Goal: Task Accomplishment & Management: Manage account settings

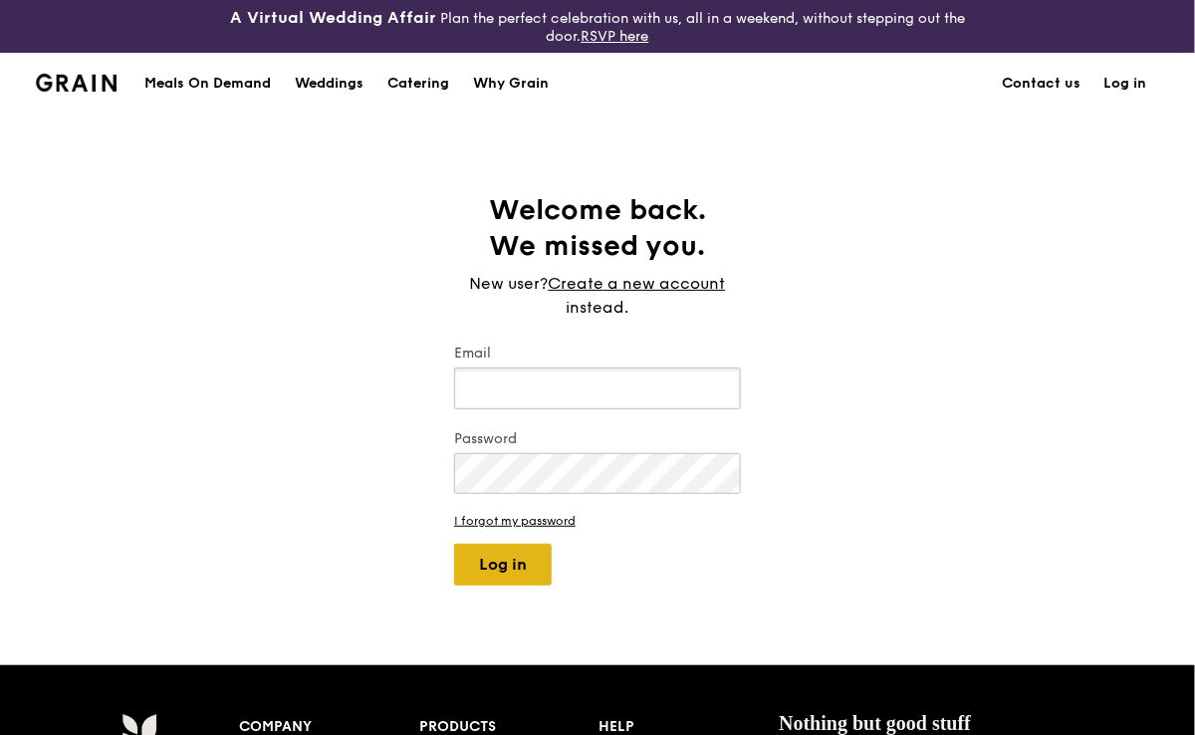
type input "[EMAIL_ADDRESS][DOMAIN_NAME]"
click at [526, 576] on button "Log in" at bounding box center [503, 565] width 98 height 42
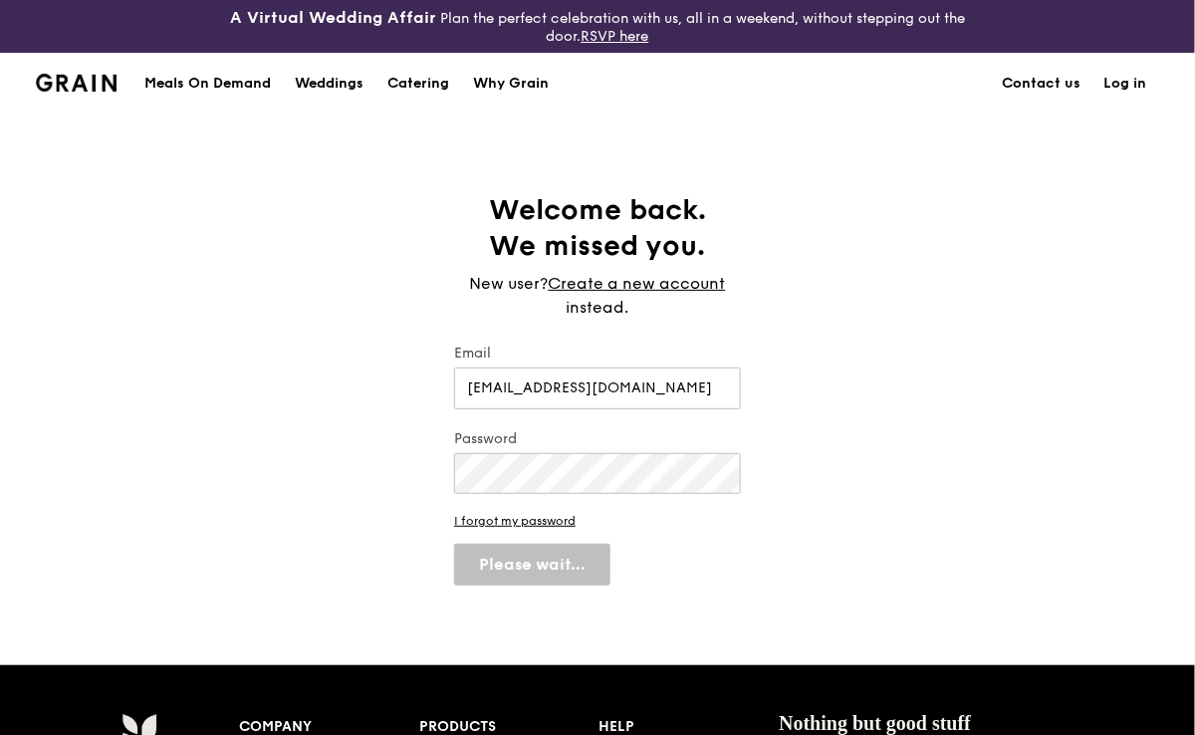
select select "100"
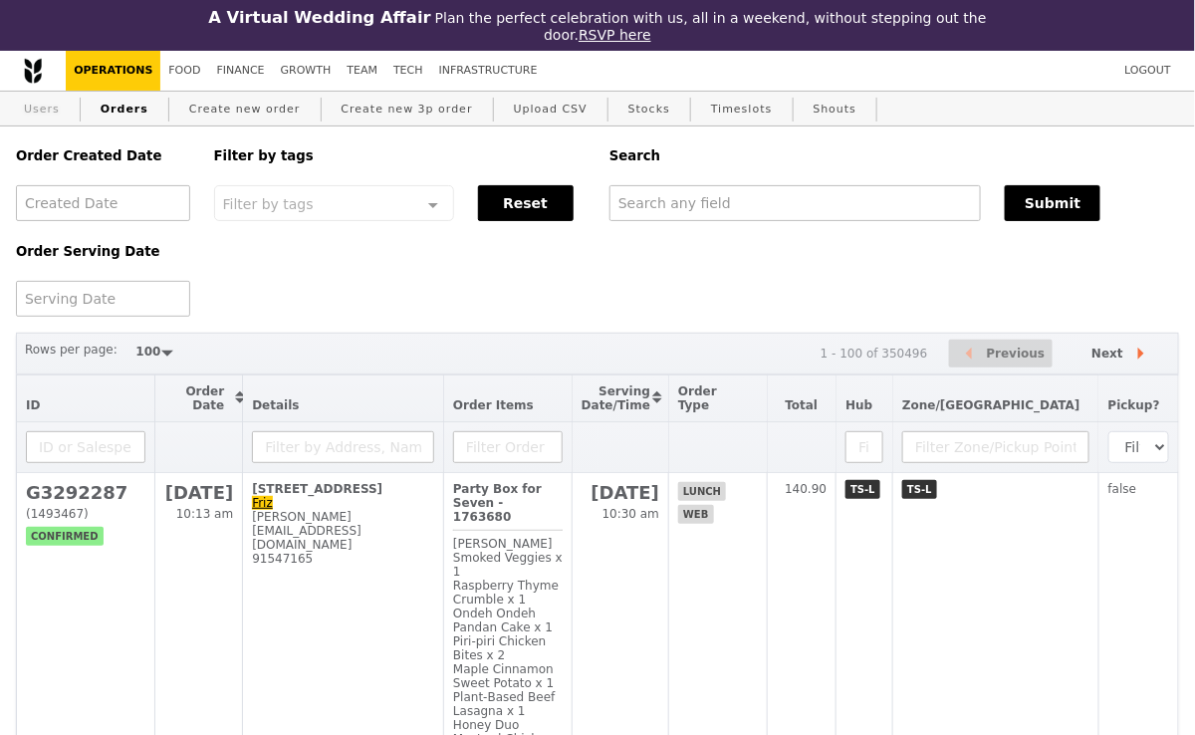
click at [46, 110] on link "Users" at bounding box center [42, 110] width 52 height 36
select select "100"
click at [247, 111] on link "Create new order" at bounding box center [244, 110] width 127 height 36
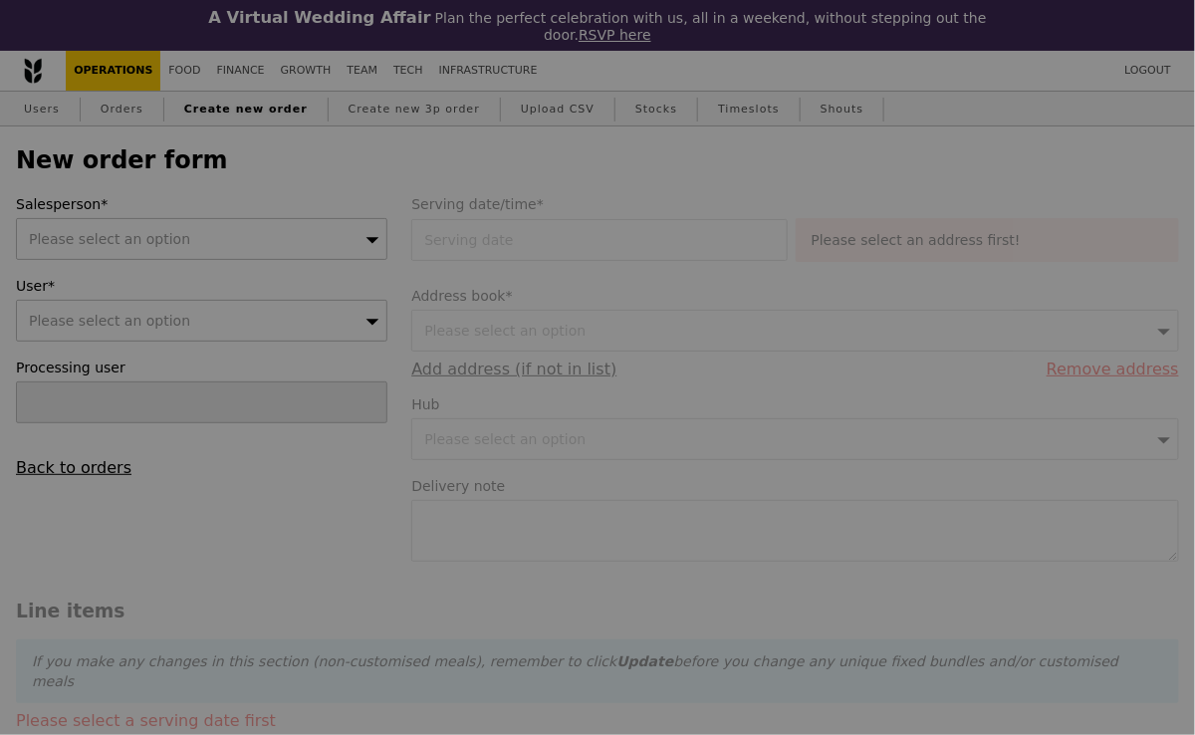
type input "Confirm"
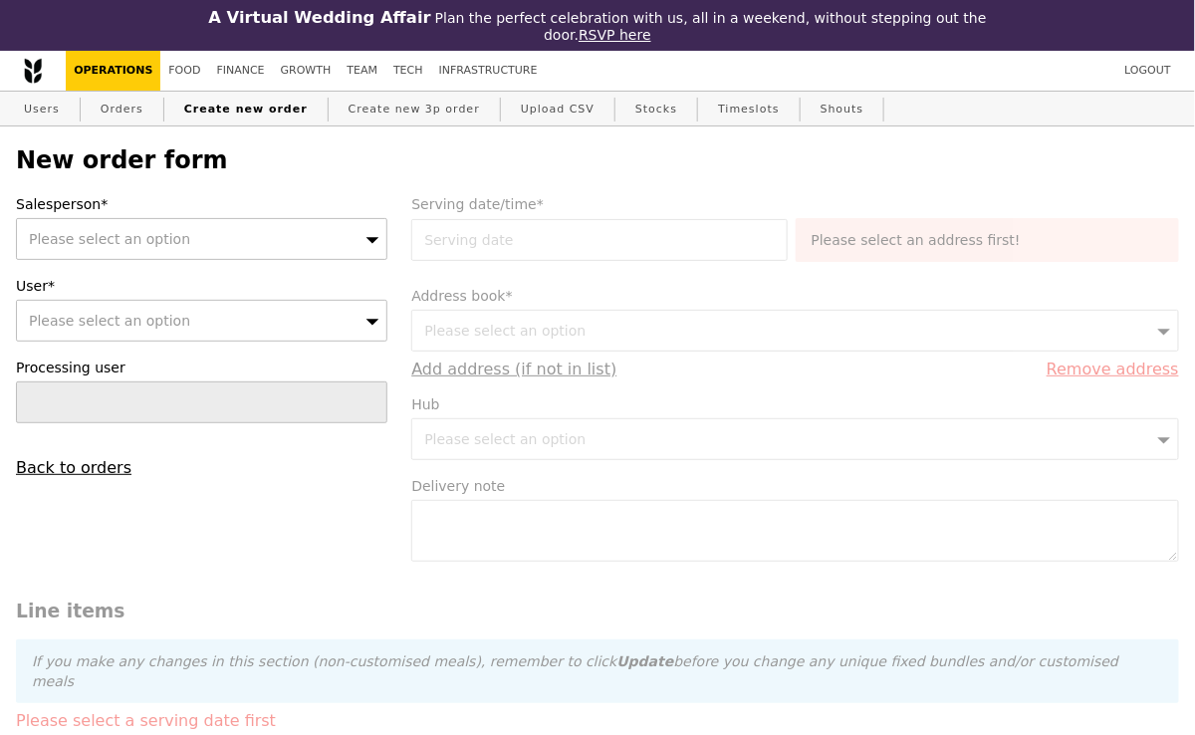
click at [116, 320] on span "Please select an option" at bounding box center [109, 321] width 161 height 16
type input "[EMAIL_ADDRESS][DOMAIN_NAME]"
type input "Confirm"
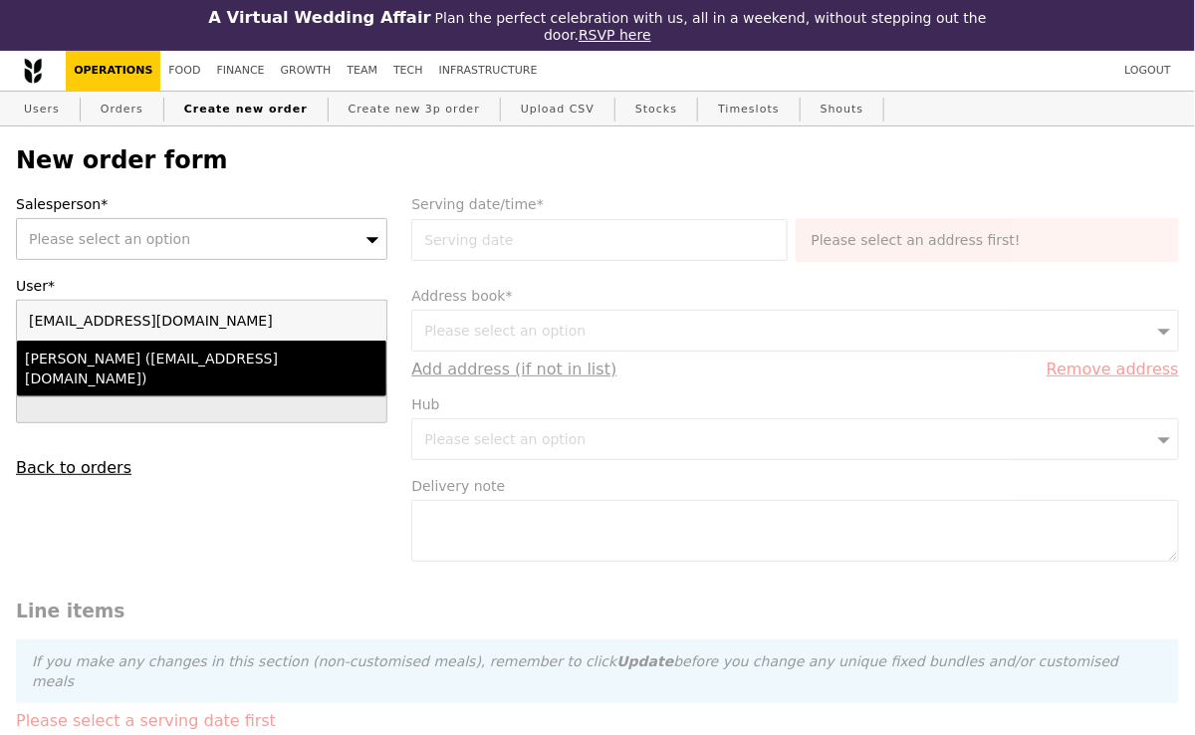
type input "[EMAIL_ADDRESS][DOMAIN_NAME]"
click at [118, 359] on div "[PERSON_NAME] ([EMAIL_ADDRESS][DOMAIN_NAME])" at bounding box center [157, 368] width 265 height 40
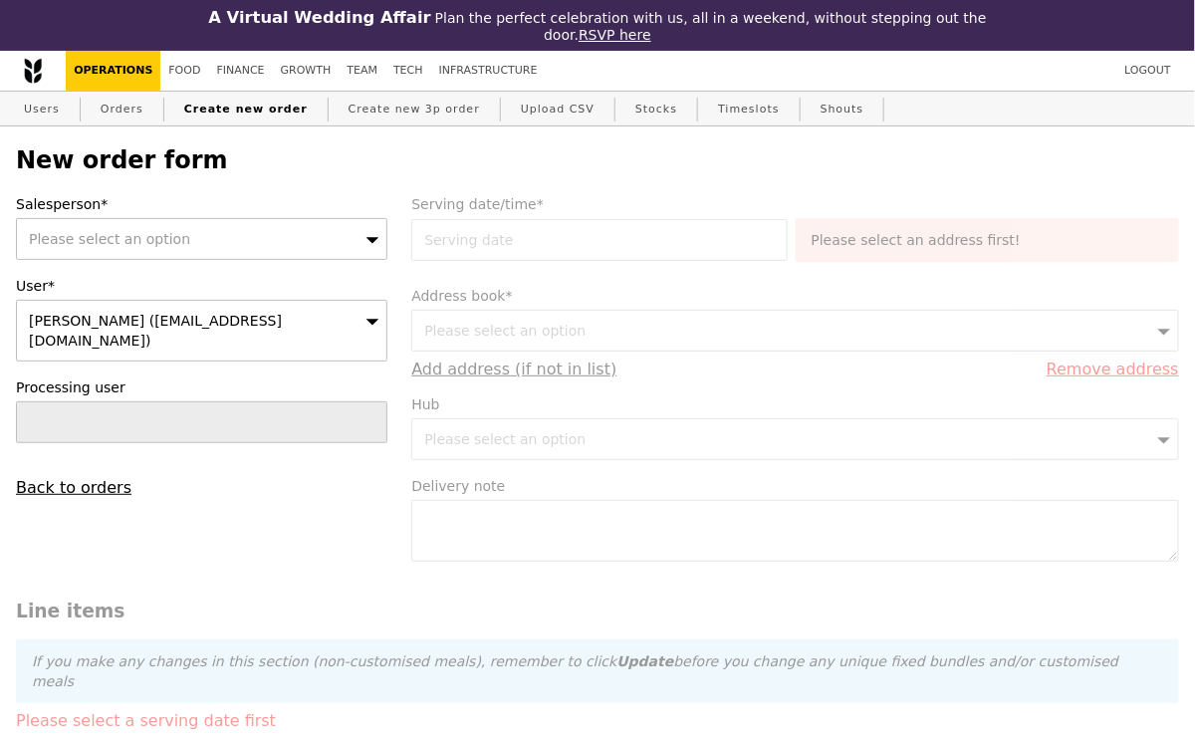
click at [237, 245] on div "Please select an option" at bounding box center [201, 239] width 371 height 42
type input "jyren"
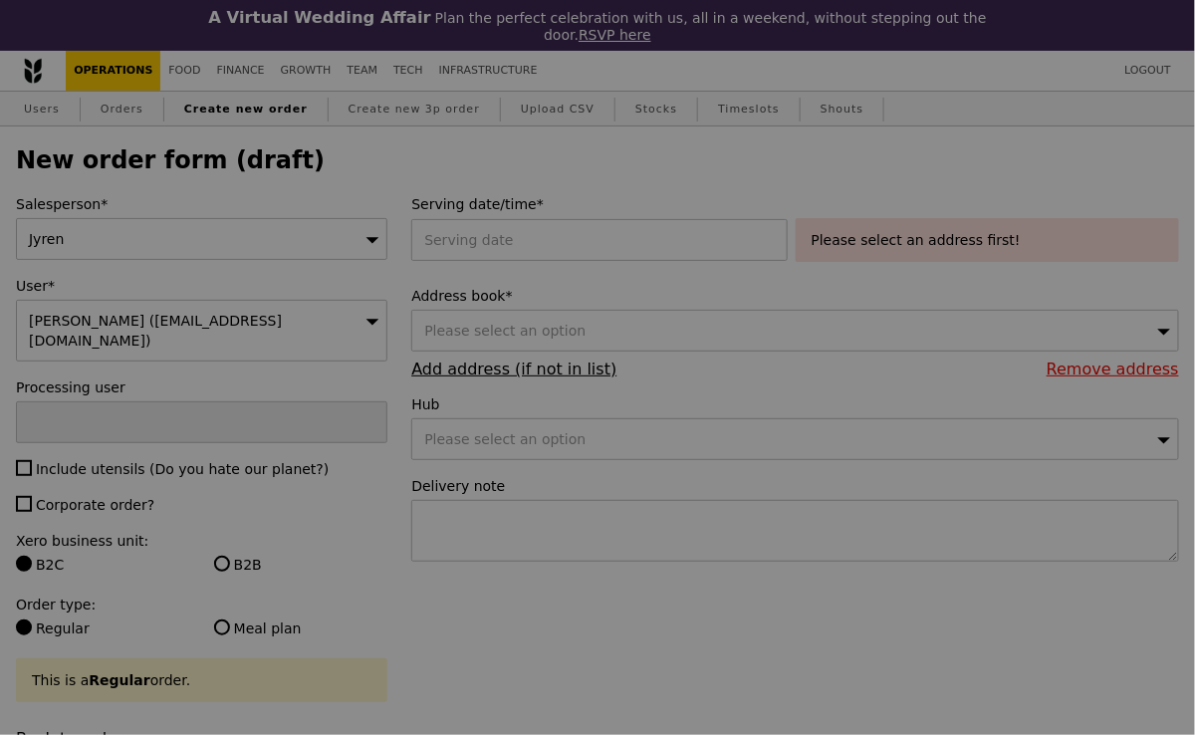
type input "Confirm"
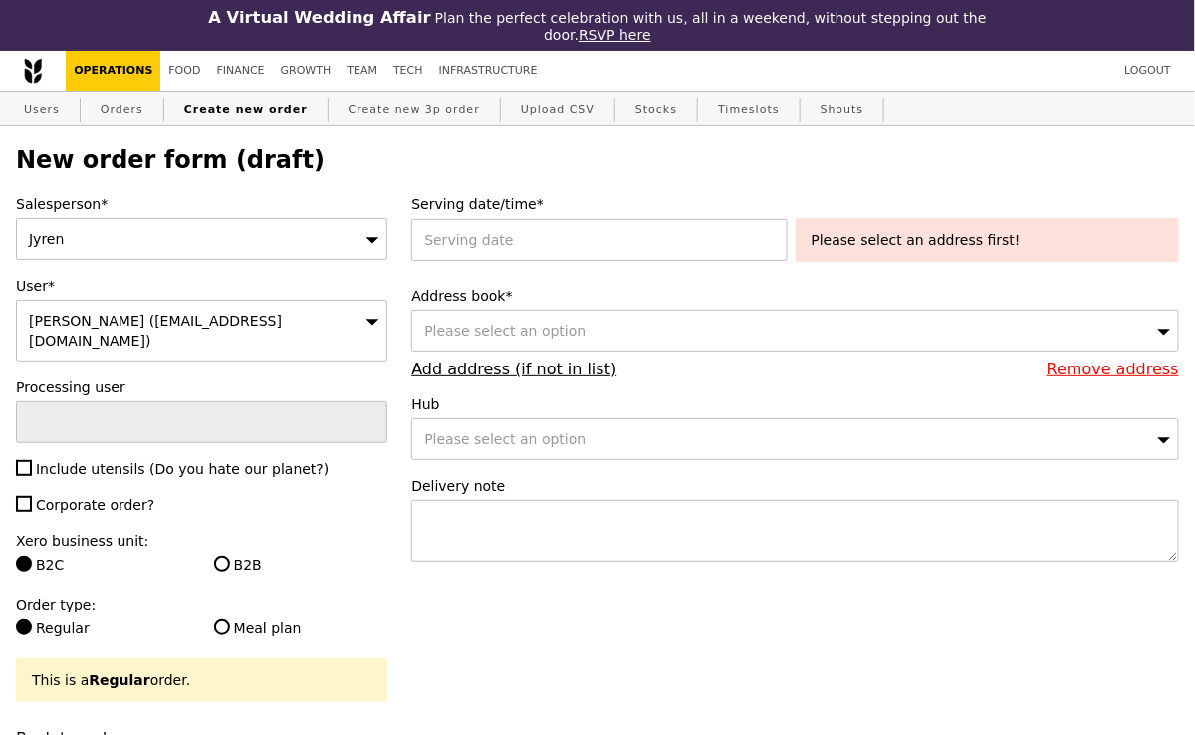
click at [32, 459] on label "Include utensils (Do you hate our planet?)" at bounding box center [201, 469] width 371 height 20
click at [32, 460] on input "Include utensils (Do you hate our planet?)" at bounding box center [24, 468] width 16 height 16
checkbox input "true"
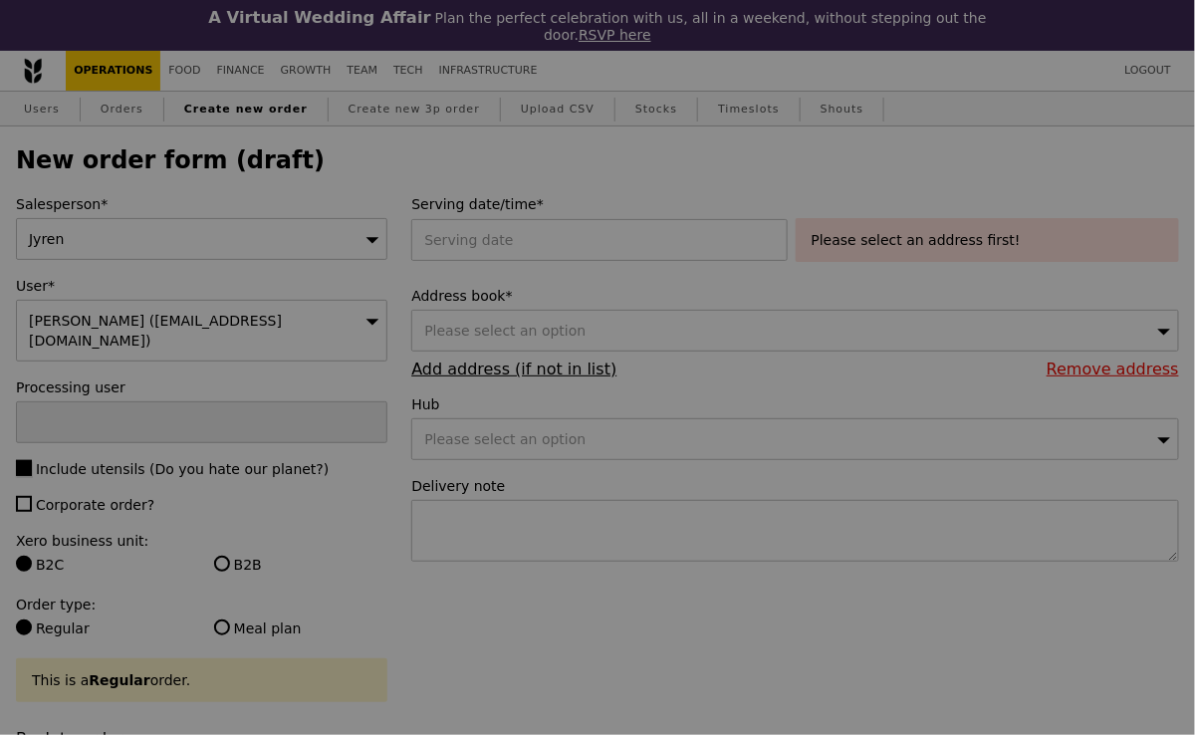
type input "Confirm"
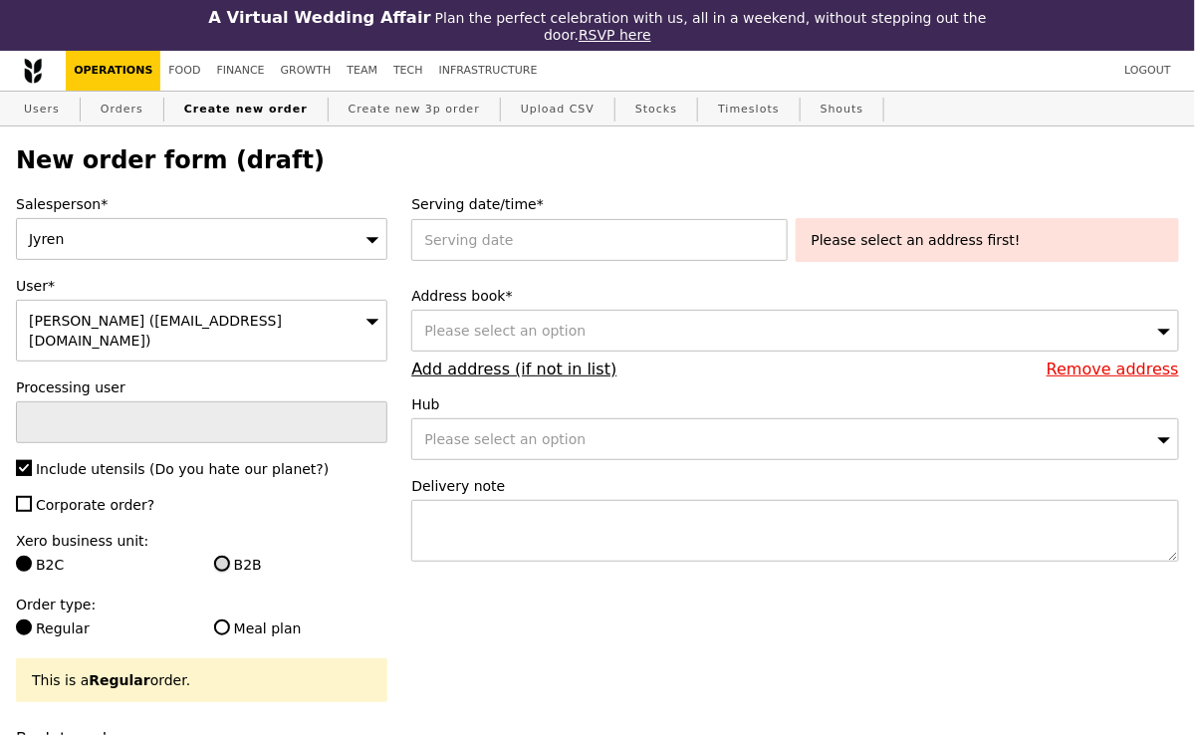
click at [219, 556] on input "B2B" at bounding box center [222, 564] width 16 height 16
radio input "true"
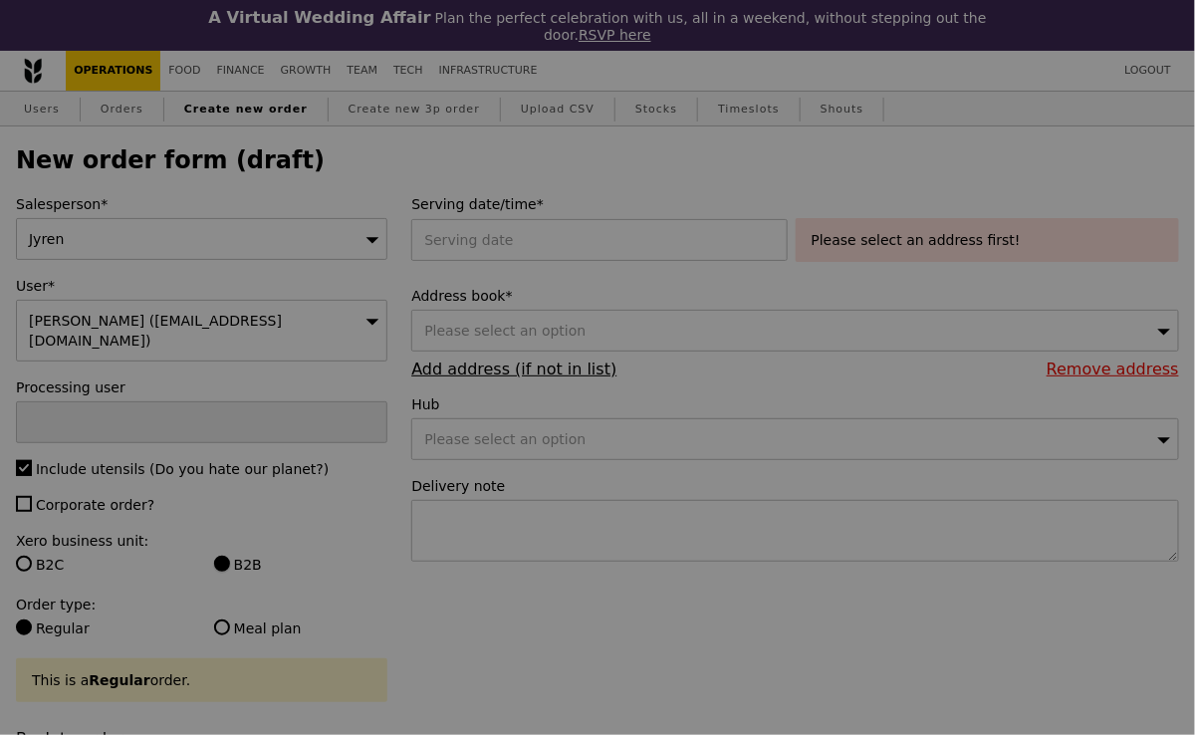
type input "Confirm"
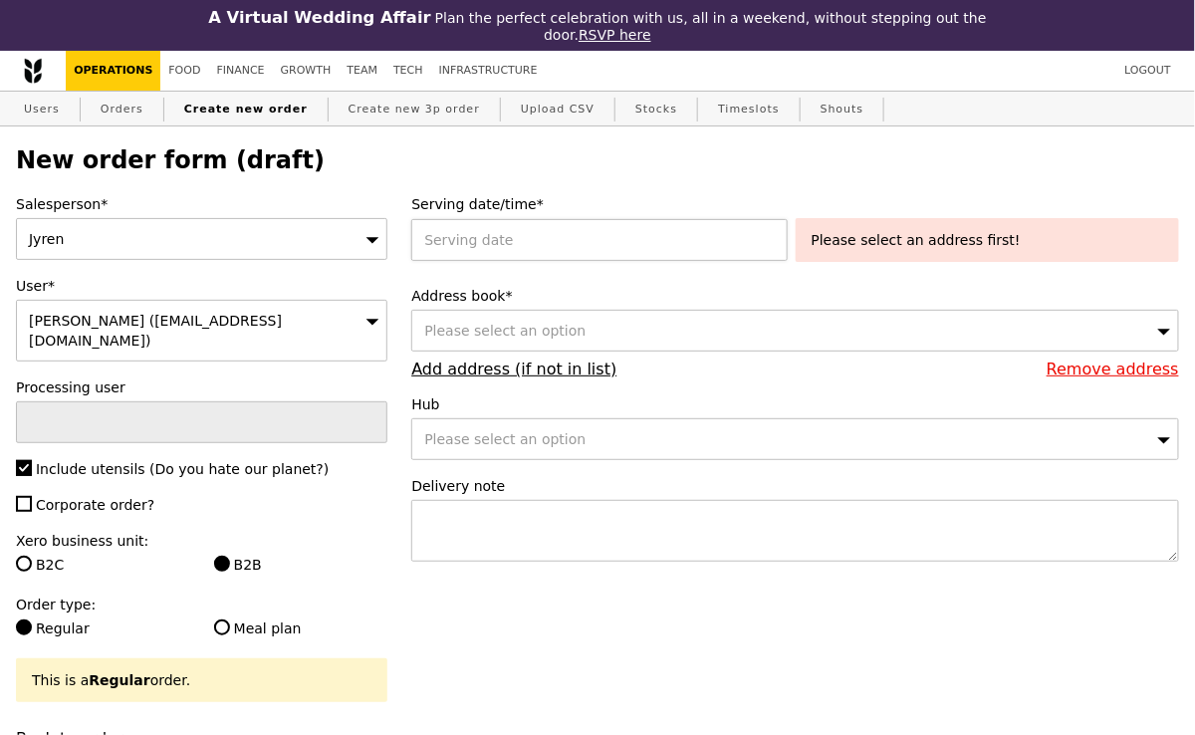
click at [472, 249] on div at bounding box center [602, 240] width 383 height 42
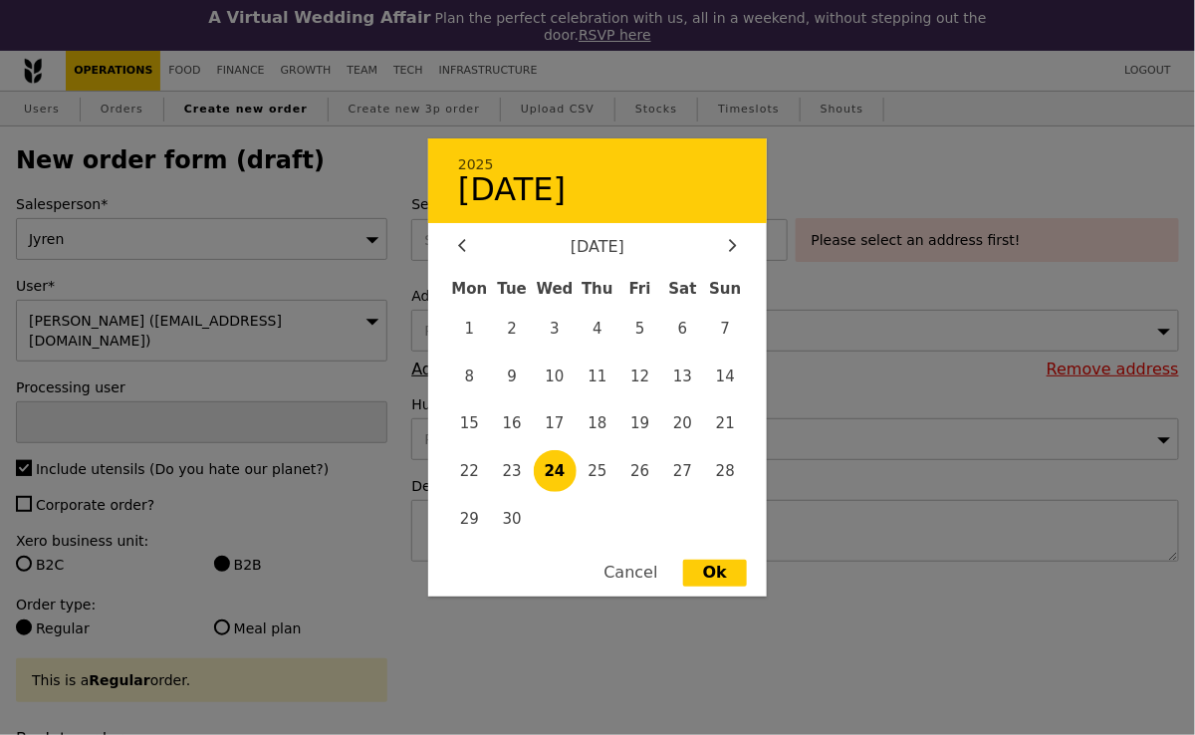
click at [558, 477] on span "24" at bounding box center [555, 471] width 43 height 43
type input "[DATE]"
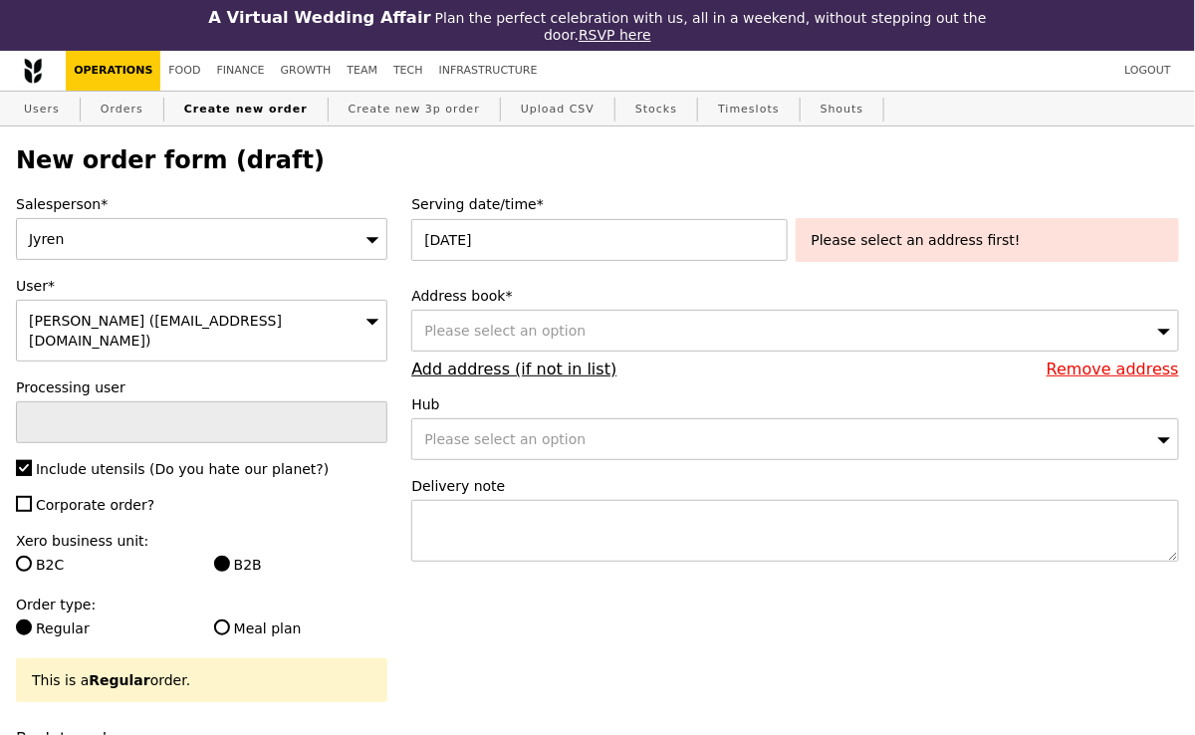
click at [959, 243] on div "Please select an address first!" at bounding box center [986, 240] width 351 height 20
click at [917, 245] on div "Please select an address first!" at bounding box center [986, 240] width 351 height 20
click at [591, 339] on div "Please select an option" at bounding box center [795, 331] width 768 height 42
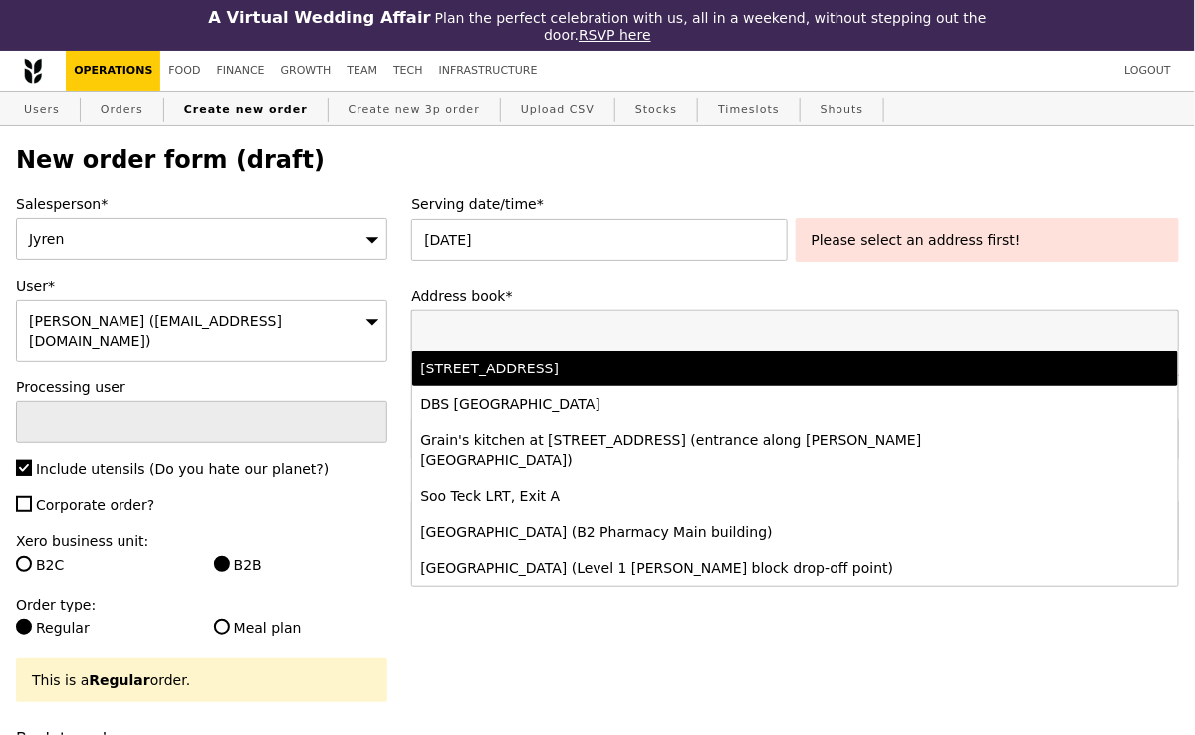
click at [568, 363] on div "[STREET_ADDRESS]" at bounding box center [701, 368] width 562 height 20
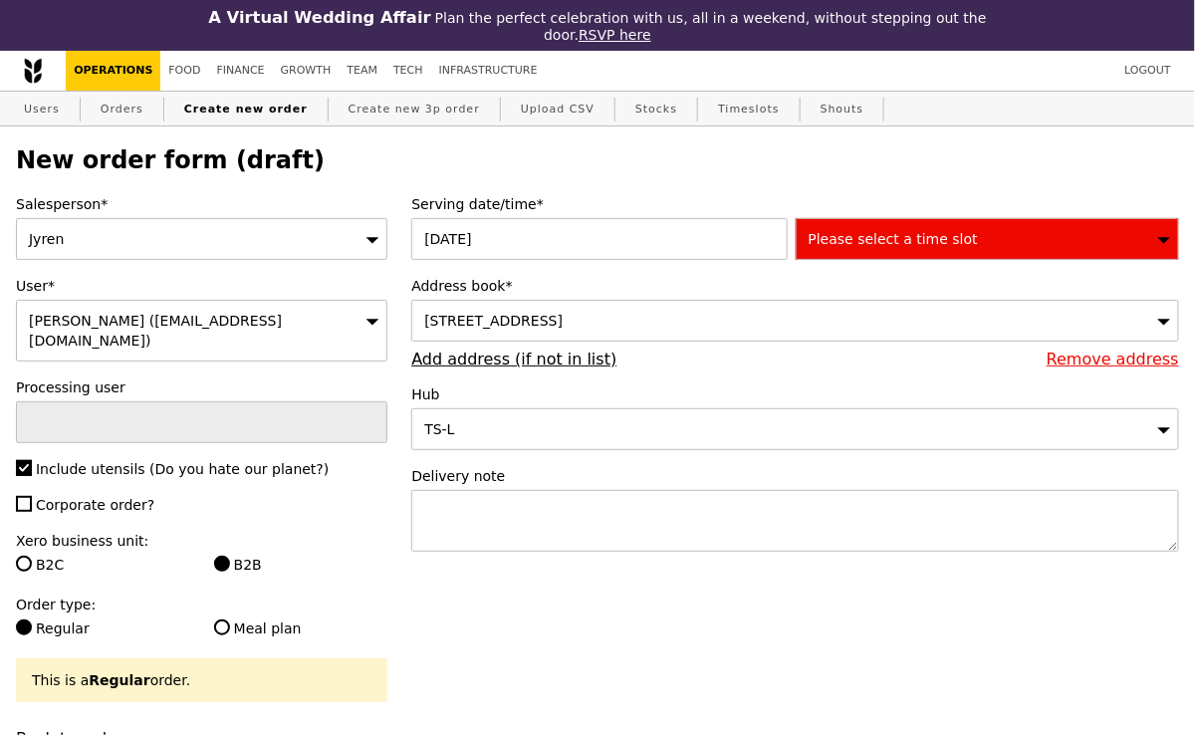
type input "Confirm"
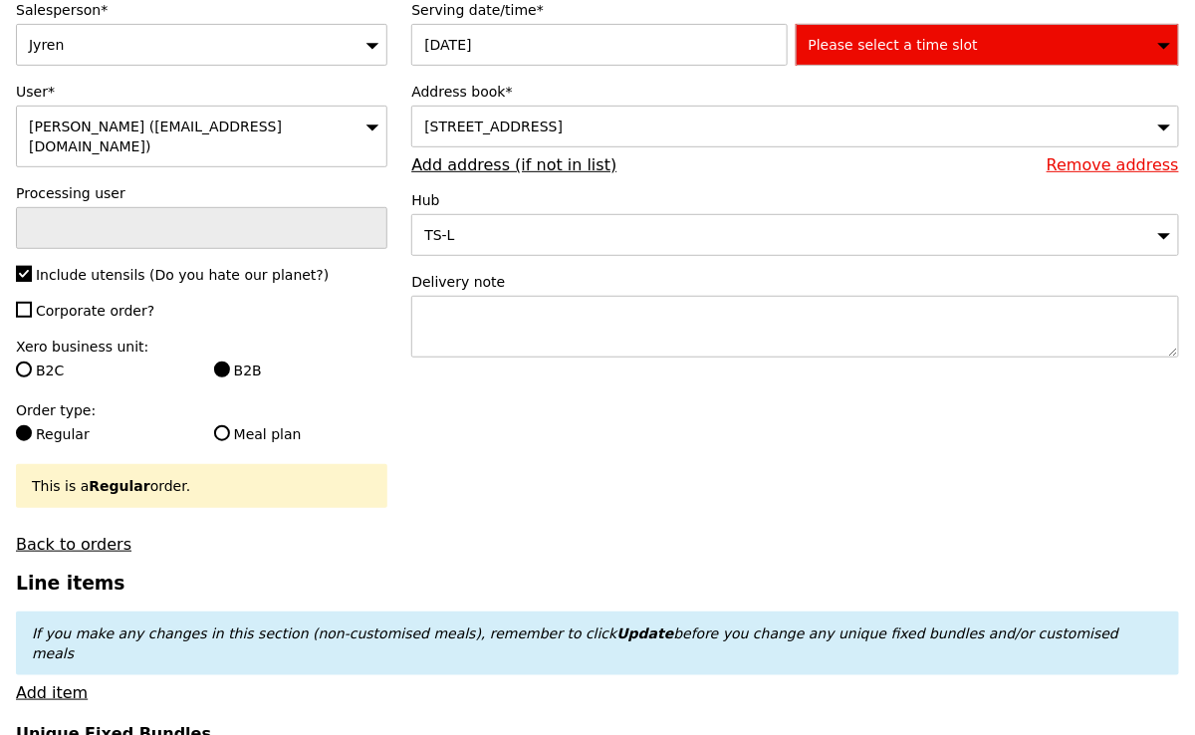
scroll to position [193, 0]
click at [970, 46] on div "Please select a time slot" at bounding box center [987, 46] width 383 height 42
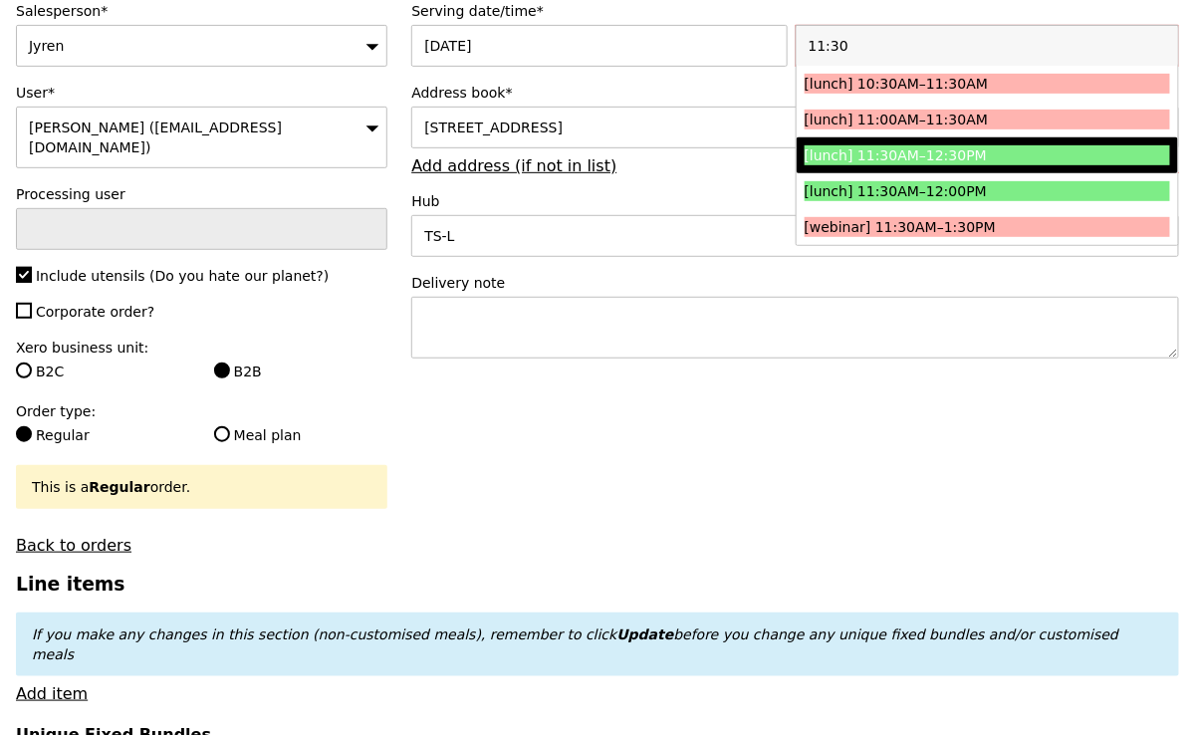
type input "11:30"
click at [888, 158] on div "[lunch] 11:30AM–12:30PM" at bounding box center [941, 155] width 274 height 20
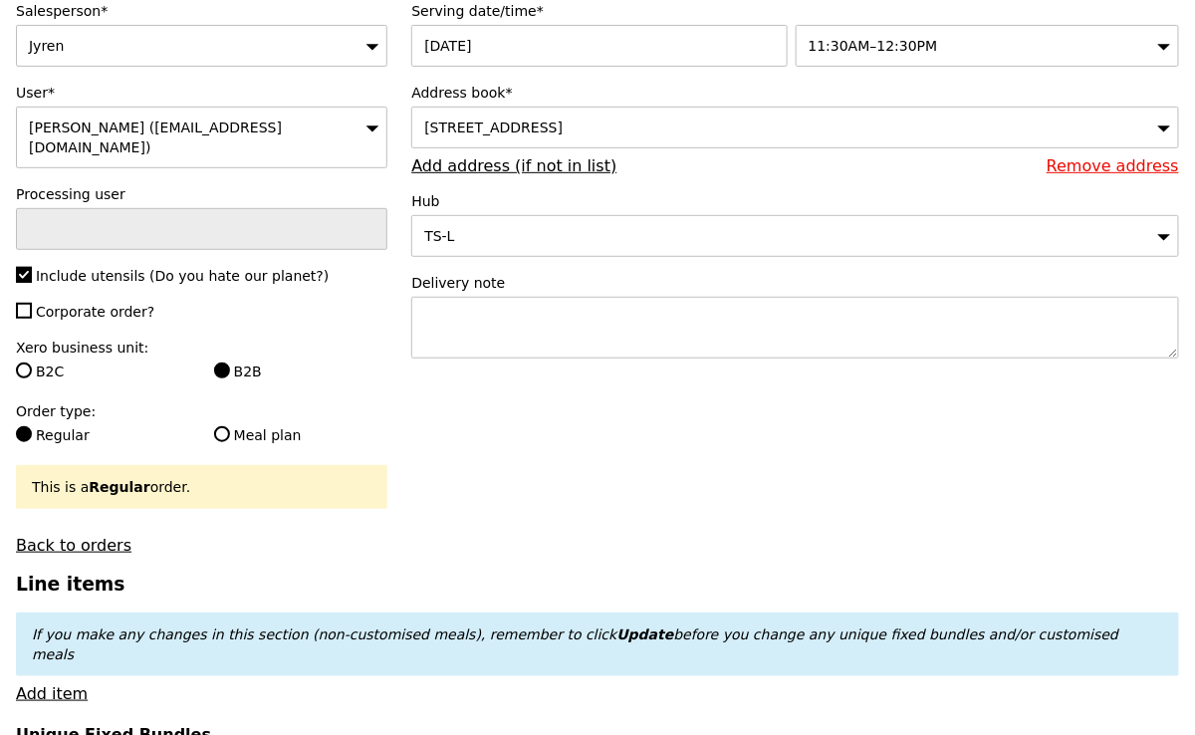
type input "Confirm"
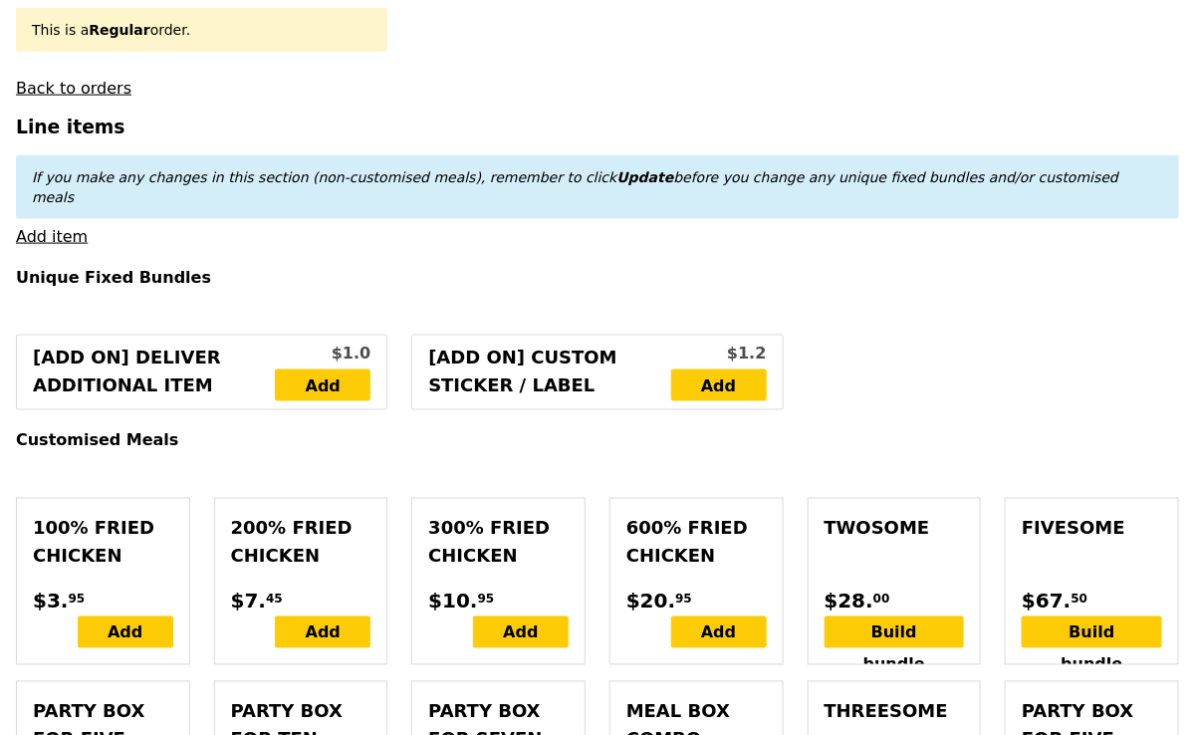
scroll to position [659, 0]
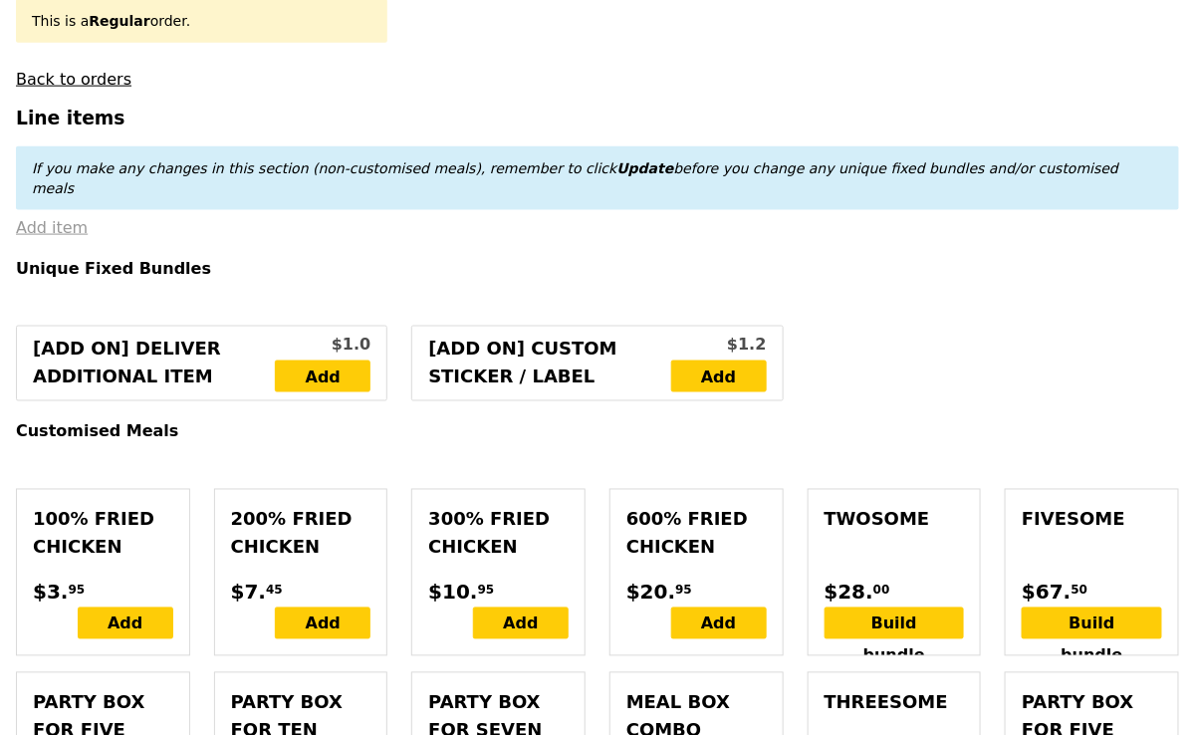
click at [41, 218] on link "Add item" at bounding box center [52, 227] width 72 height 19
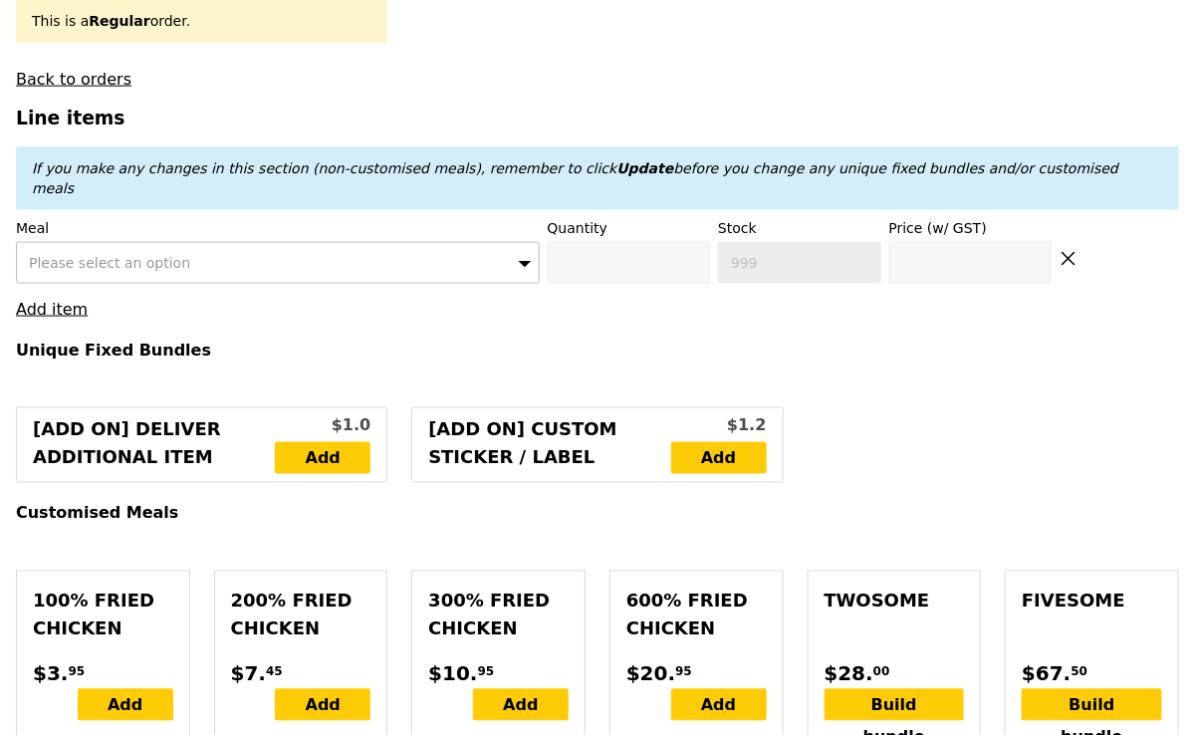
click at [142, 242] on div "Please select an option" at bounding box center [278, 263] width 524 height 42
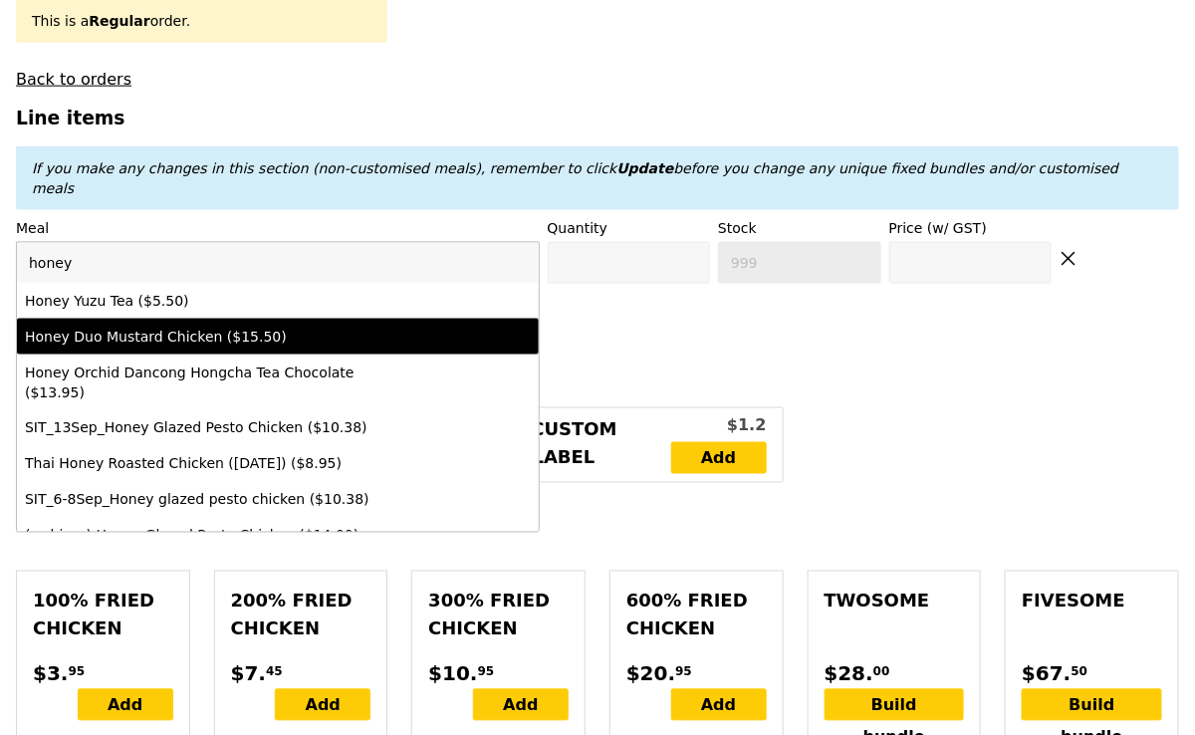
type input "honey"
click at [176, 319] on li "Honey Duo Mustard Chicken ($15.50)" at bounding box center [278, 337] width 522 height 36
type input "Confirm anyway"
type input "0"
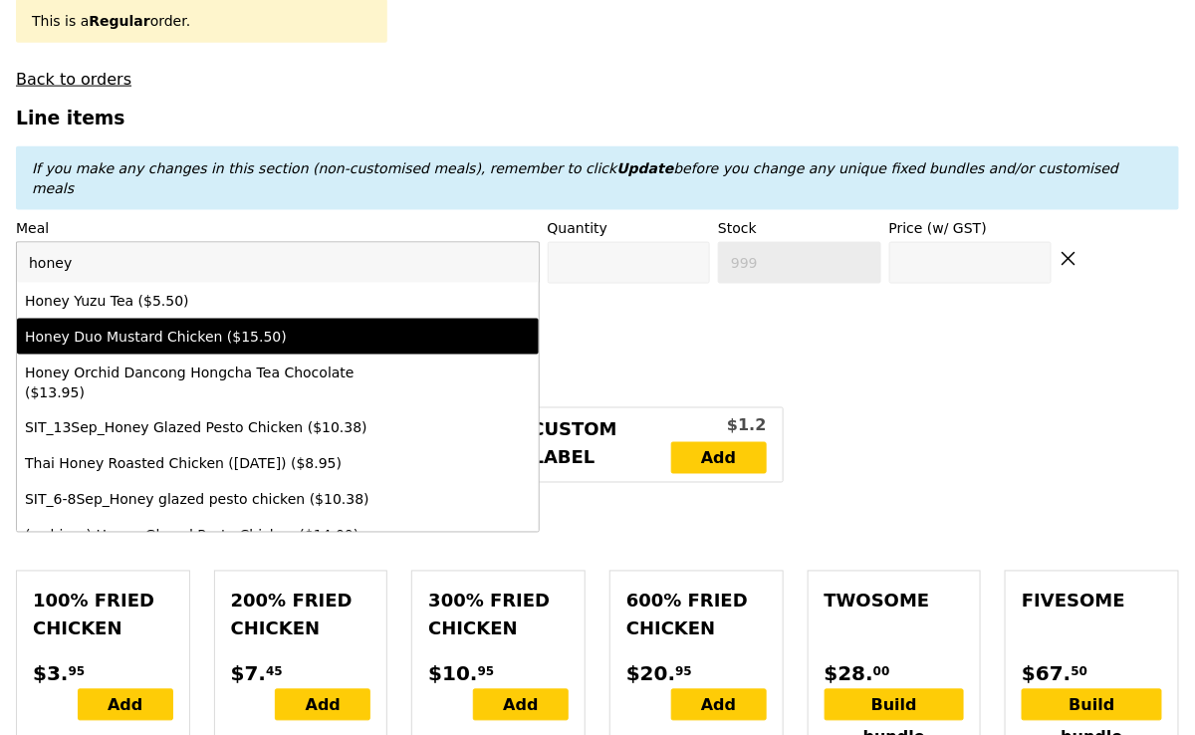
type input "15.5"
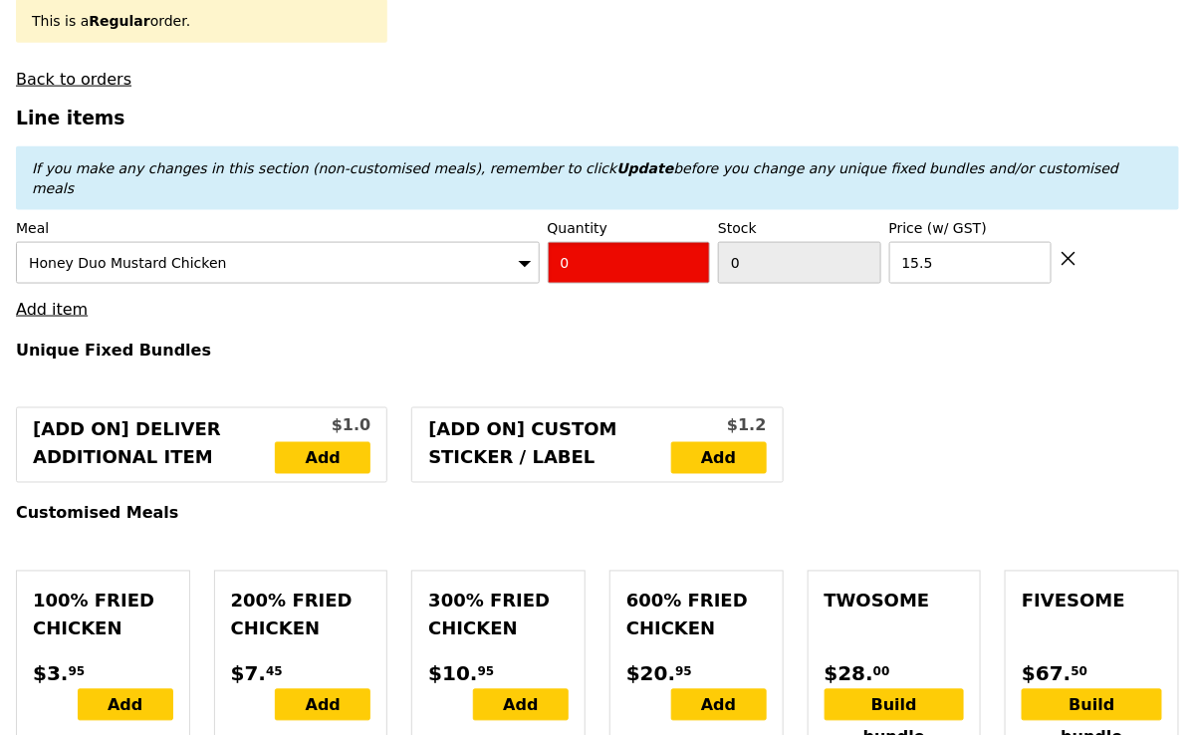
click at [638, 242] on input "0" at bounding box center [629, 263] width 163 height 42
type input "1"
type input "Loading..."
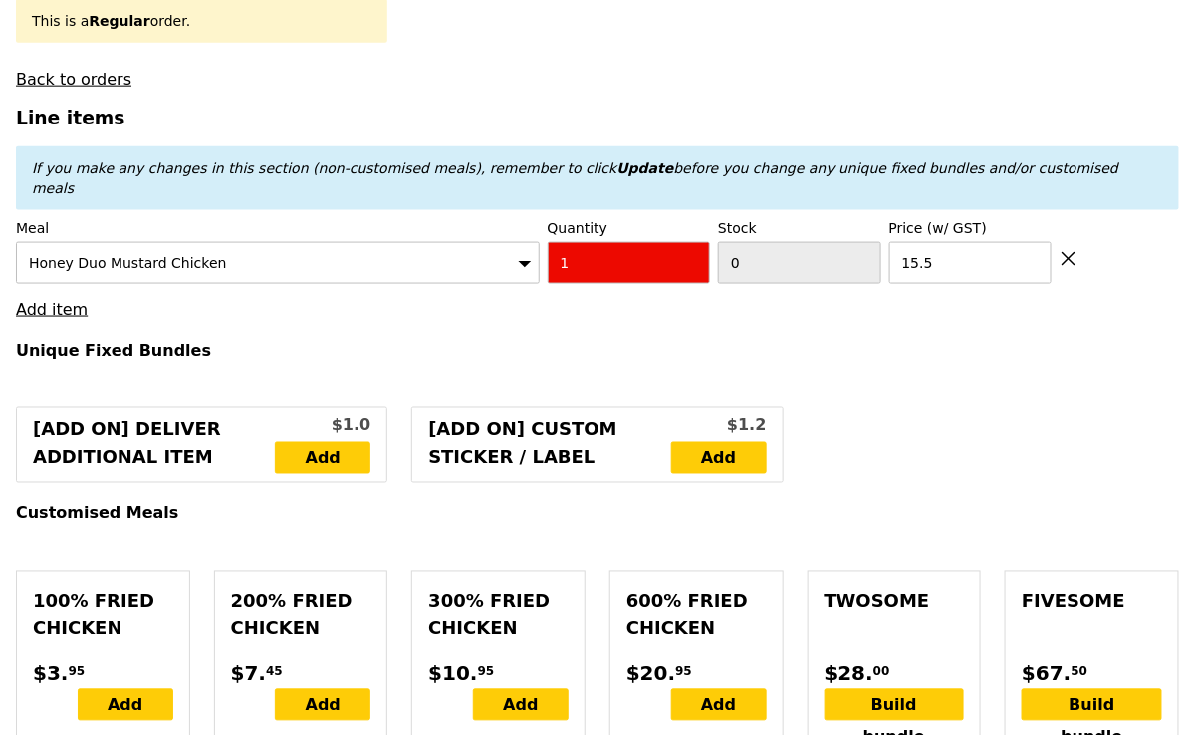
type input "15.50"
type input "1.79"
type input "1.95"
type input "9.40"
type input "10.25"
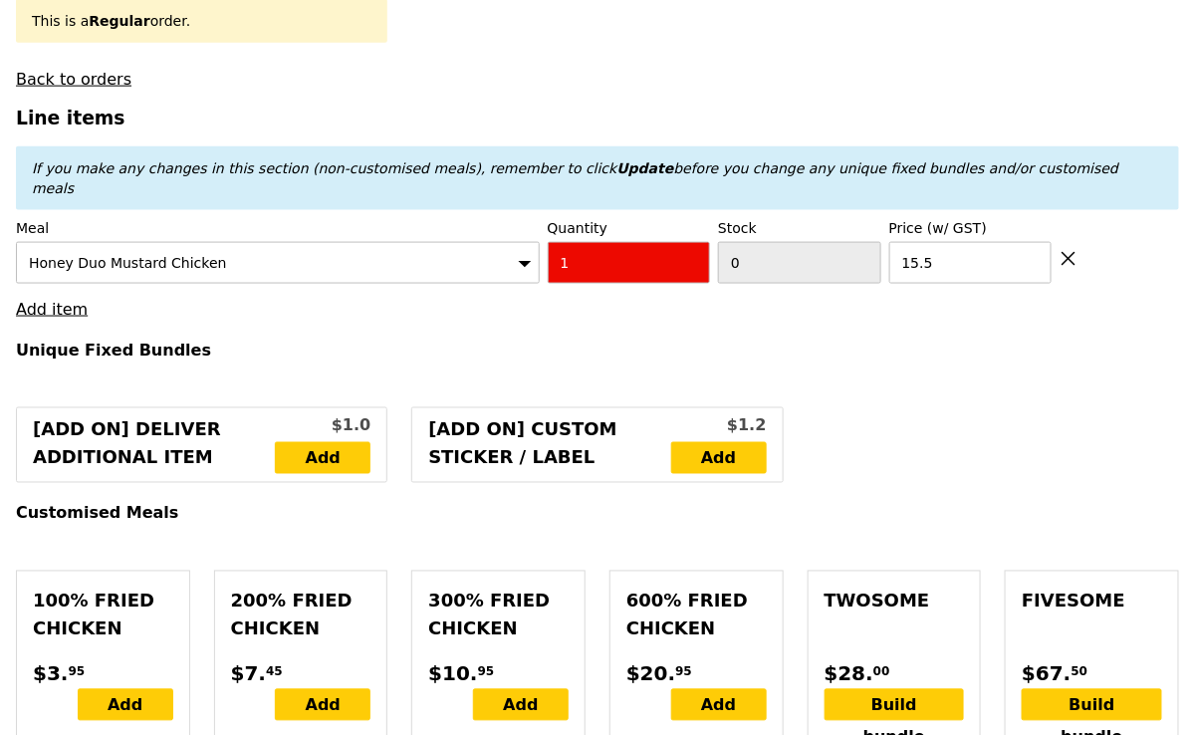
type input "27.70"
type input "Confirm anyway"
click at [57, 300] on link "Add item" at bounding box center [52, 309] width 72 height 19
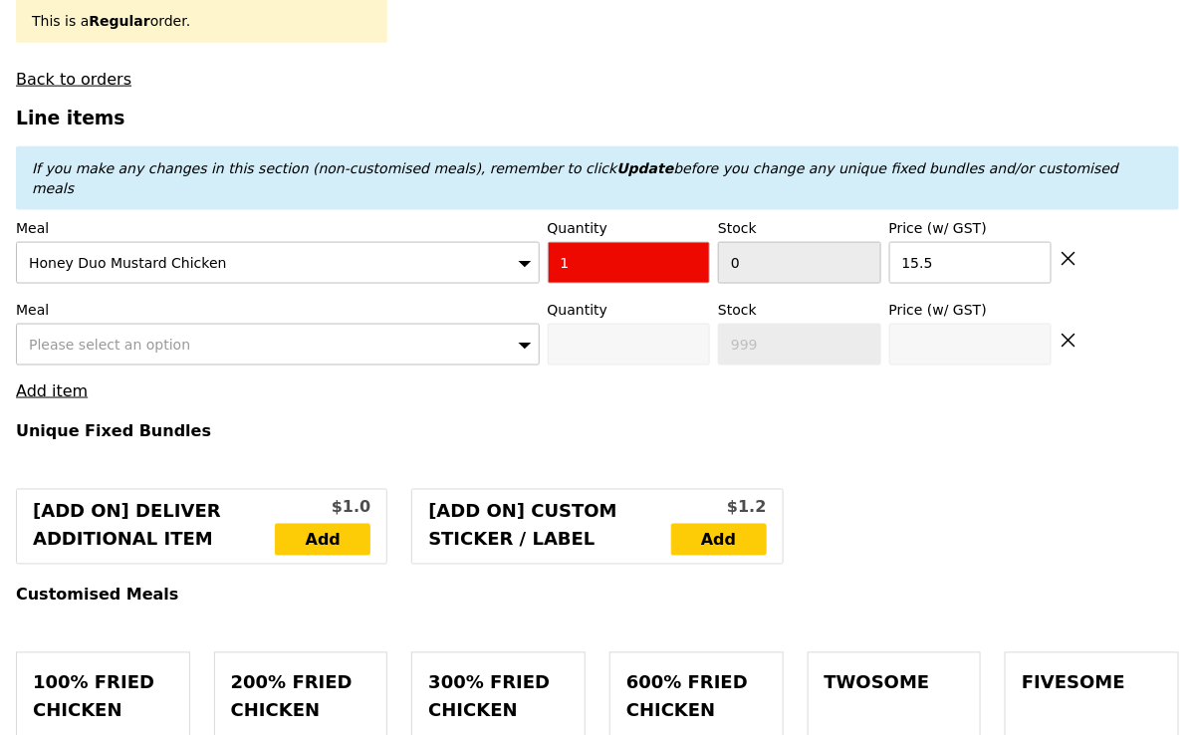
click at [61, 337] on span "Please select an option" at bounding box center [109, 345] width 161 height 16
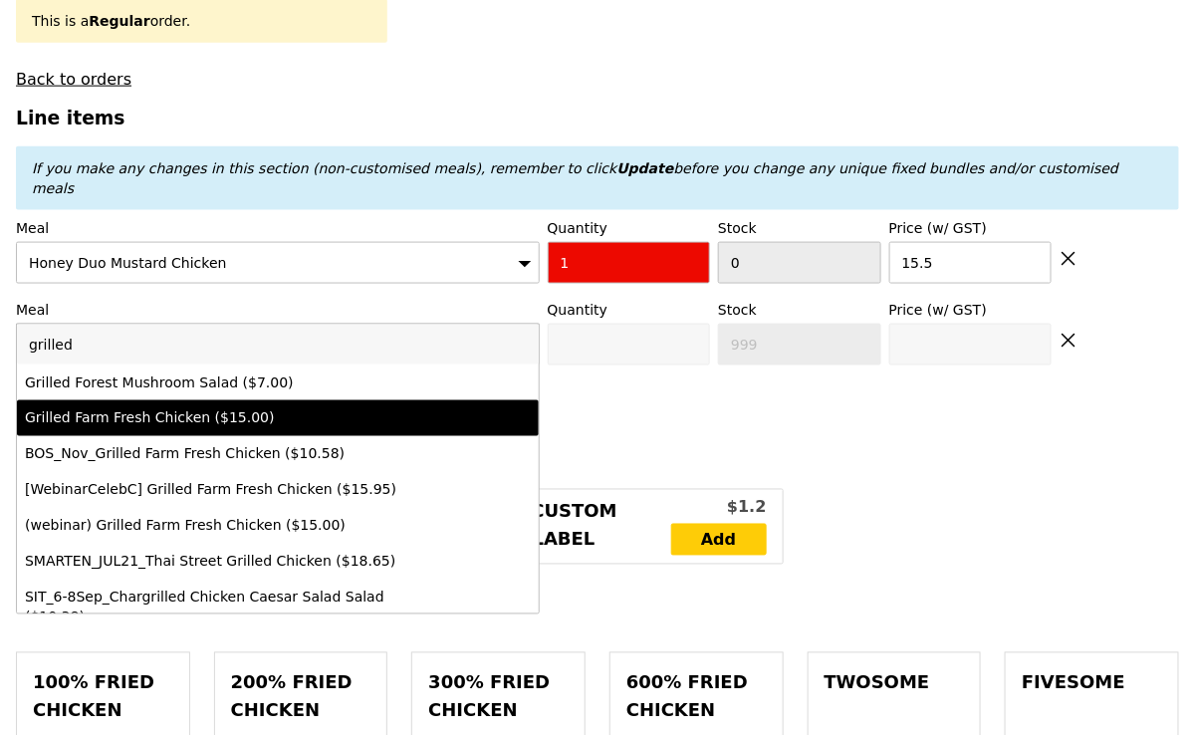
type input "grilled"
click at [80, 400] on li "Grilled Farm Fresh Chicken ($15.00)" at bounding box center [278, 418] width 522 height 36
type input "0"
type input "15.0"
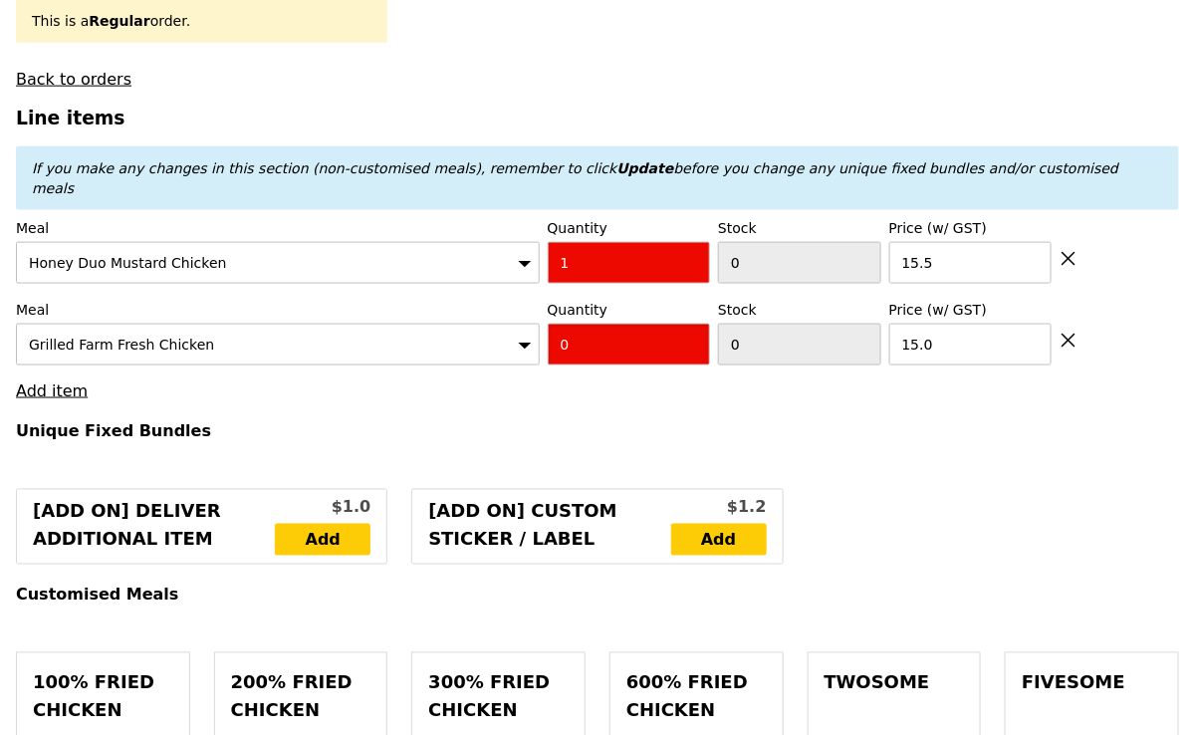
click at [604, 324] on input "0" at bounding box center [629, 345] width 163 height 42
type input "5"
type input "Loading..."
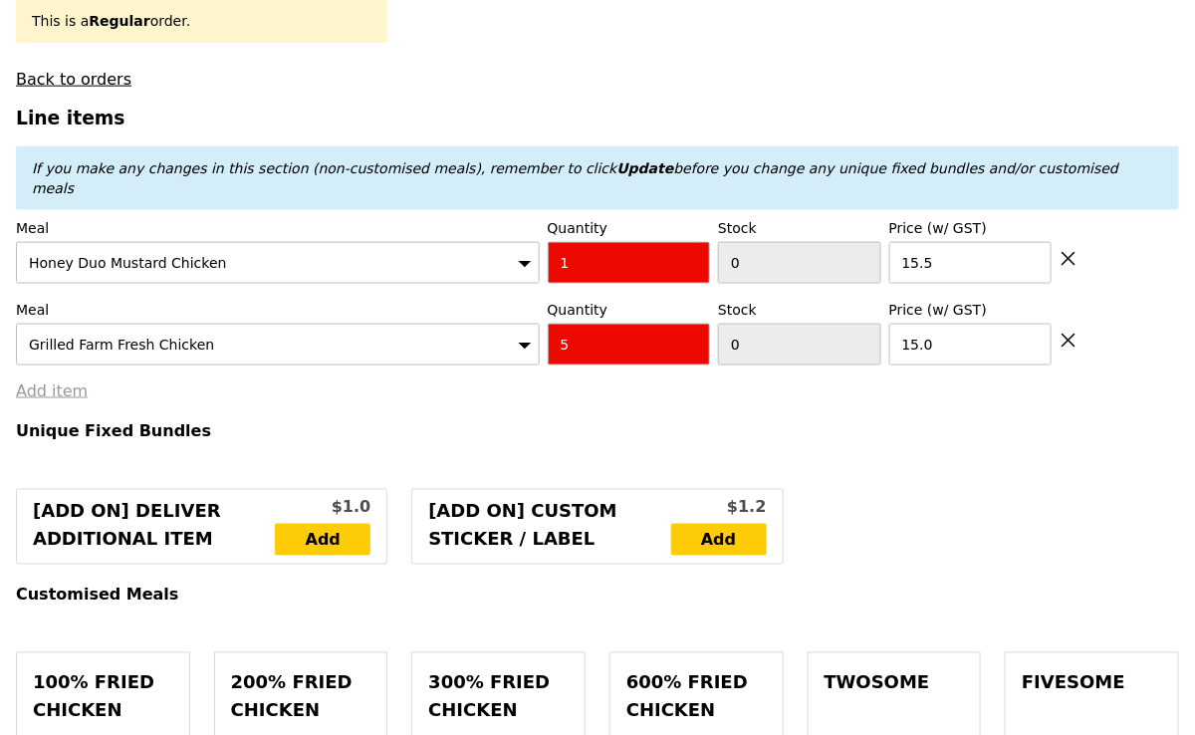
click at [67, 381] on link "Add item" at bounding box center [52, 390] width 72 height 19
type input "90.50"
type input "3.62"
type input "3.95"
type input "96.40"
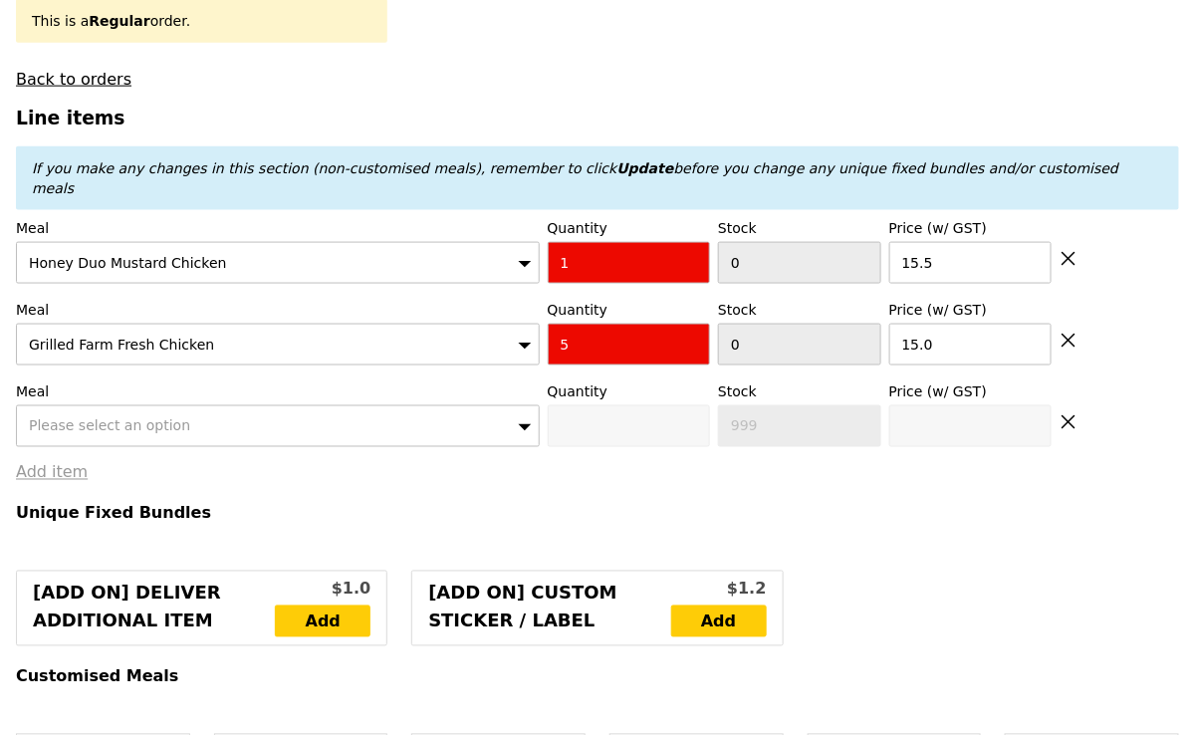
type input "Confirm anyway"
click at [194, 405] on div "Please select an option" at bounding box center [278, 426] width 524 height 42
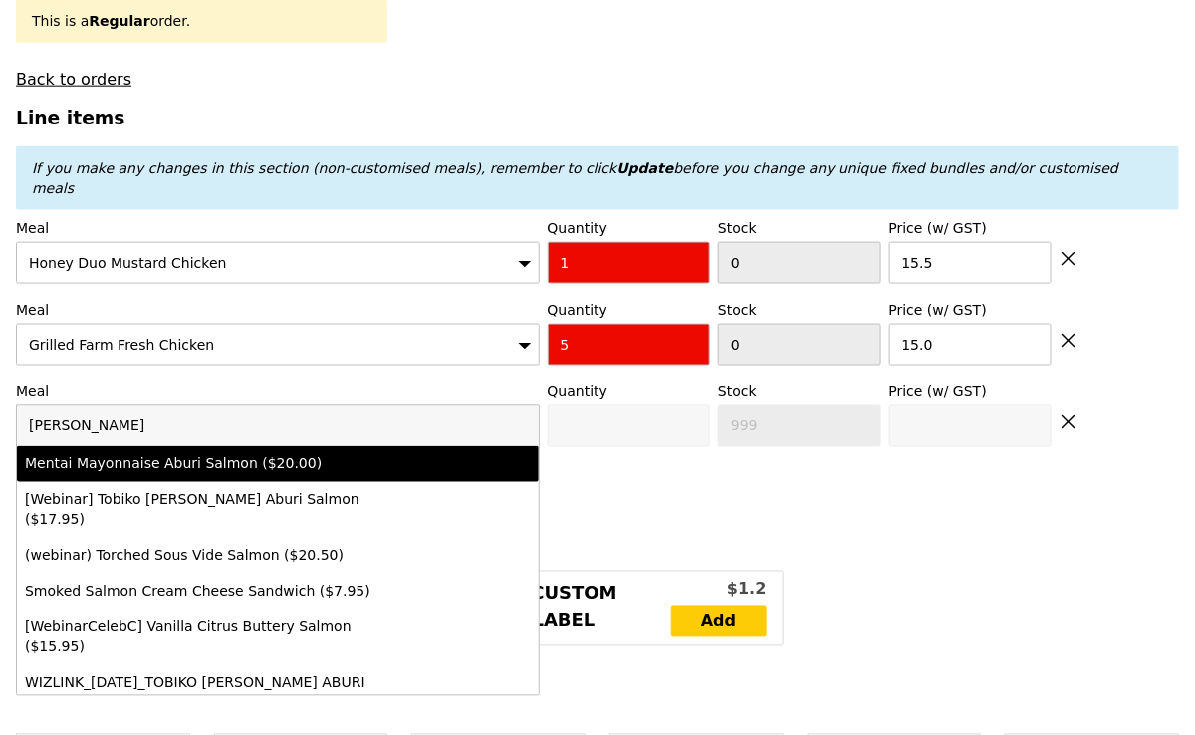
type input "[PERSON_NAME]"
click at [221, 454] on div "Mentai Mayonnaise Aburi Salmon ($20.00)" at bounding box center [214, 464] width 379 height 20
type input "0"
type input "20.0"
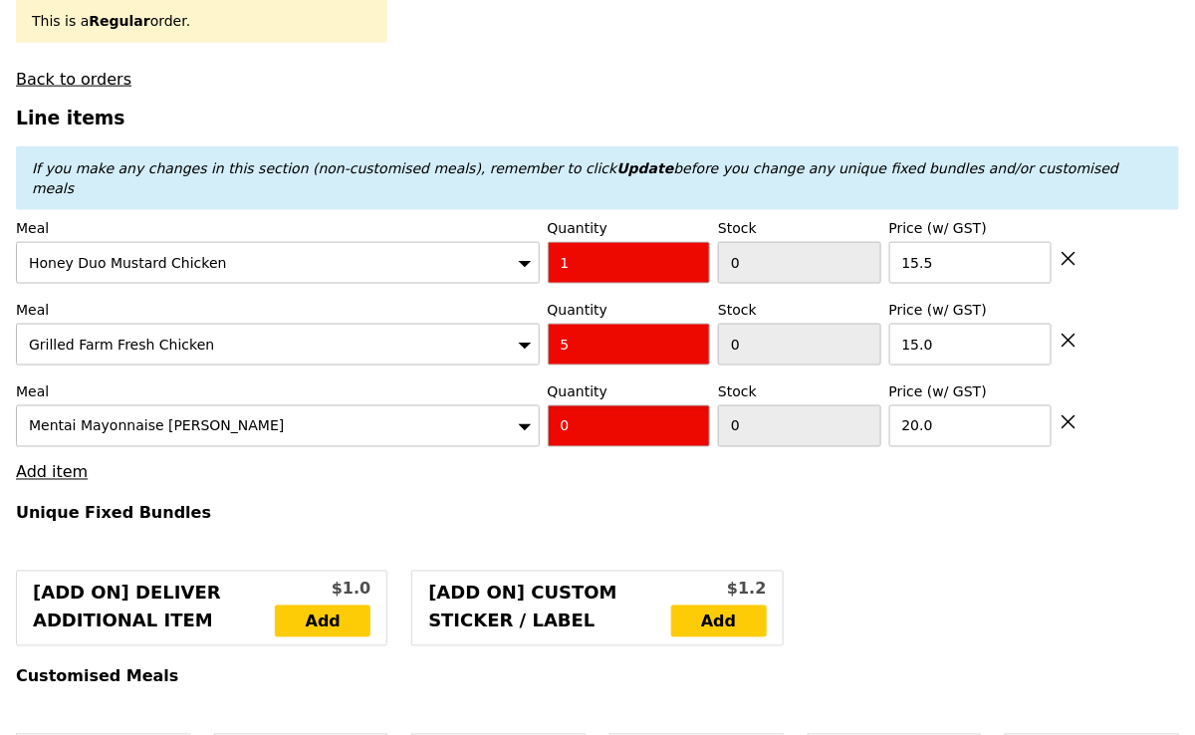
click at [607, 405] on input "0" at bounding box center [629, 426] width 163 height 42
type input "2"
type input "Loading..."
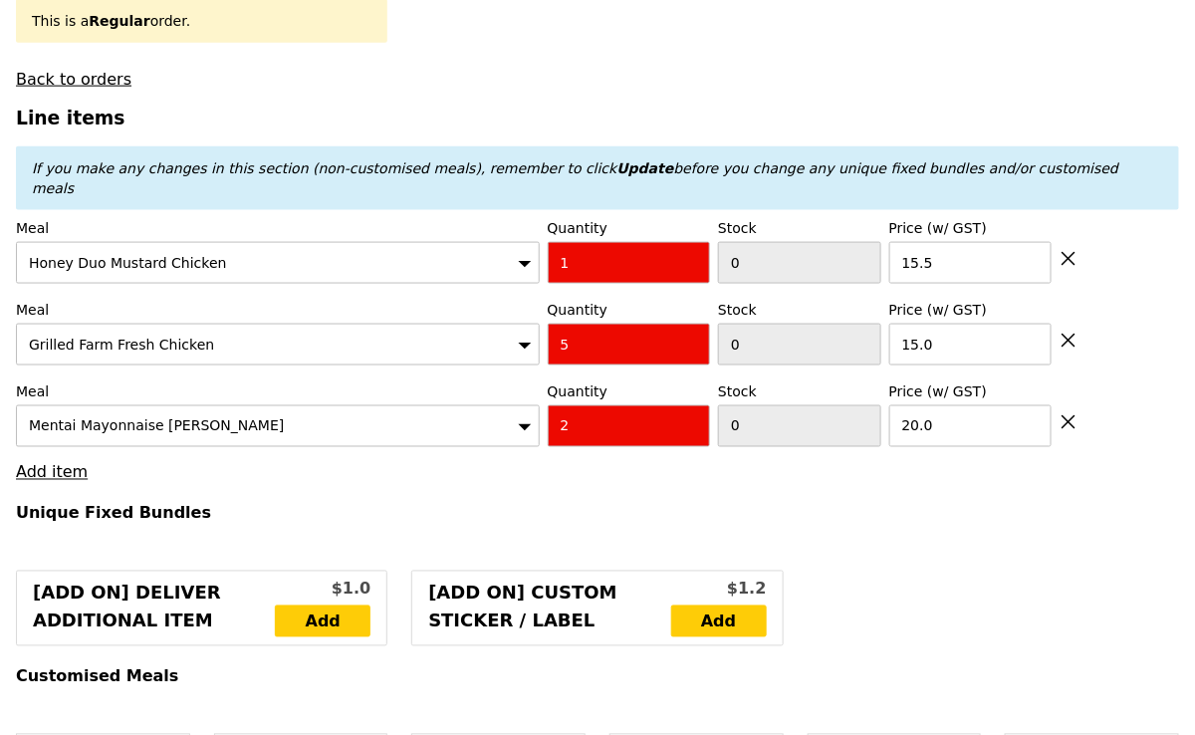
type input "130.50"
type input "136.40"
type input "Confirm anyway"
click at [31, 463] on link "Add item" at bounding box center [52, 472] width 72 height 19
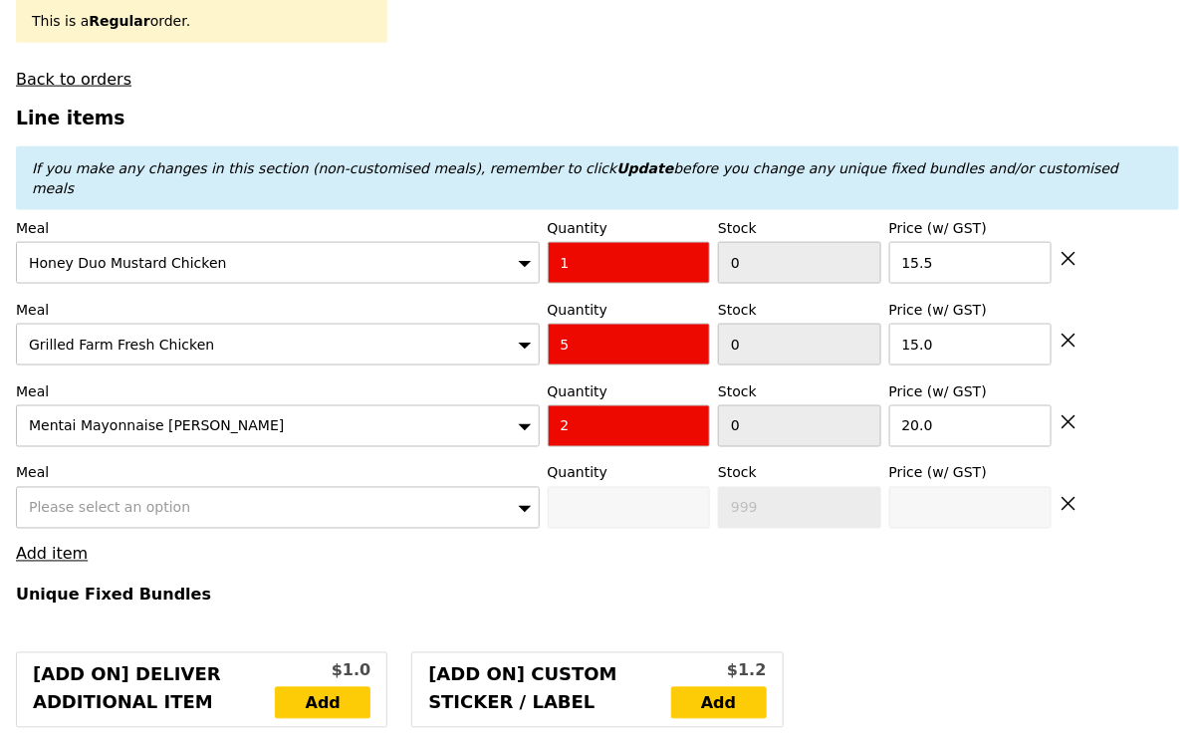
click at [74, 500] on span "Please select an option" at bounding box center [109, 508] width 161 height 16
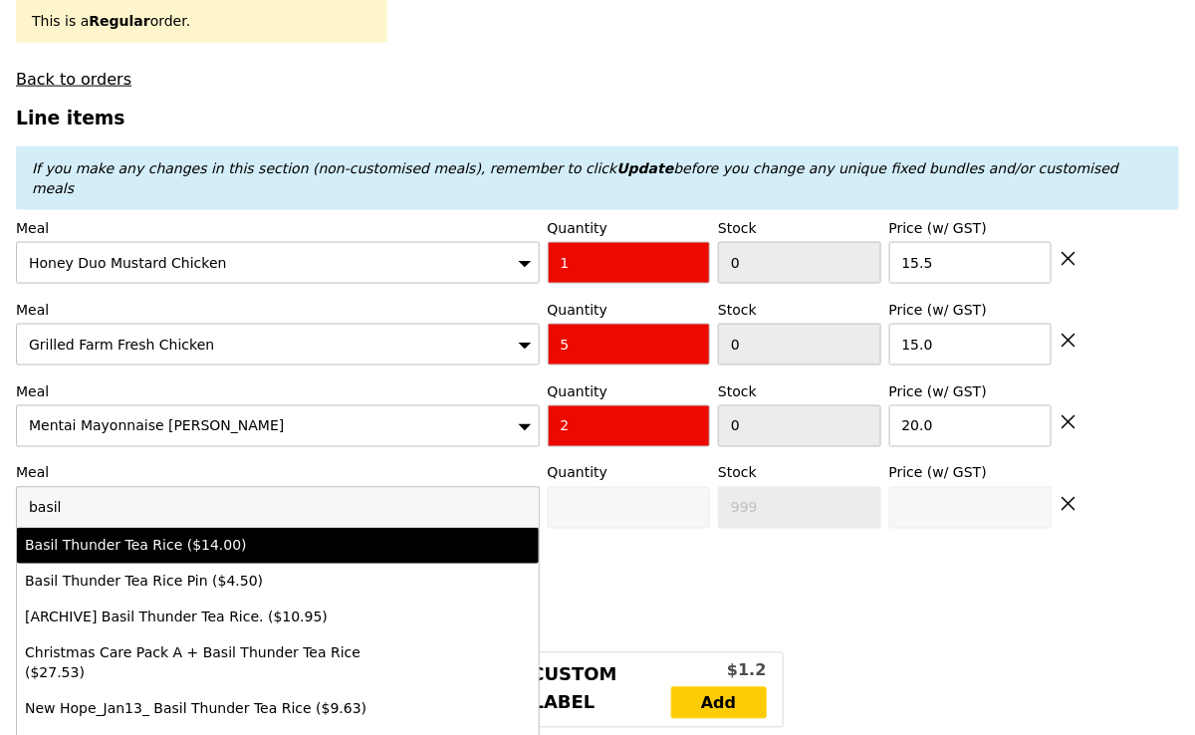
type input "basil"
click at [106, 536] on div "Basil Thunder Tea Rice ($14.00)" at bounding box center [214, 546] width 379 height 20
type input "0"
type input "2"
type input "14.0"
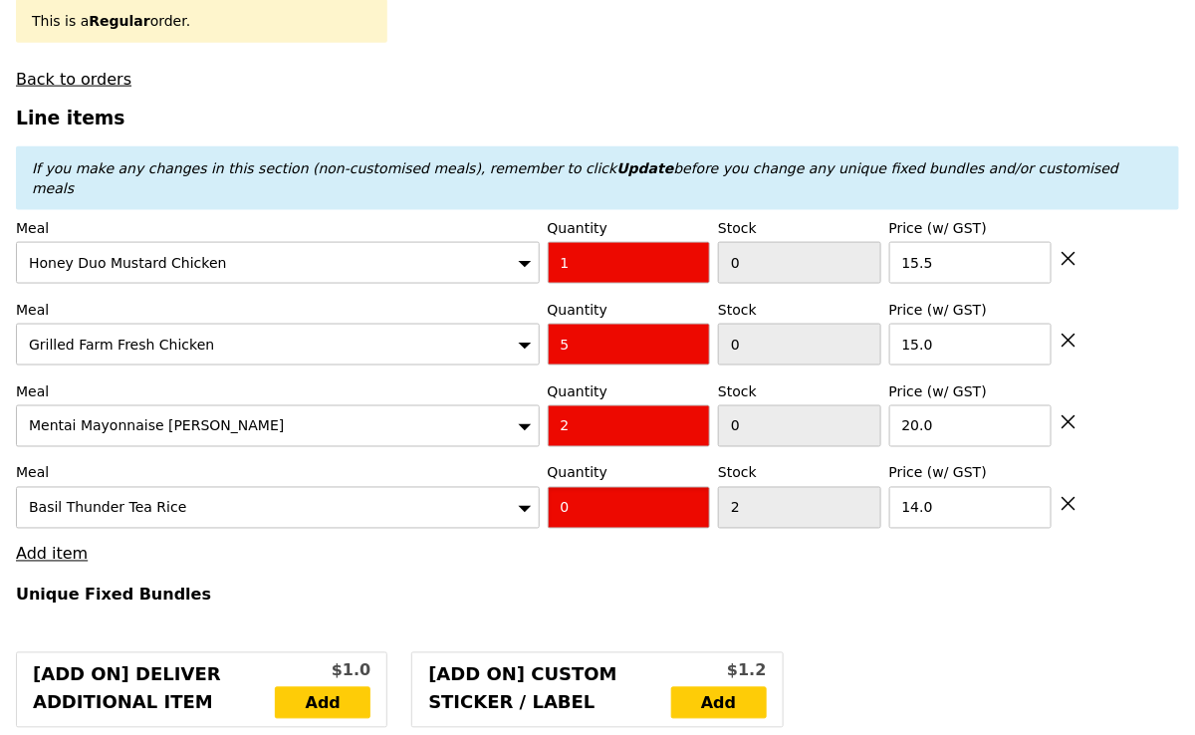
click at [586, 487] on input "0" at bounding box center [629, 508] width 163 height 42
type input "1"
type input "Loading..."
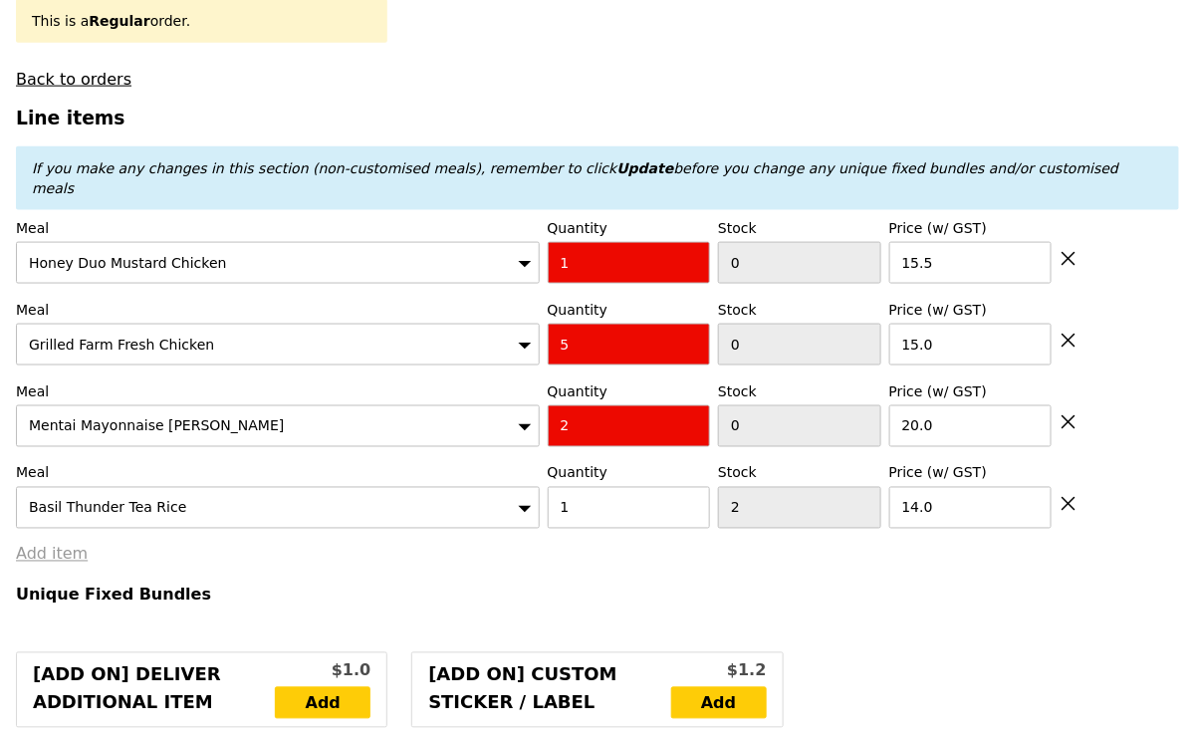
click at [72, 545] on link "Add item" at bounding box center [52, 554] width 72 height 19
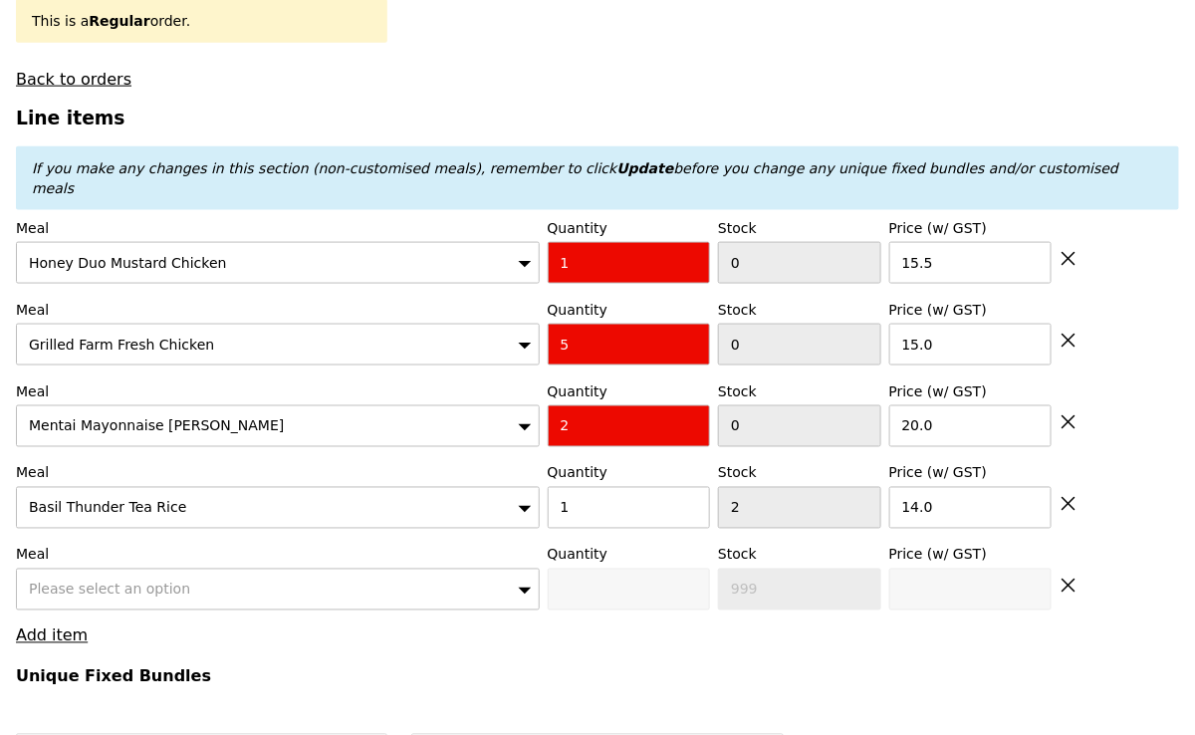
type input "144.50"
type input "150.40"
click at [132, 569] on div "Please select an option" at bounding box center [278, 590] width 524 height 42
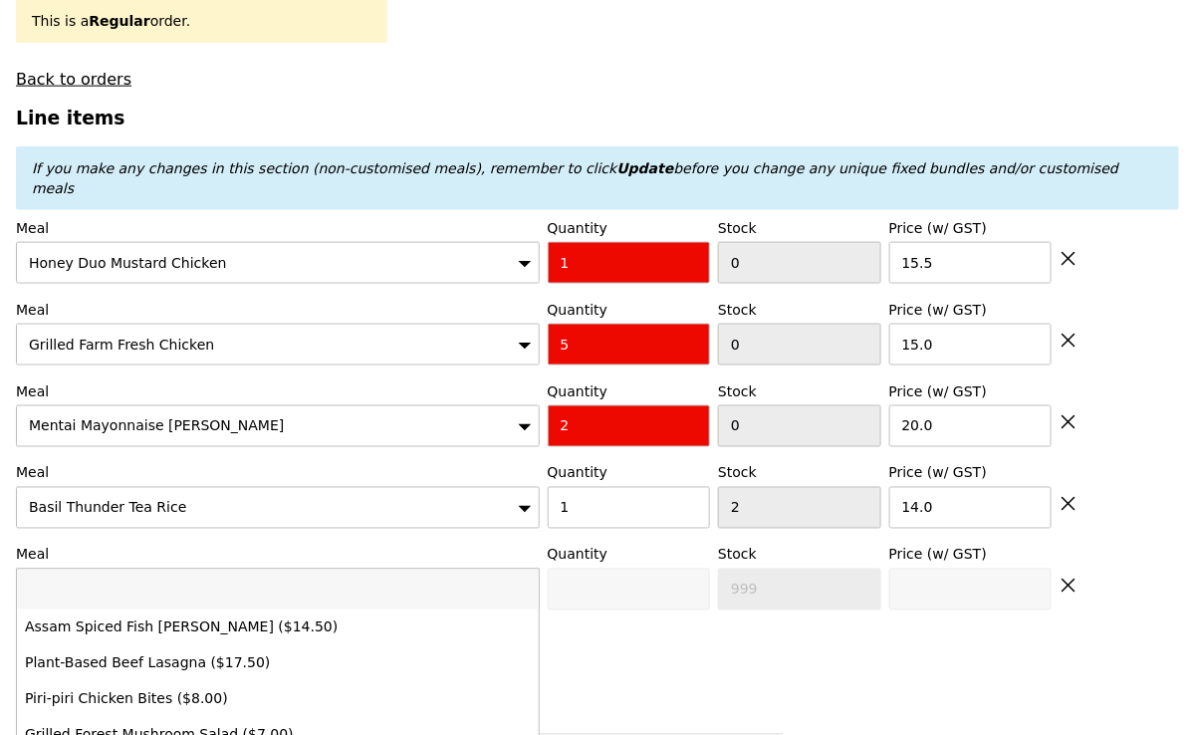
type input "Confirm anyway"
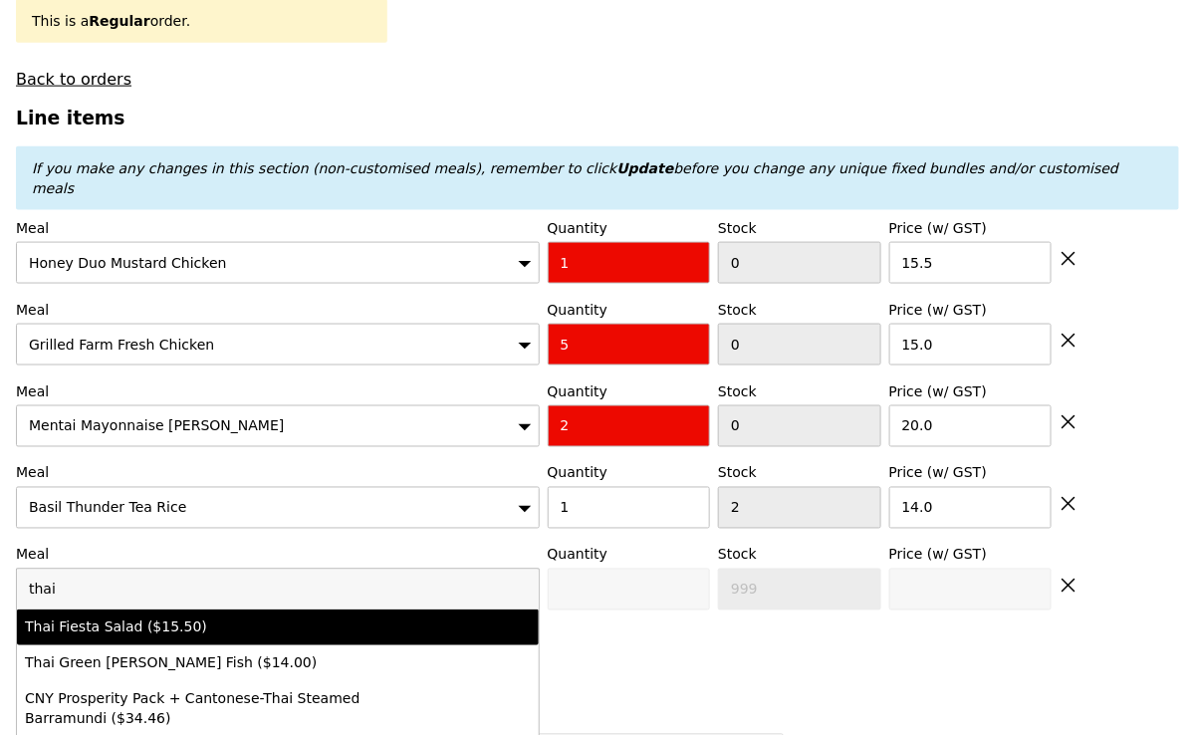
type input "thai"
click at [132, 609] on li "Thai Fiesta Salad ($15.50)" at bounding box center [278, 627] width 522 height 36
type input "0"
type input "5"
type input "15.5"
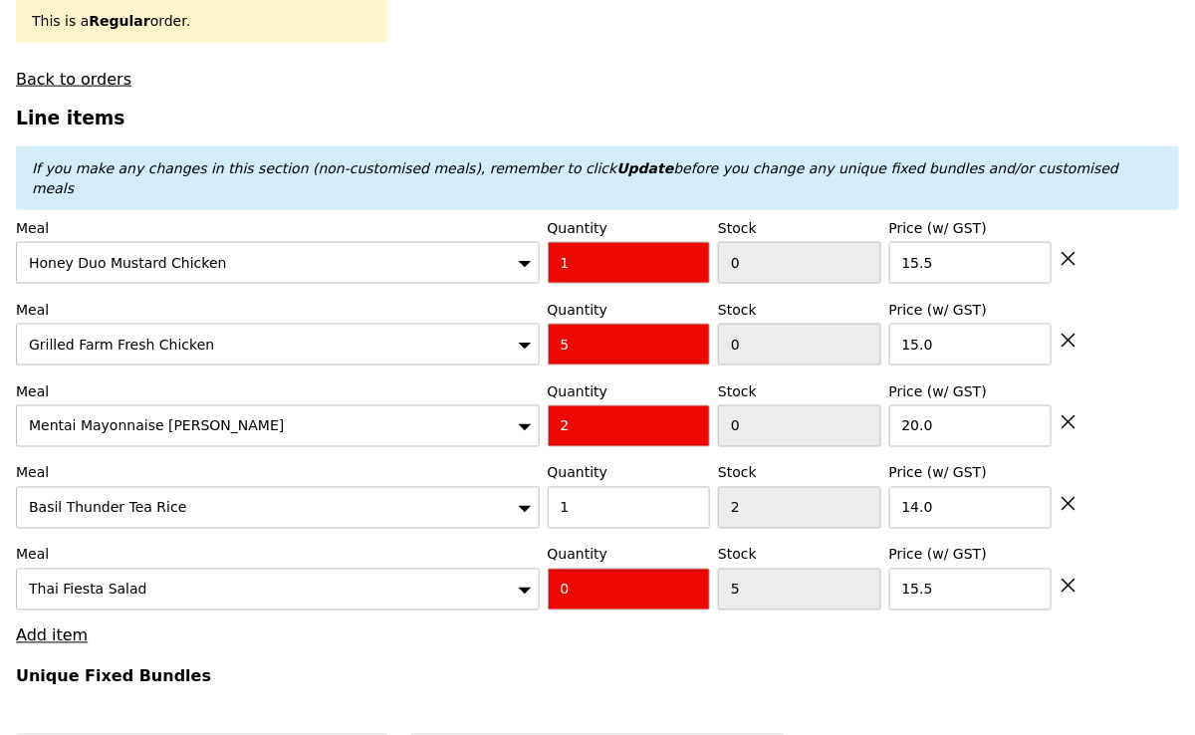
click at [588, 569] on input "0" at bounding box center [629, 590] width 163 height 42
type input "1"
type input "Loading..."
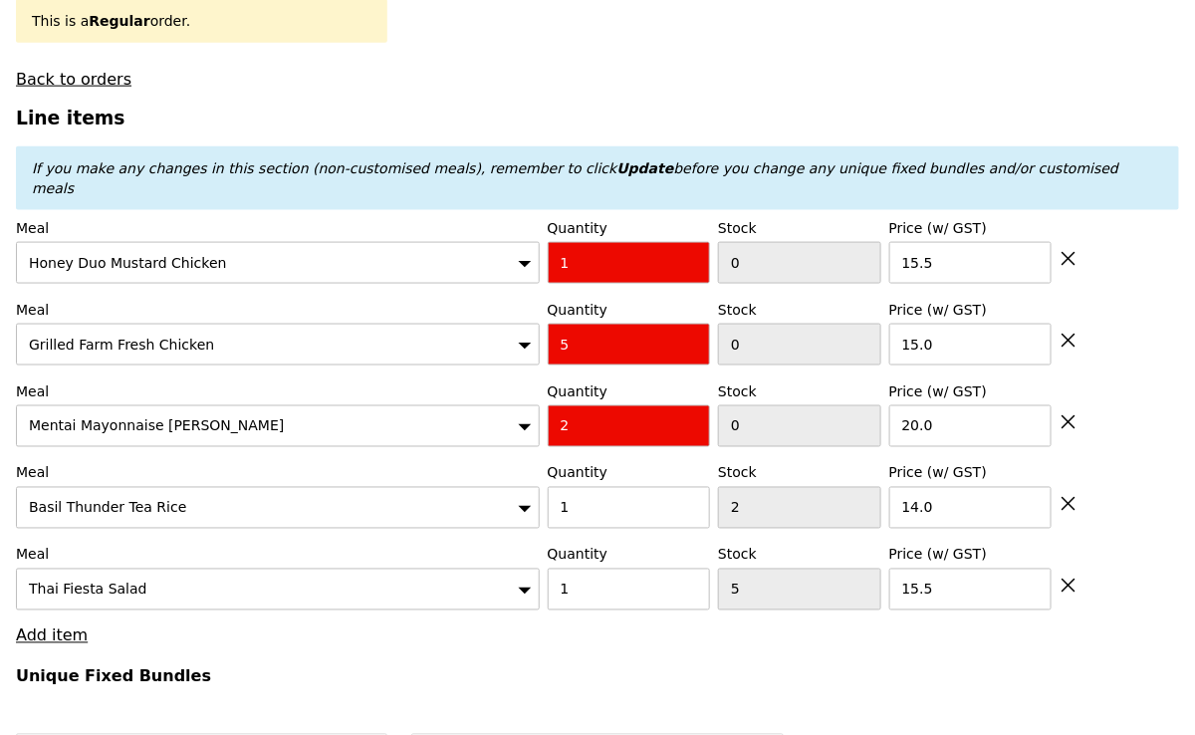
type input "160.00"
type input "165.90"
type input "Confirm anyway"
click at [572, 242] on input "1" at bounding box center [629, 263] width 163 height 42
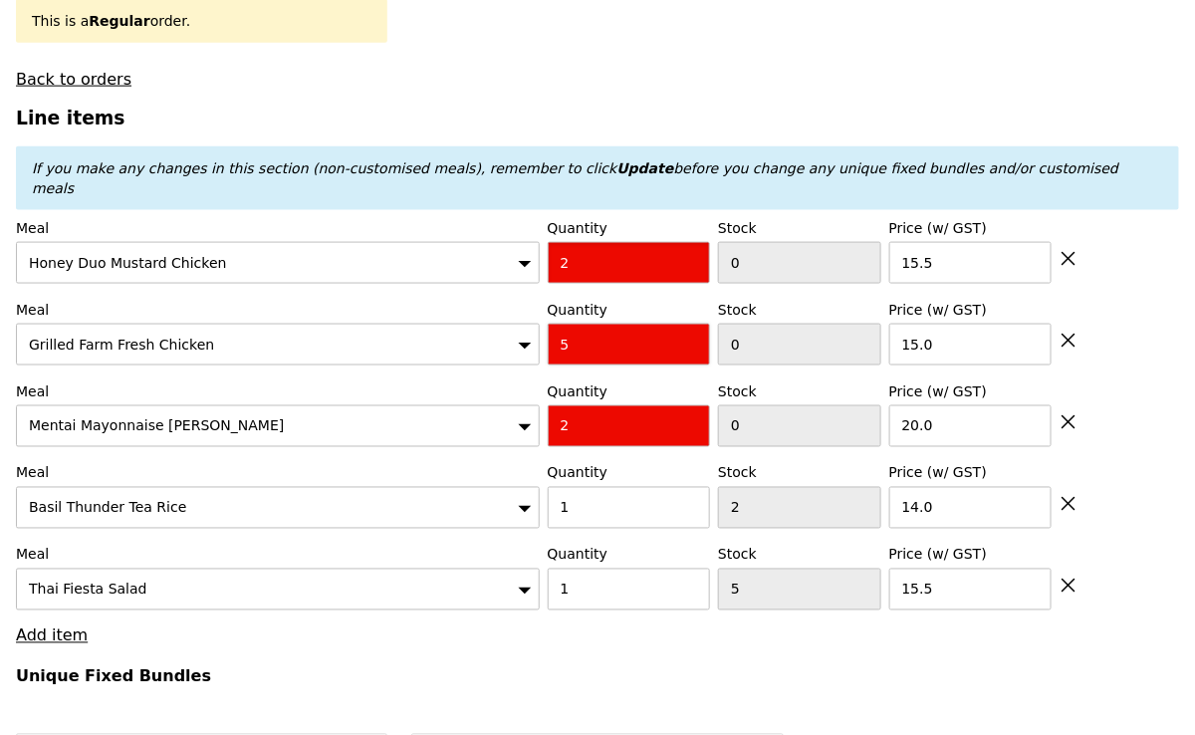
type input "2"
click at [570, 324] on input "5" at bounding box center [629, 345] width 163 height 42
type input "Loading..."
type input "4"
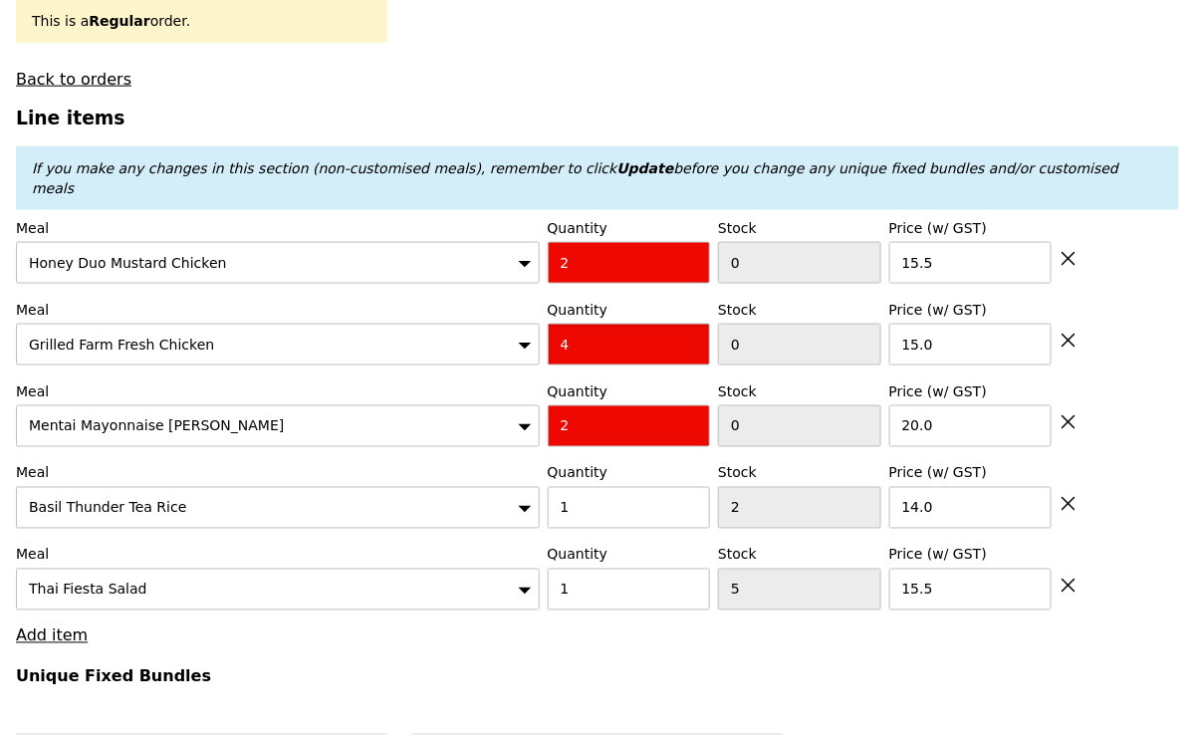
type input "175.50"
type input "181.40"
type input "Confirm anyway"
type input "4"
click at [407, 405] on div "Mentai Mayonnaise [PERSON_NAME]" at bounding box center [278, 426] width 524 height 42
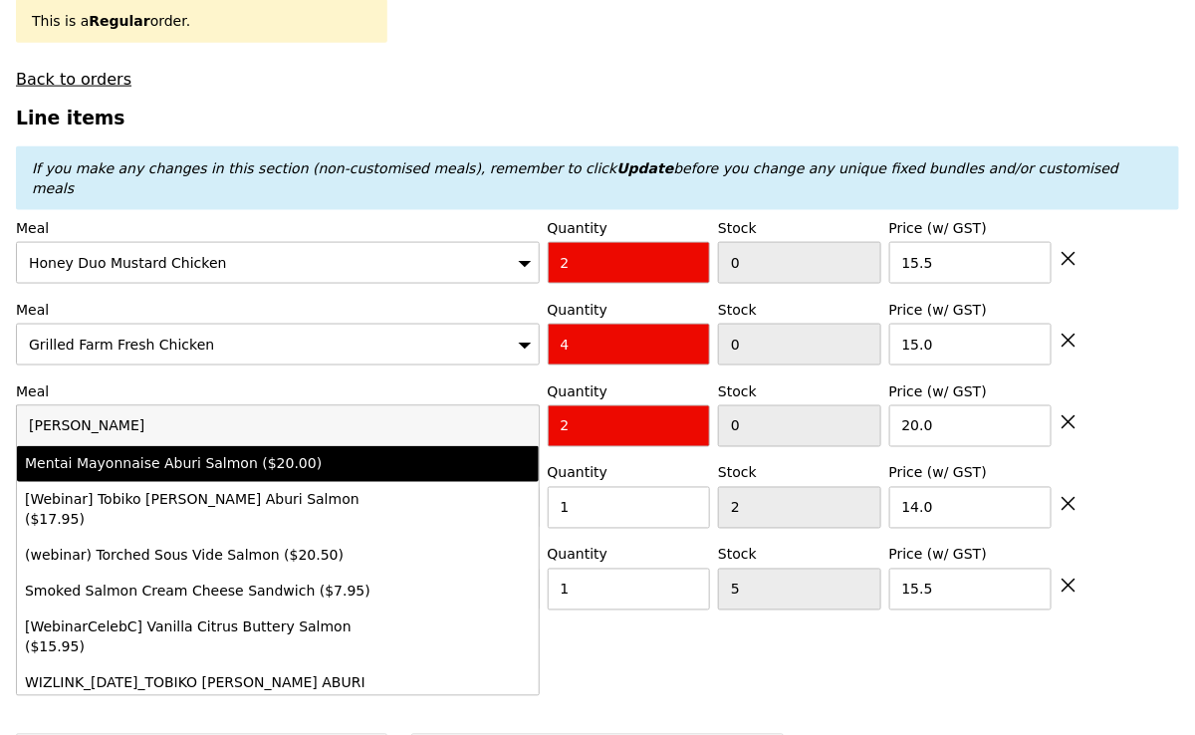
type input "[PERSON_NAME]"
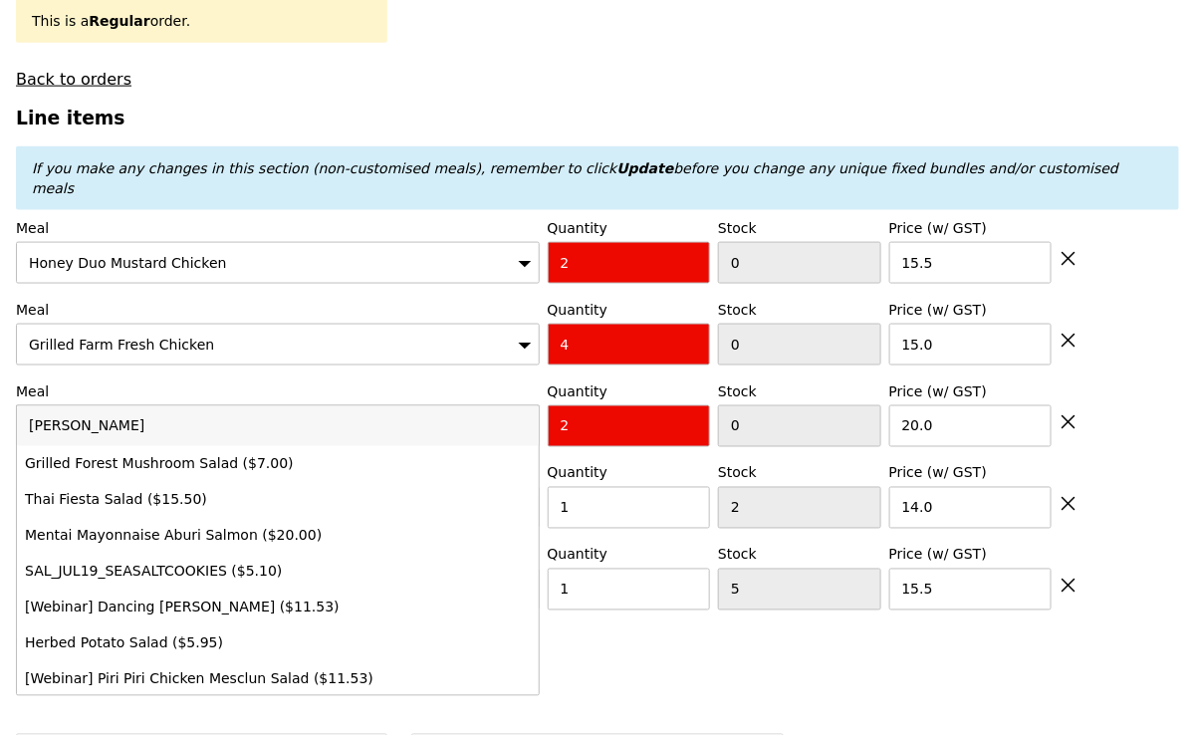
type input "Loading..."
type input "s"
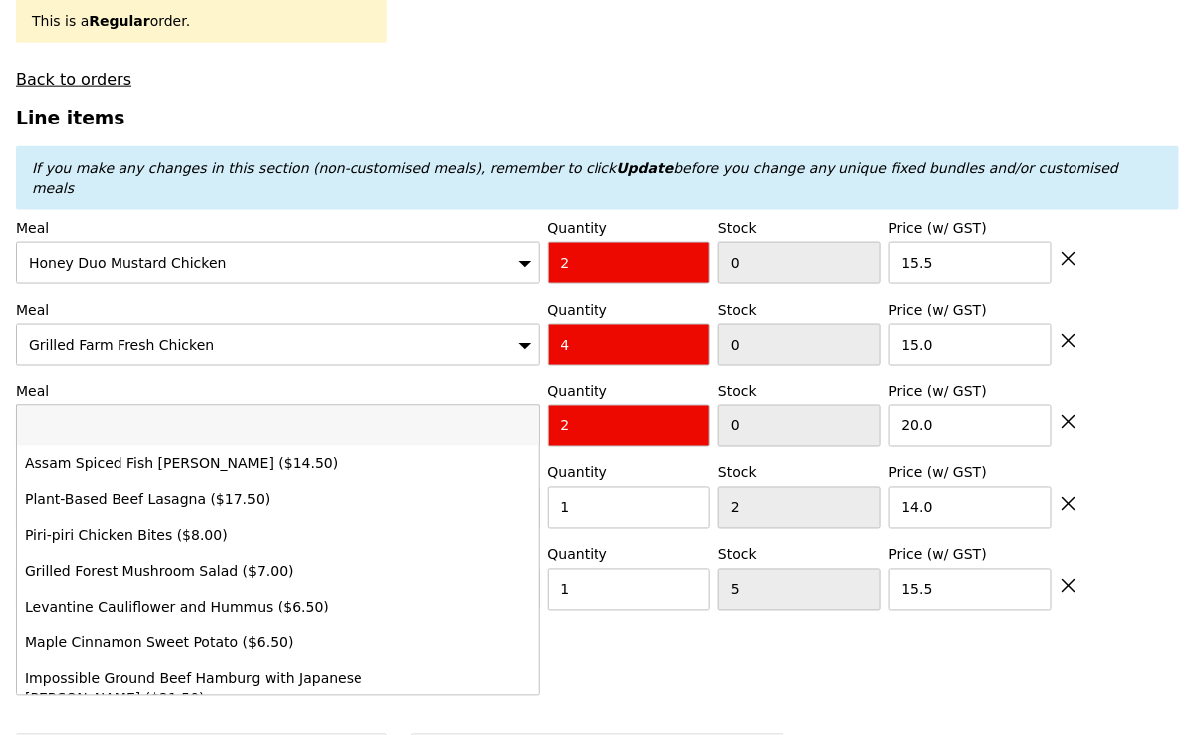
type input "160.50"
type input "166.40"
type input "Confirm anyway"
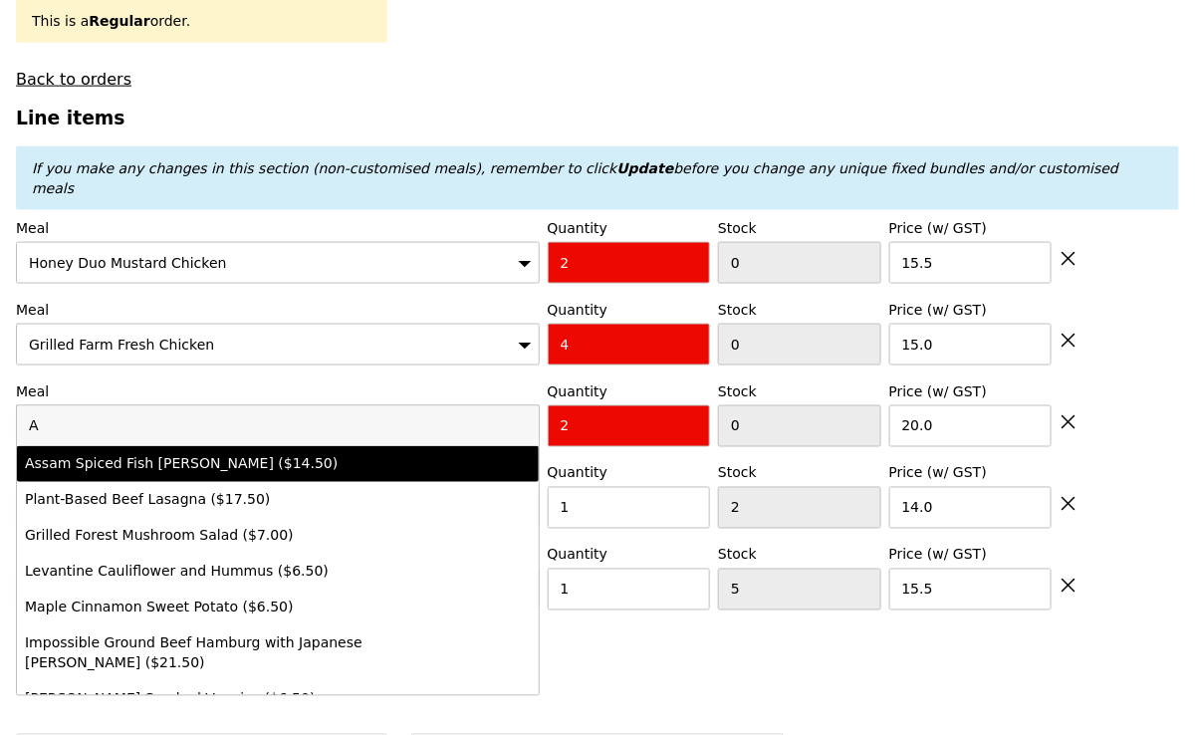
type input "A"
click at [299, 454] on div "Assam Spiced Fish [PERSON_NAME] ($14.50)" at bounding box center [214, 464] width 379 height 20
type input "Loading..."
type input "456"
type input "14.5"
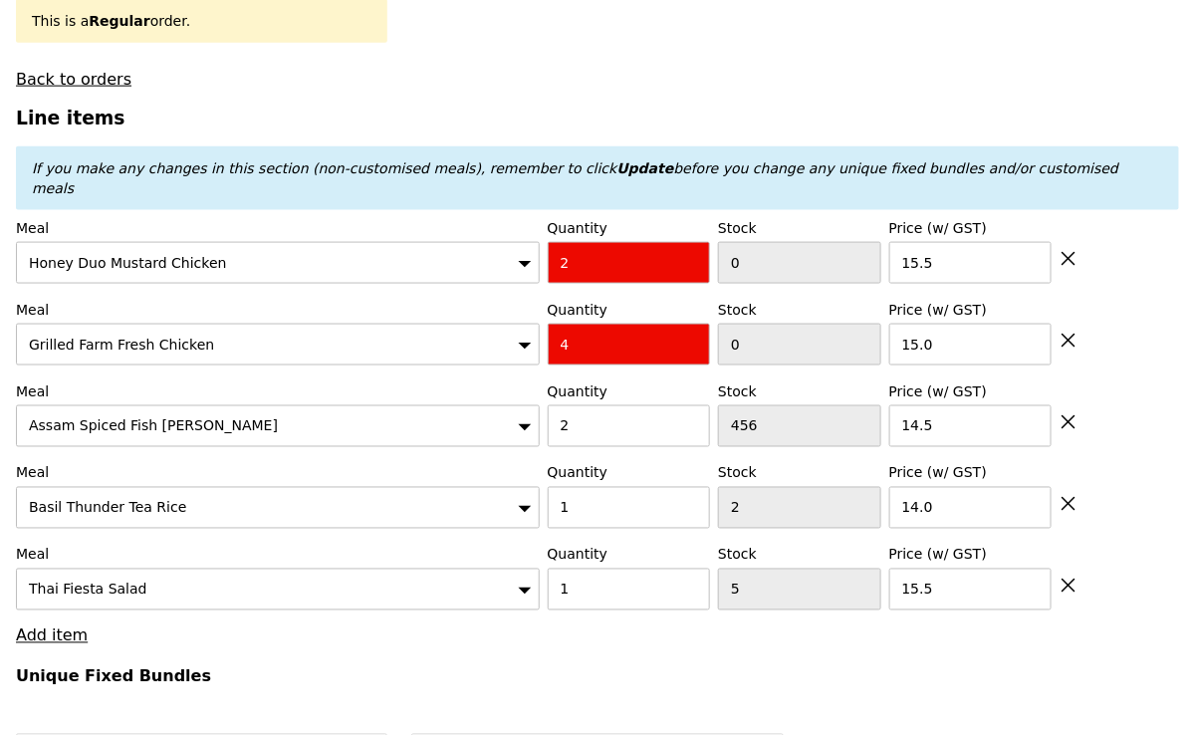
type input "120.50"
type input "126.40"
type input "149.50"
type input "155.40"
type input "Confirm anyway"
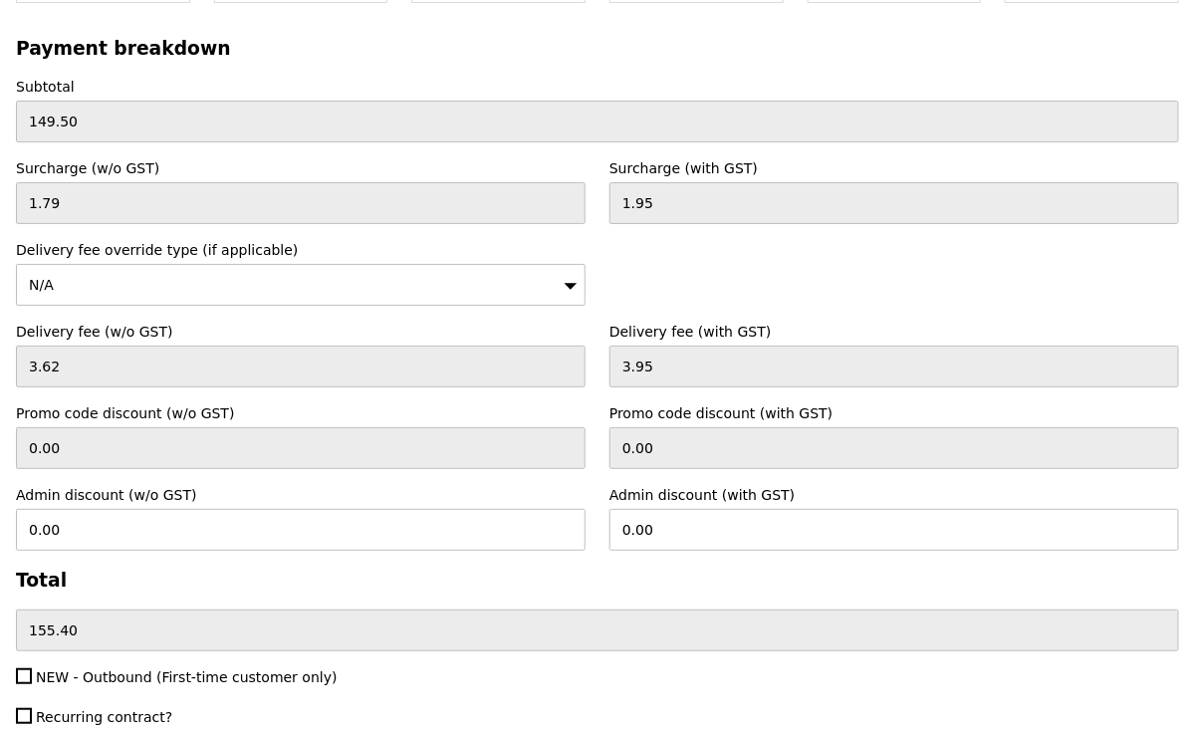
scroll to position [6514, 0]
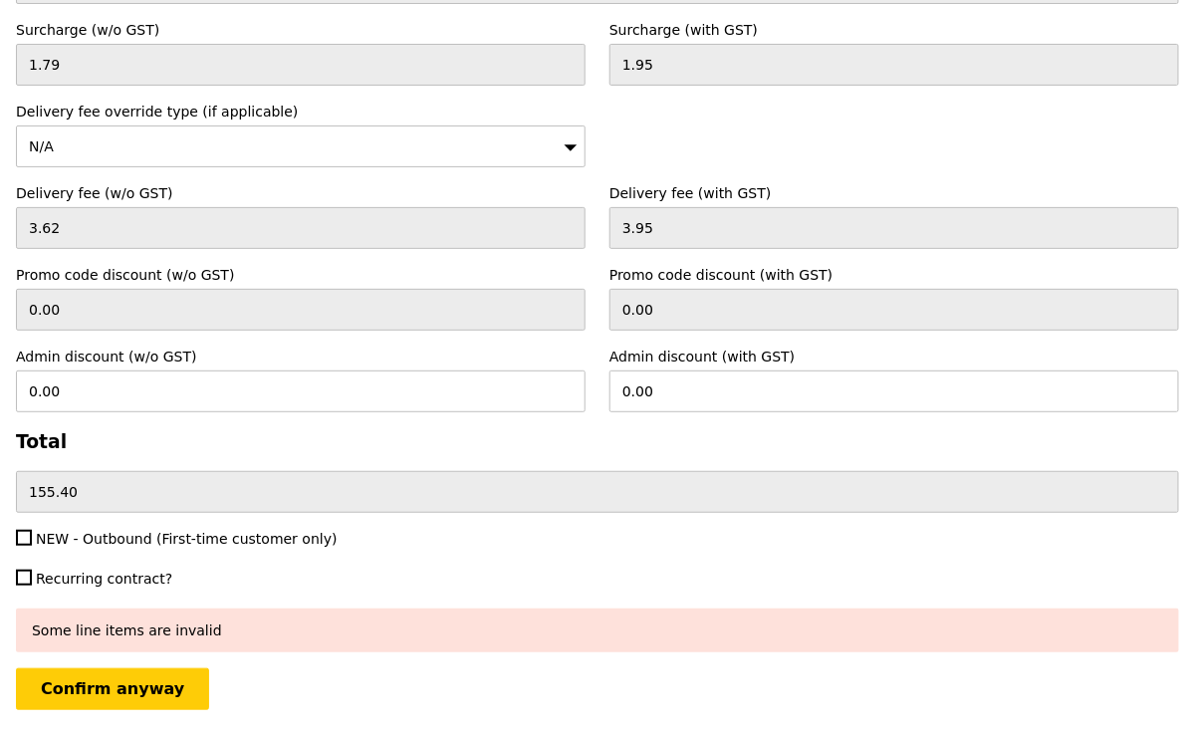
click at [126, 531] on span "NEW - Outbound (First-time customer only)" at bounding box center [187, 539] width 302 height 16
click at [32, 530] on input "NEW - Outbound (First-time customer only)" at bounding box center [24, 538] width 16 height 16
checkbox input "true"
click at [107, 668] on input "Confirm anyway" at bounding box center [112, 689] width 193 height 42
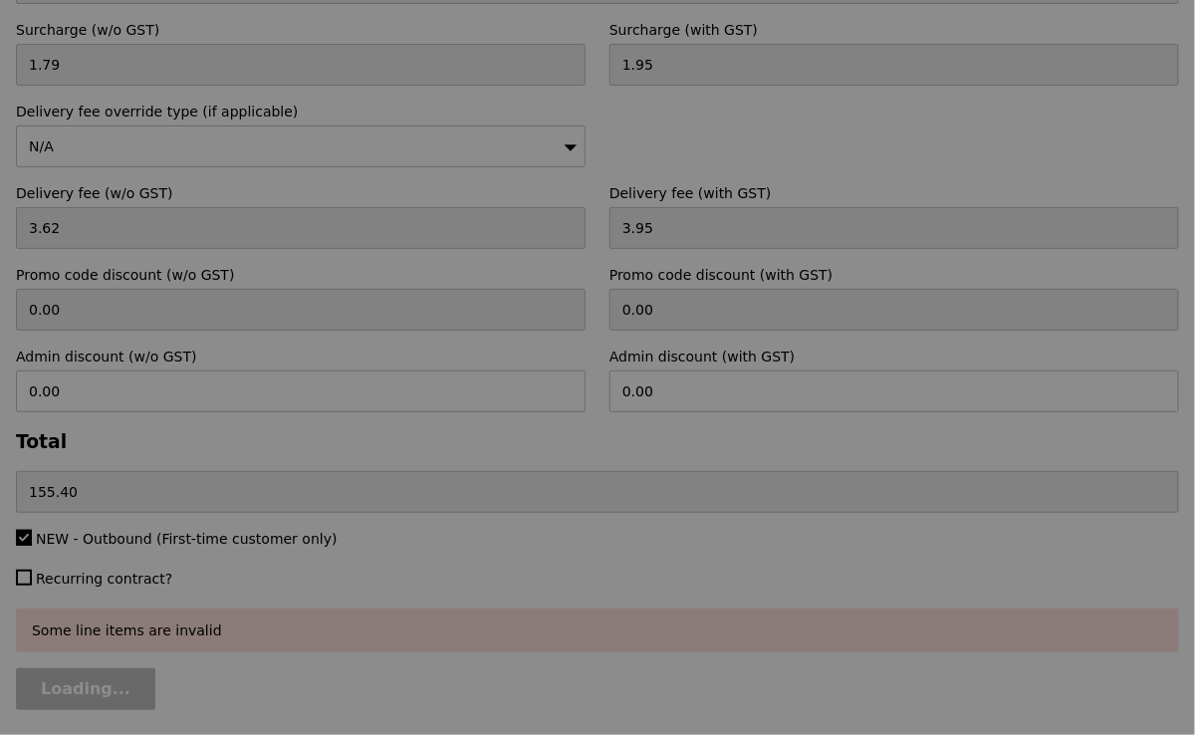
type input "Loading..."
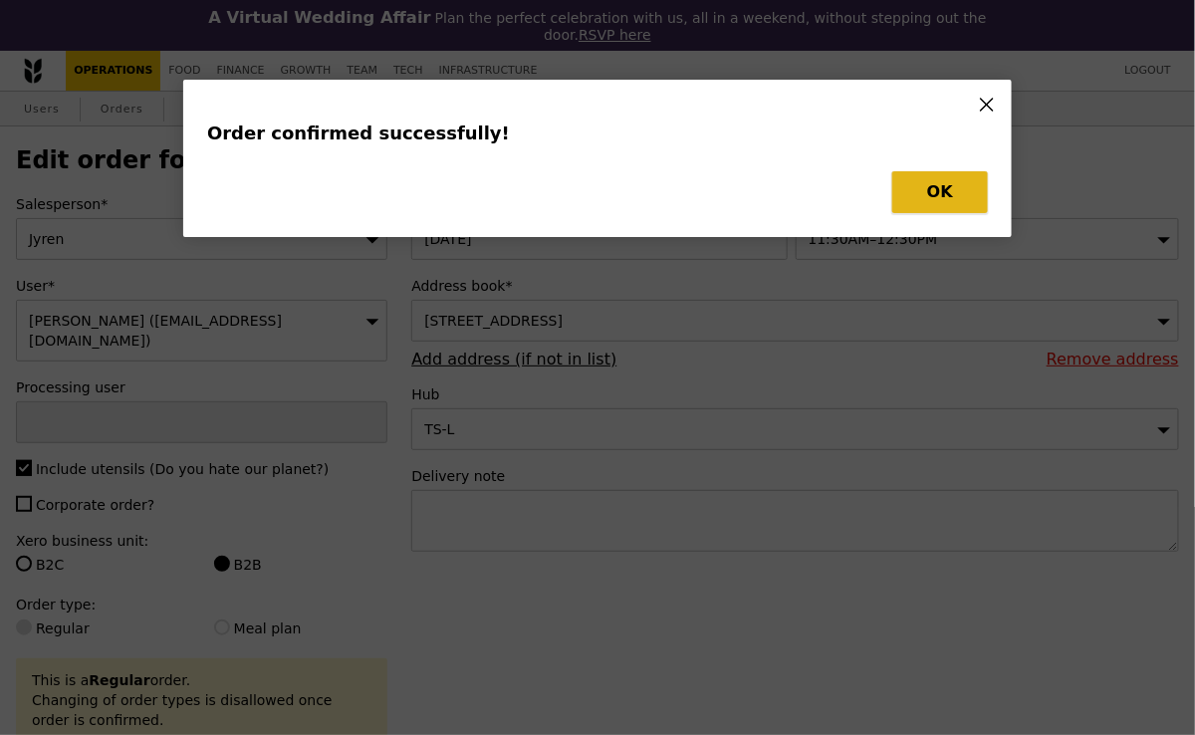
click at [961, 185] on button "OK" at bounding box center [940, 192] width 96 height 42
type input "Cha"
type input "Loading..."
type input "456"
type input "14.50"
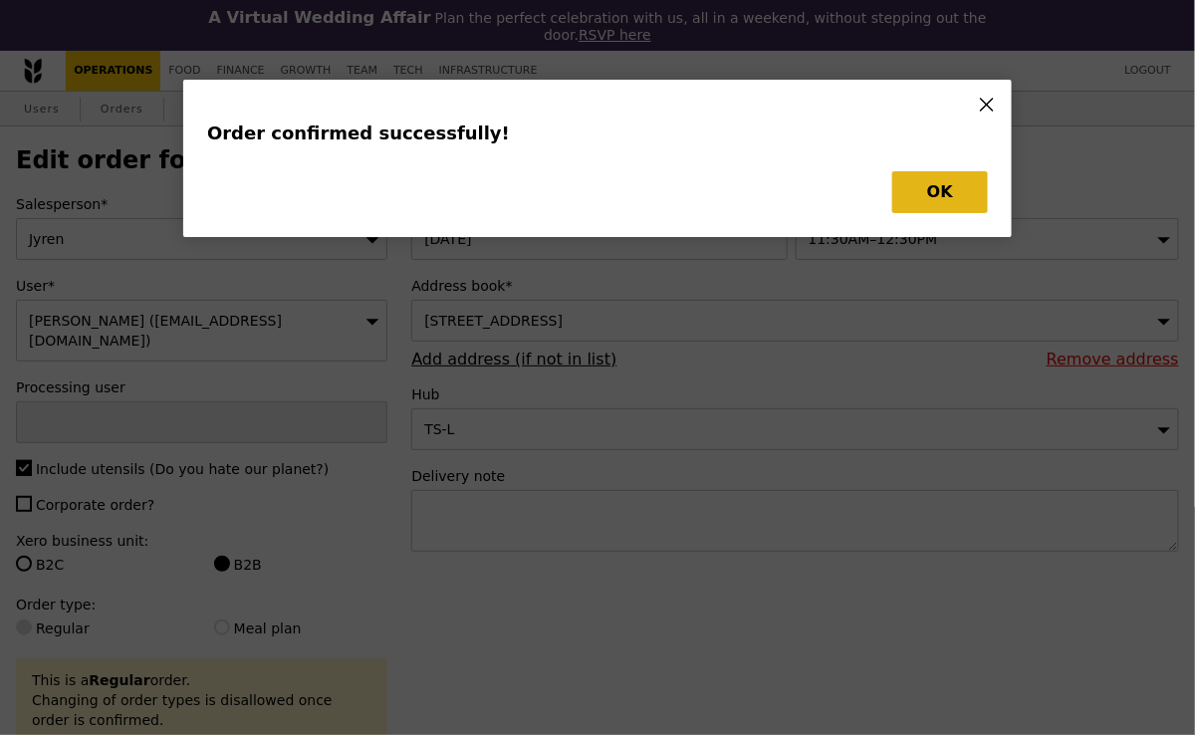
type input "1"
type input "5"
type input "15.50"
type input "1"
type input "2"
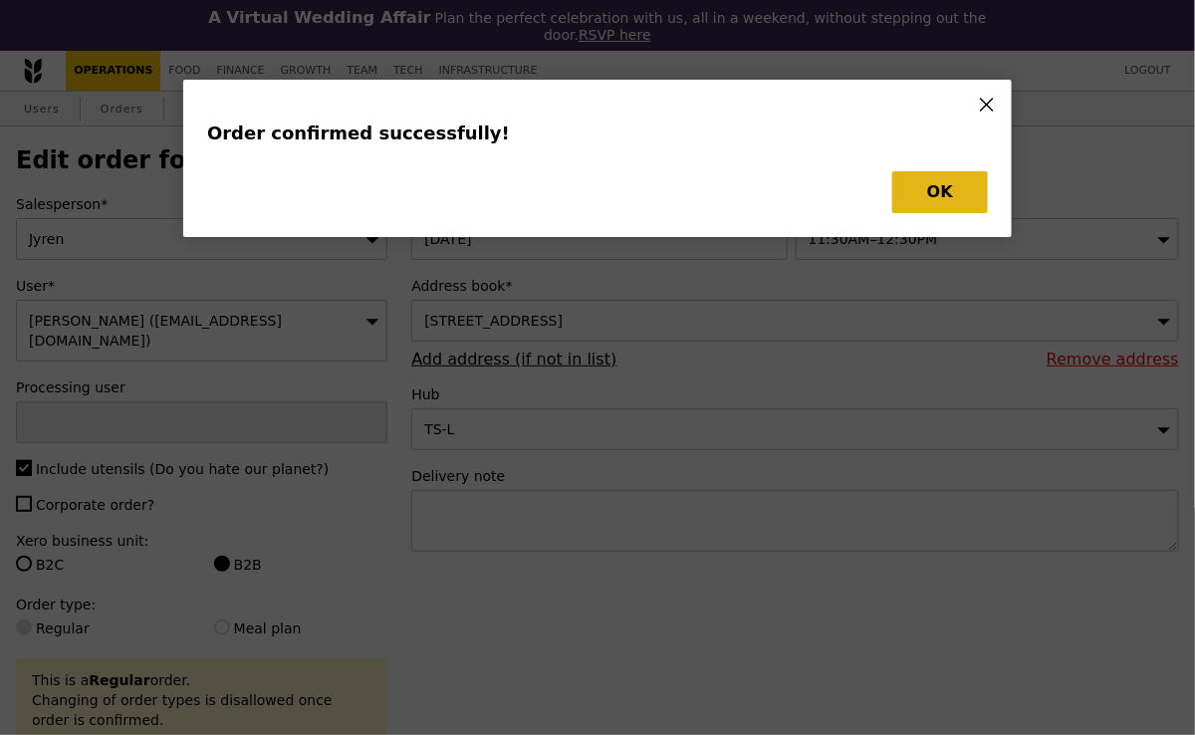
type input "14.00"
type input "4"
type input "0"
type input "15.00"
type input "2"
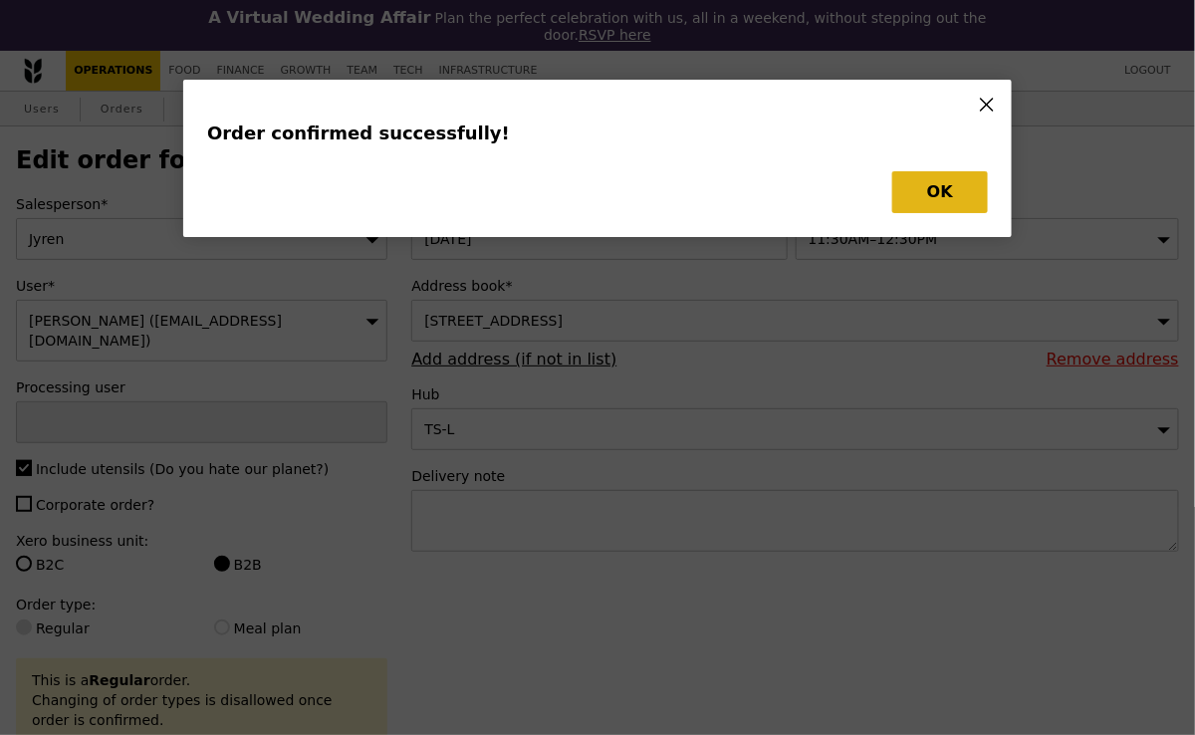
type input "0"
type input "15.50"
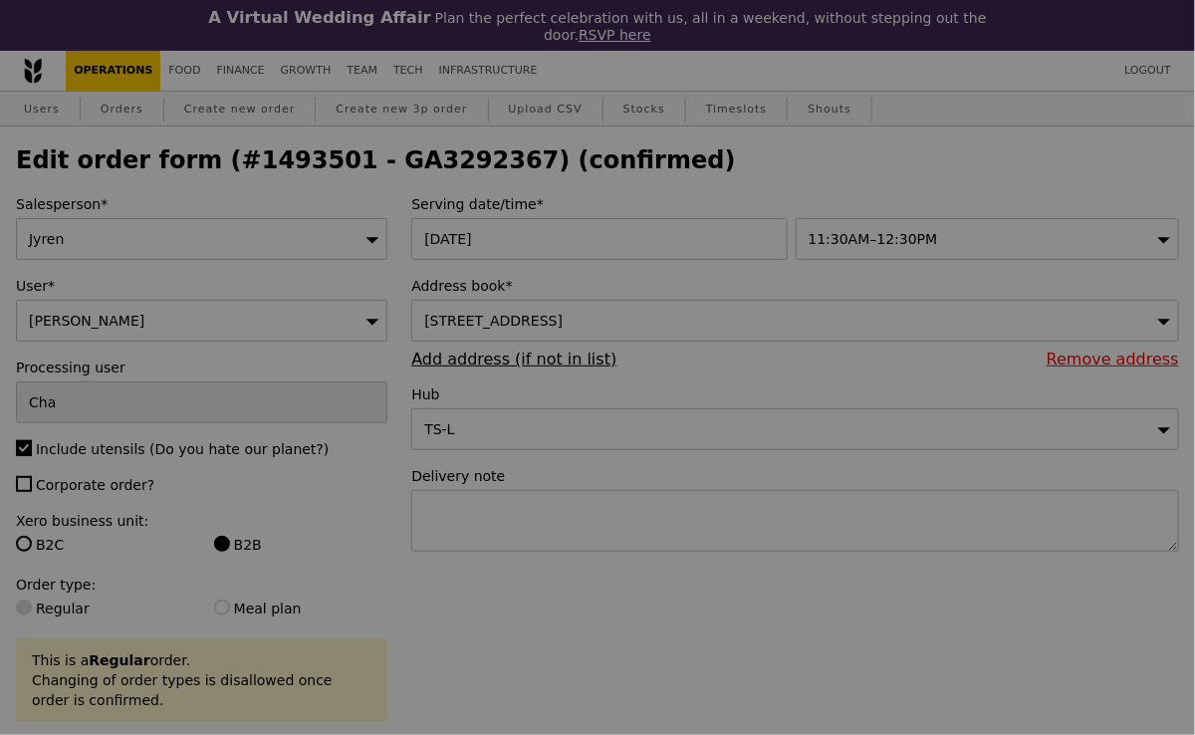
type input "454"
type input "4"
type input "1"
type input "-4"
type input "-2"
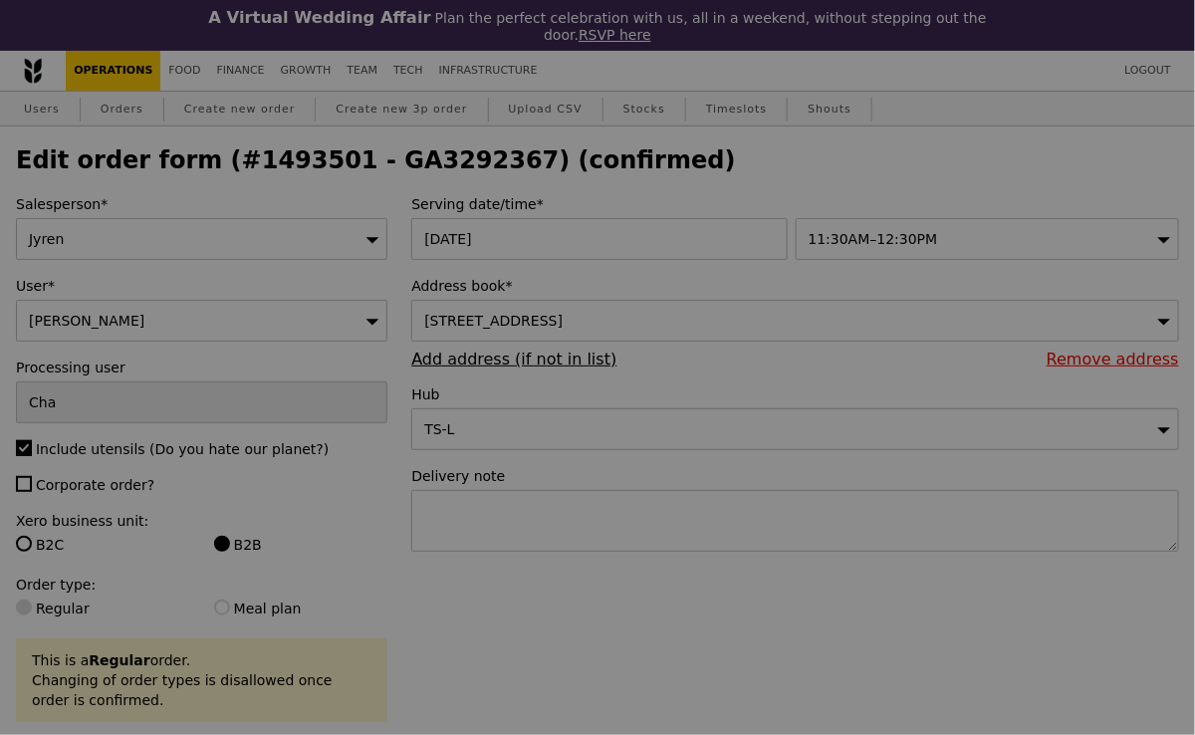
type input "Update"
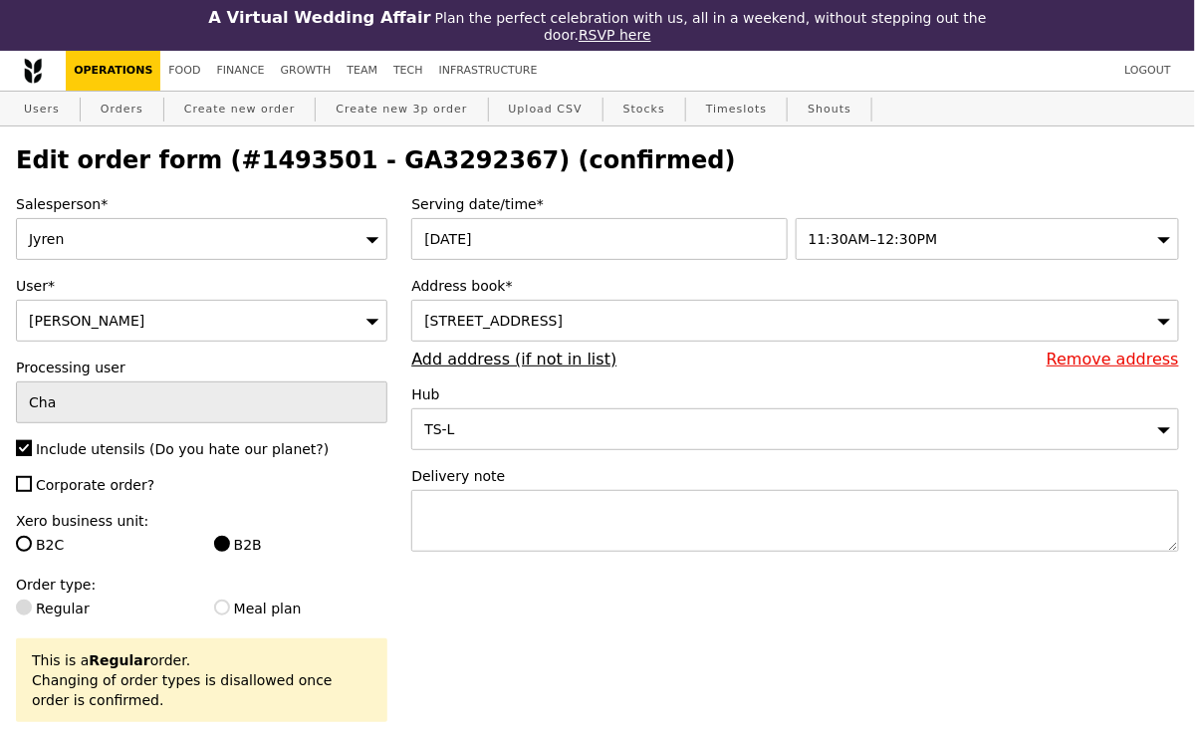
click at [378, 161] on h2 "Edit order form (#1493501 - GA3292367) (confirmed)" at bounding box center [597, 160] width 1163 height 28
copy h2 "GA3292367"
click at [111, 112] on link "Orders" at bounding box center [122, 110] width 59 height 36
select select "100"
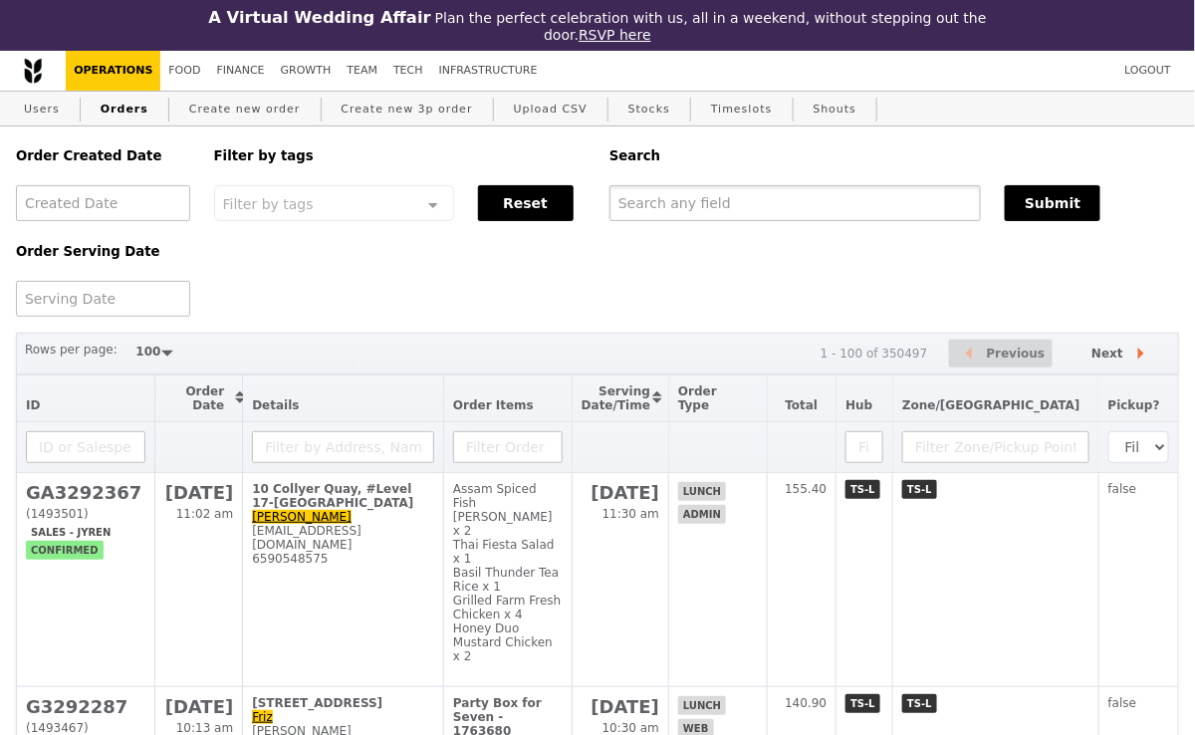
click at [637, 203] on input "text" at bounding box center [794, 203] width 371 height 36
paste input "GA3292367"
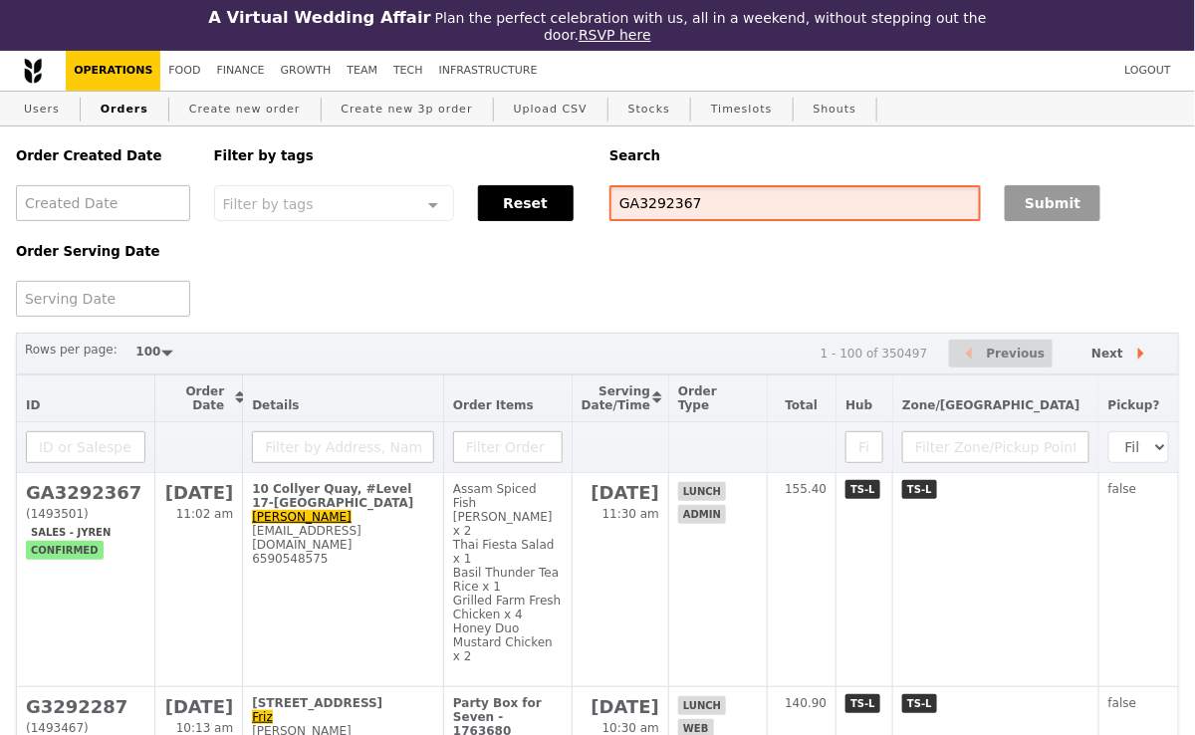
type input "GA3292367"
click at [1069, 207] on button "Submit" at bounding box center [1053, 203] width 96 height 36
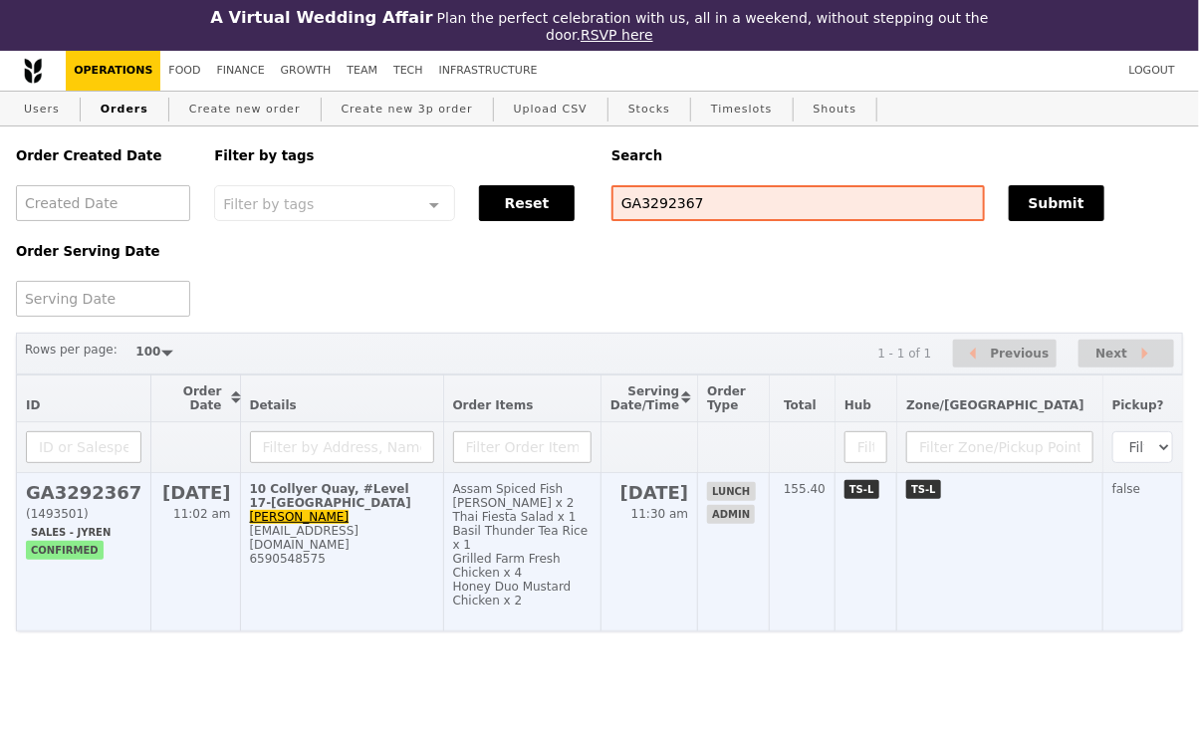
click at [412, 524] on td "10 Collyer Quay, #Level 17-[GEOGRAPHIC_DATA] [PERSON_NAME] [EMAIL_ADDRESS][DOMA…" at bounding box center [341, 552] width 203 height 158
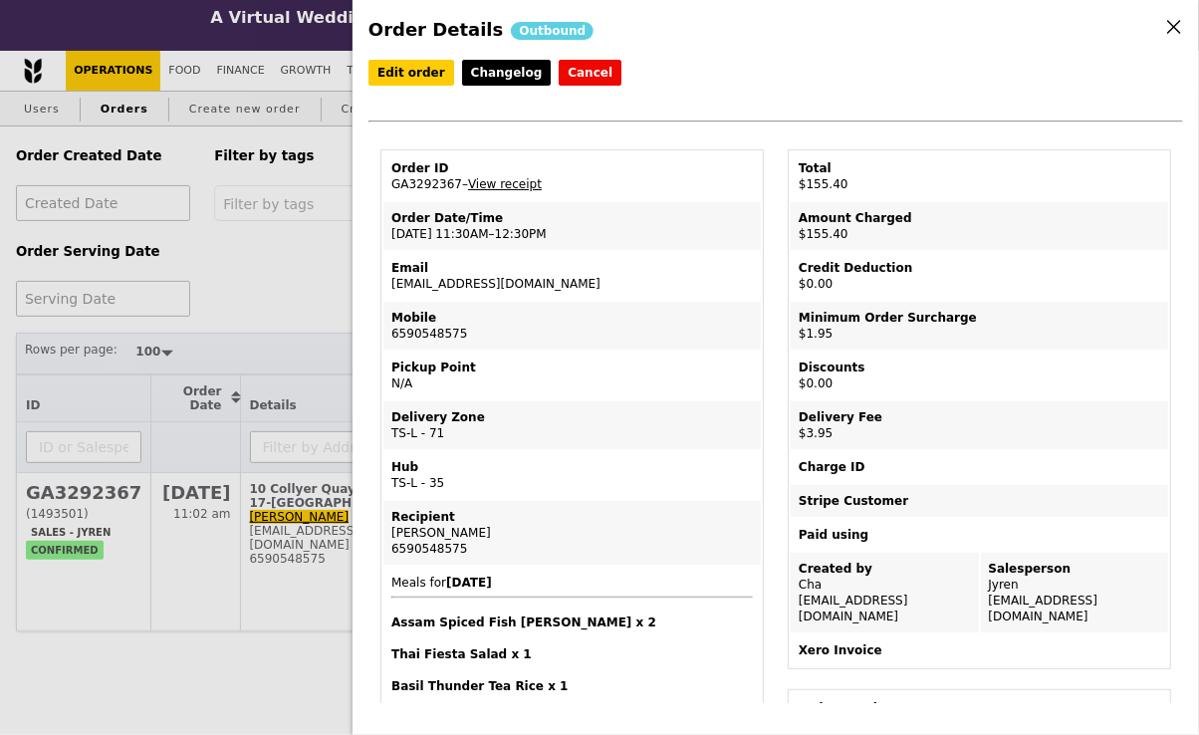
click at [438, 181] on td "Order ID GA3292367 – View receipt" at bounding box center [571, 176] width 377 height 48
copy td "GA3292367"
click at [573, 318] on div "Mobile" at bounding box center [571, 318] width 361 height 16
drag, startPoint x: 584, startPoint y: 271, endPoint x: 593, endPoint y: 279, distance: 12.0
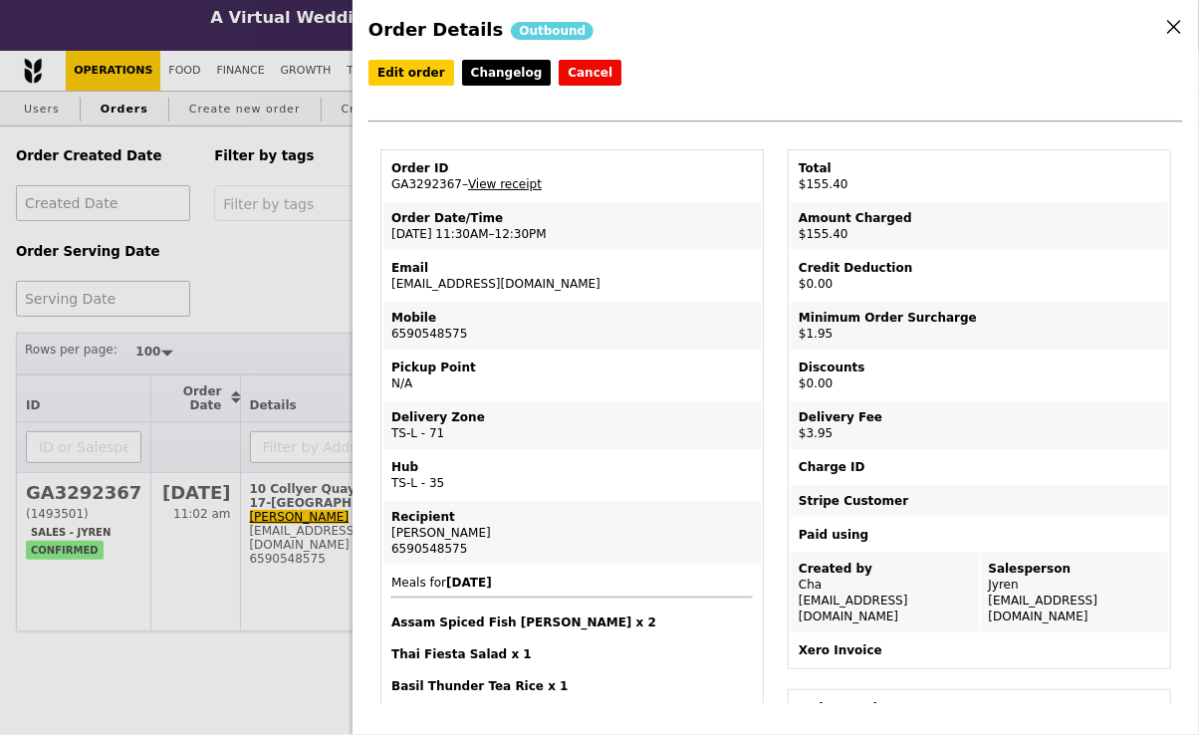
click at [593, 279] on td "Email [EMAIL_ADDRESS][DOMAIN_NAME]" at bounding box center [571, 276] width 377 height 48
copy td "[EMAIL_ADDRESS][DOMAIN_NAME]"
click at [600, 269] on div "Email" at bounding box center [571, 268] width 361 height 16
drag, startPoint x: 570, startPoint y: 279, endPoint x: 390, endPoint y: 278, distance: 180.2
click at [390, 278] on td "Email [EMAIL_ADDRESS][DOMAIN_NAME]" at bounding box center [571, 276] width 377 height 48
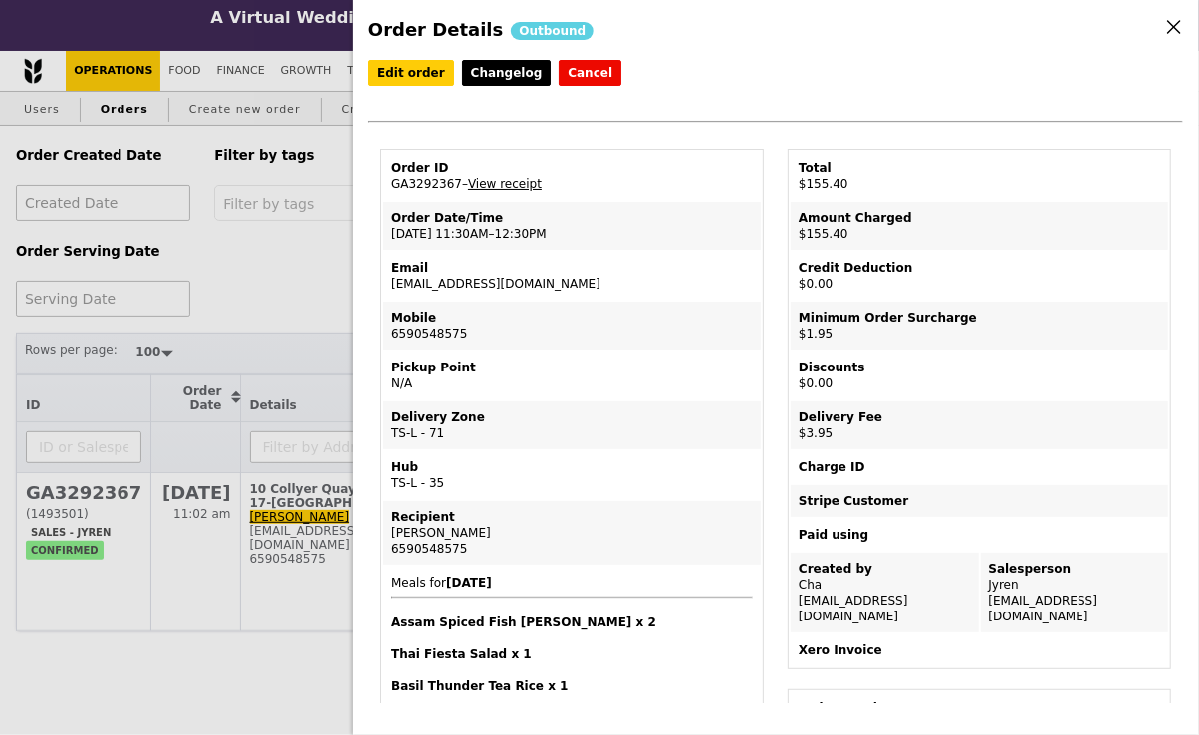
copy td "[EMAIL_ADDRESS][DOMAIN_NAME]"
click at [438, 187] on td "Order ID GA3292367 – View receipt" at bounding box center [571, 176] width 377 height 48
copy td "GA3292367"
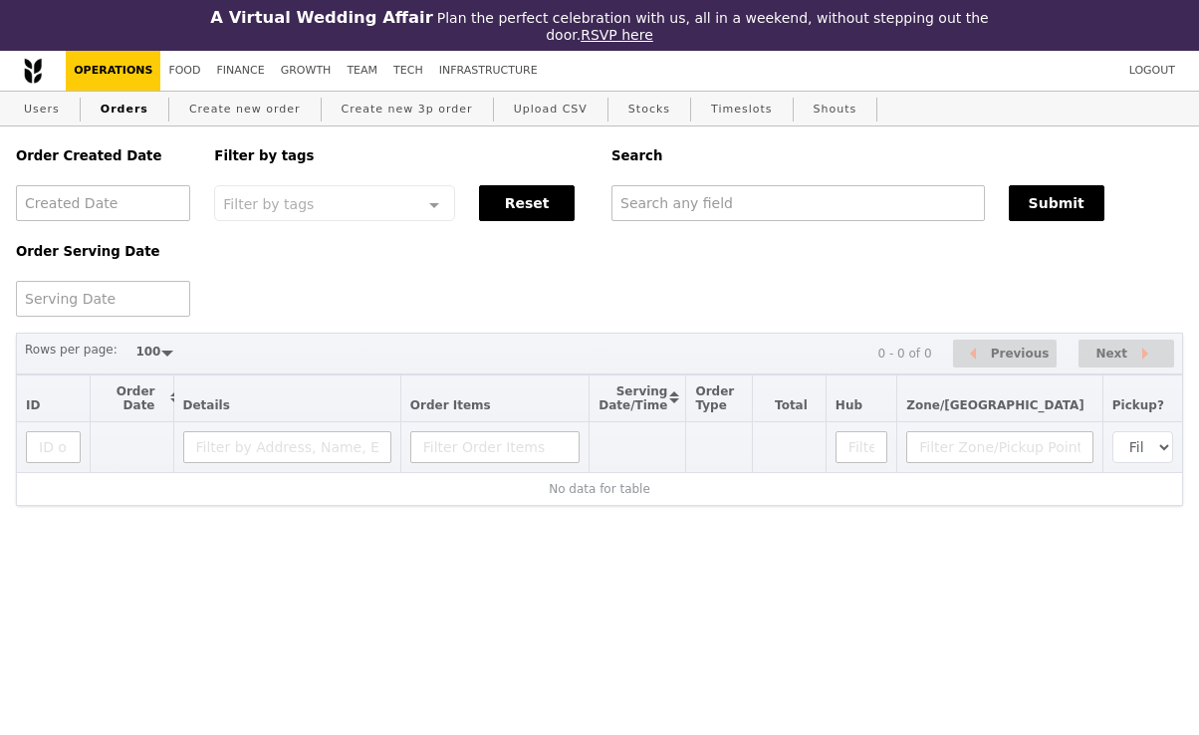
select select "100"
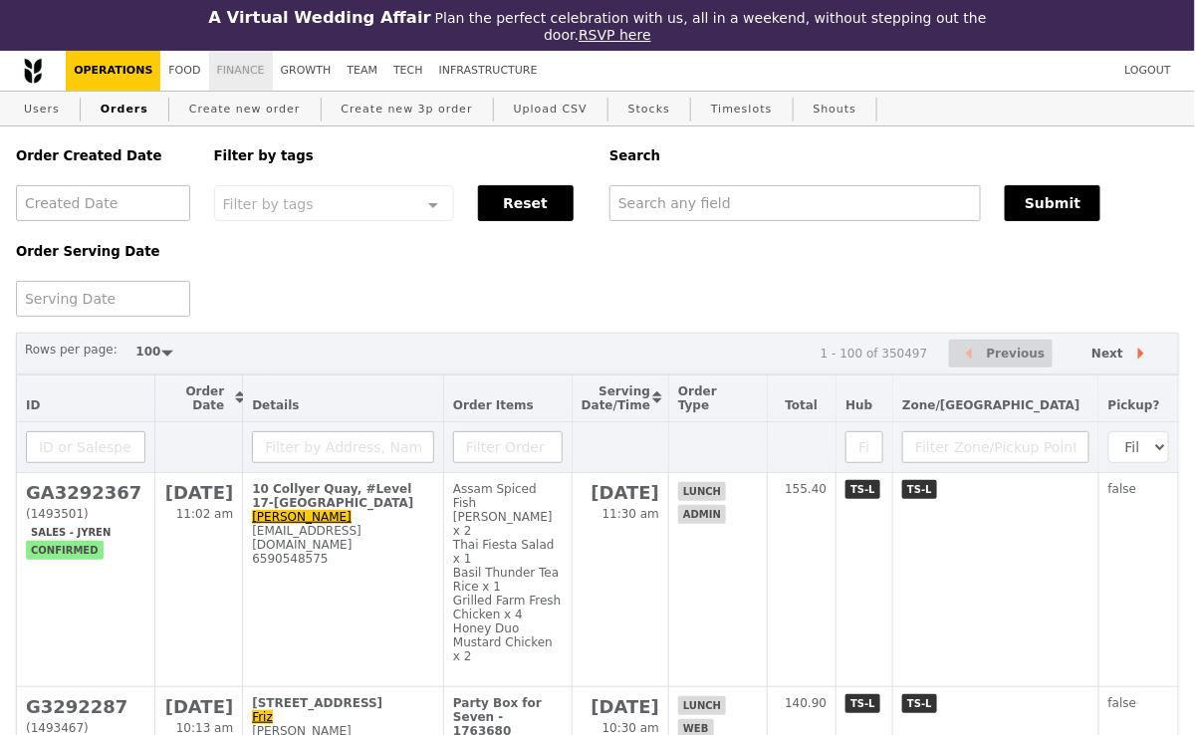
click at [225, 72] on link "Finance" at bounding box center [241, 71] width 64 height 40
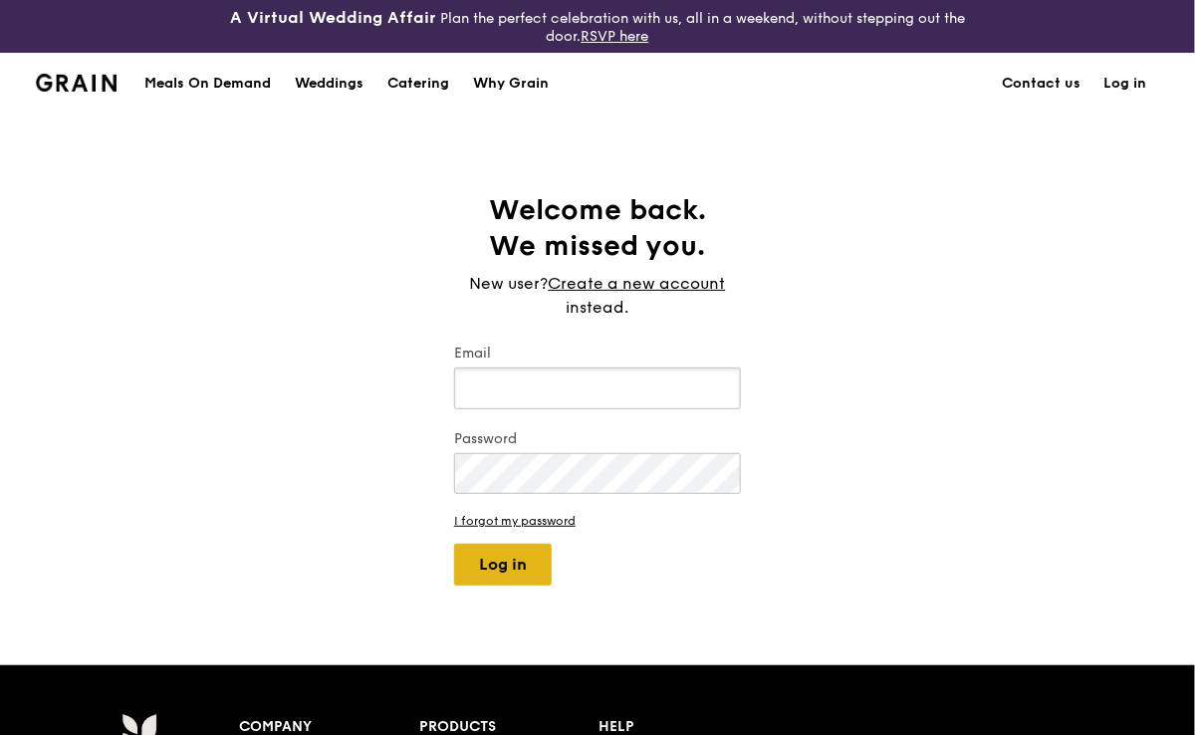
type input "[EMAIL_ADDRESS][DOMAIN_NAME]"
click at [507, 565] on button "Log in" at bounding box center [503, 565] width 98 height 42
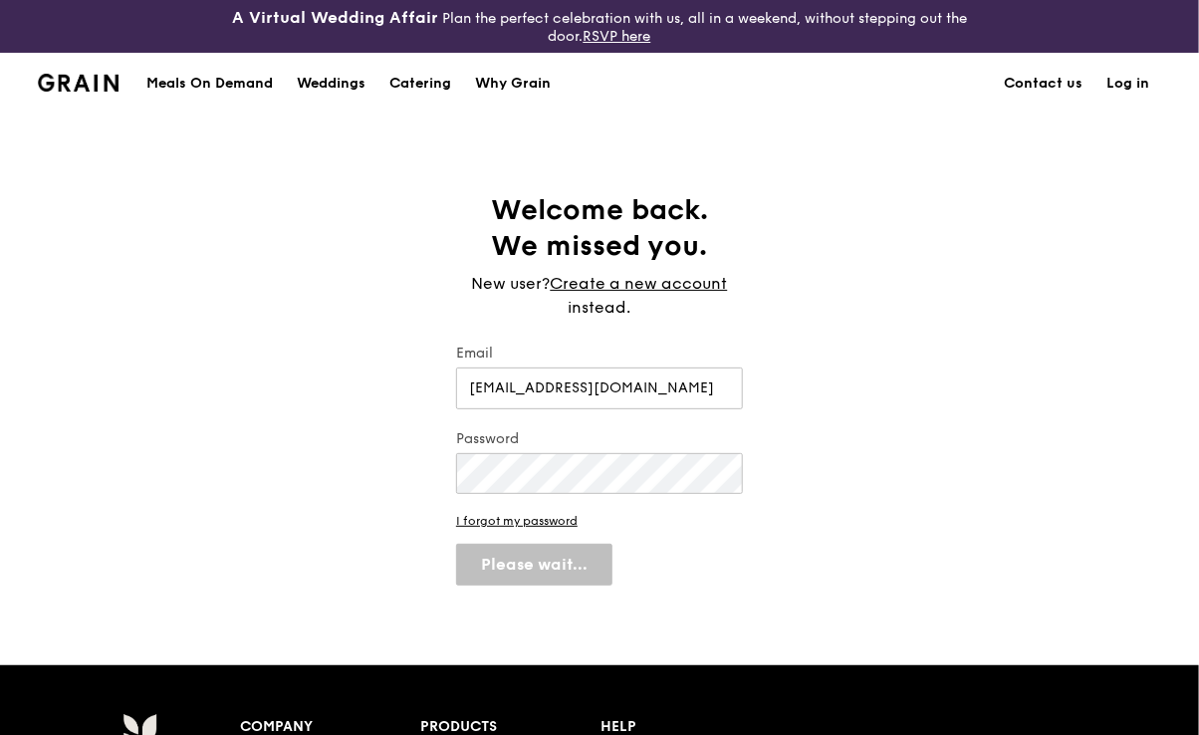
select select "100"
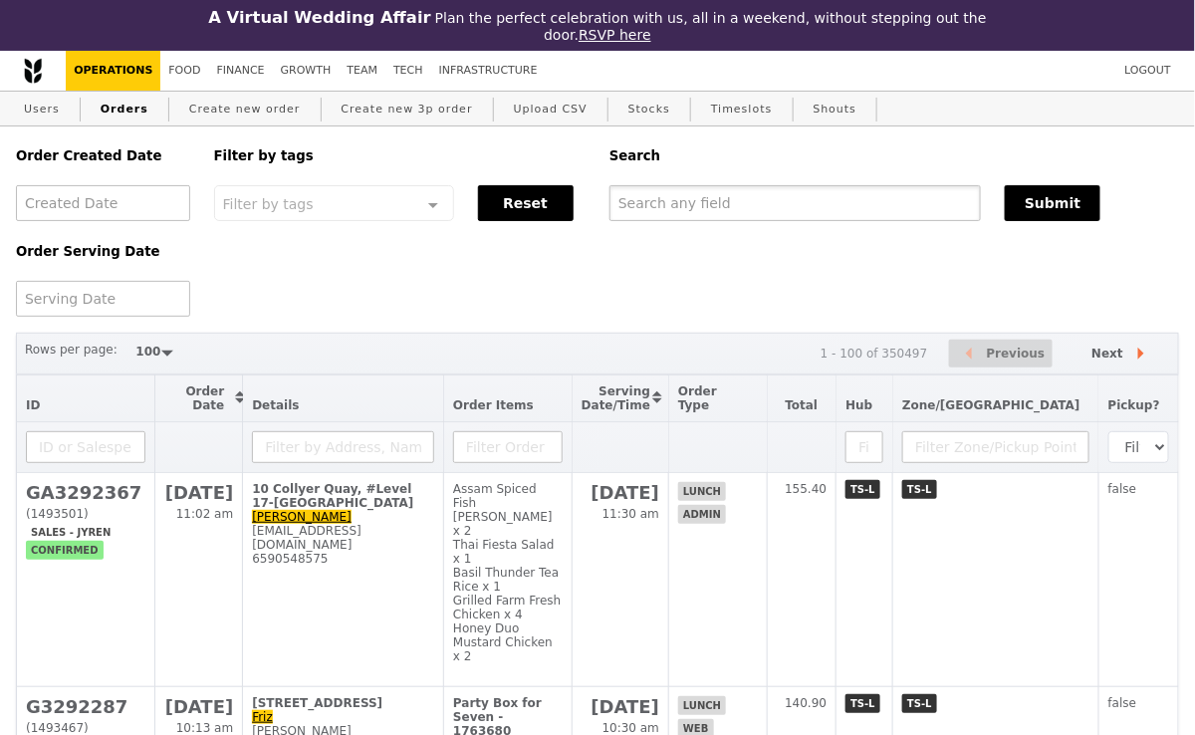
click at [710, 197] on input "text" at bounding box center [794, 203] width 371 height 36
paste input "GA3292367"
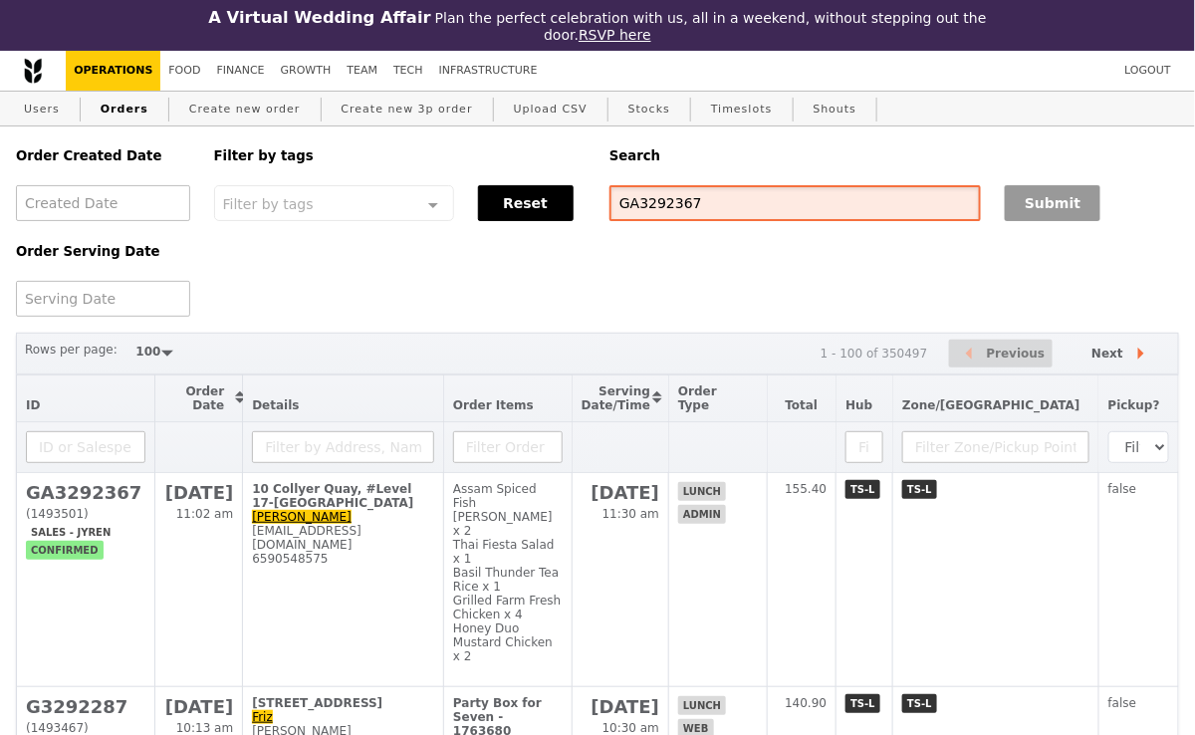
type input "GA3292367"
click at [1048, 202] on button "Submit" at bounding box center [1053, 203] width 96 height 36
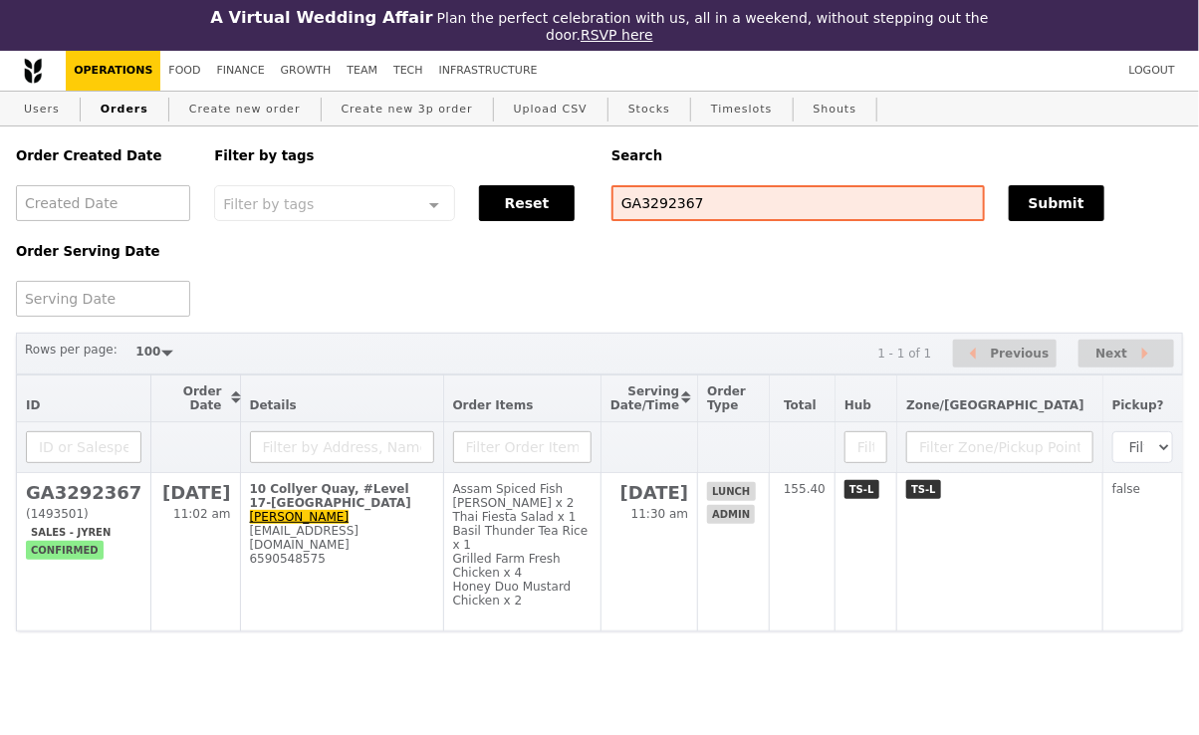
click at [508, 376] on th "Order Items" at bounding box center [521, 398] width 157 height 47
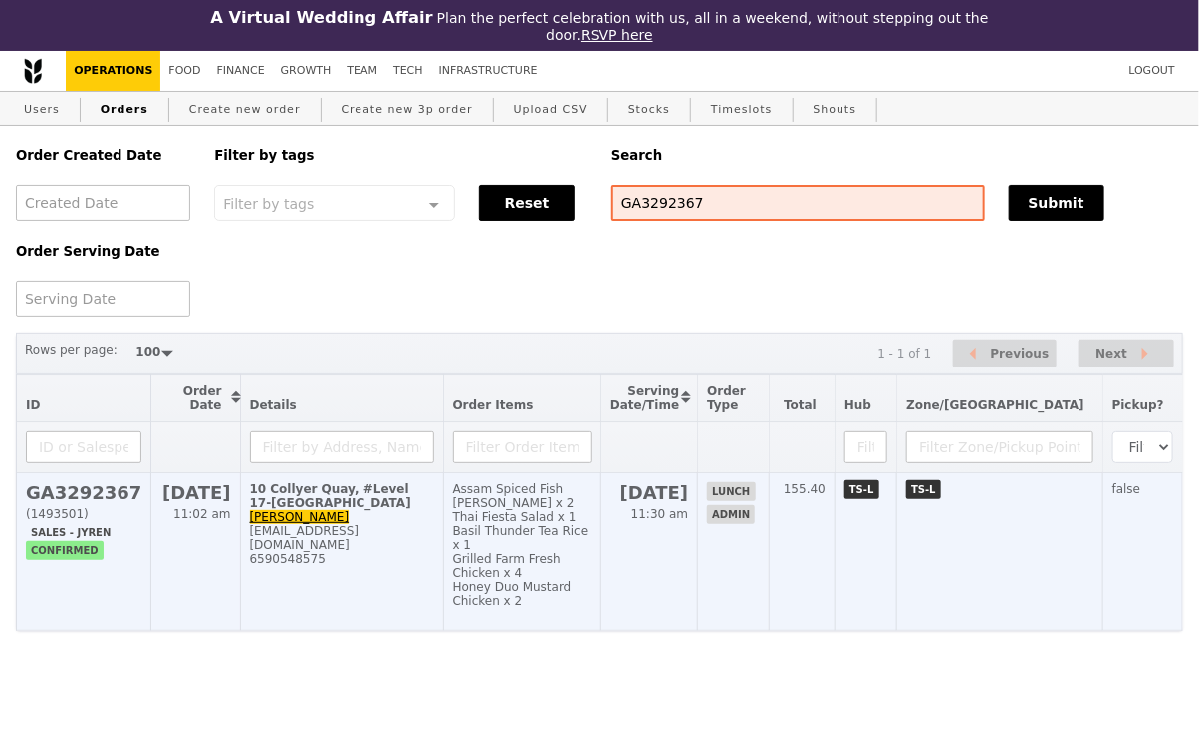
click at [411, 531] on div "[EMAIL_ADDRESS][DOMAIN_NAME]" at bounding box center [342, 538] width 184 height 28
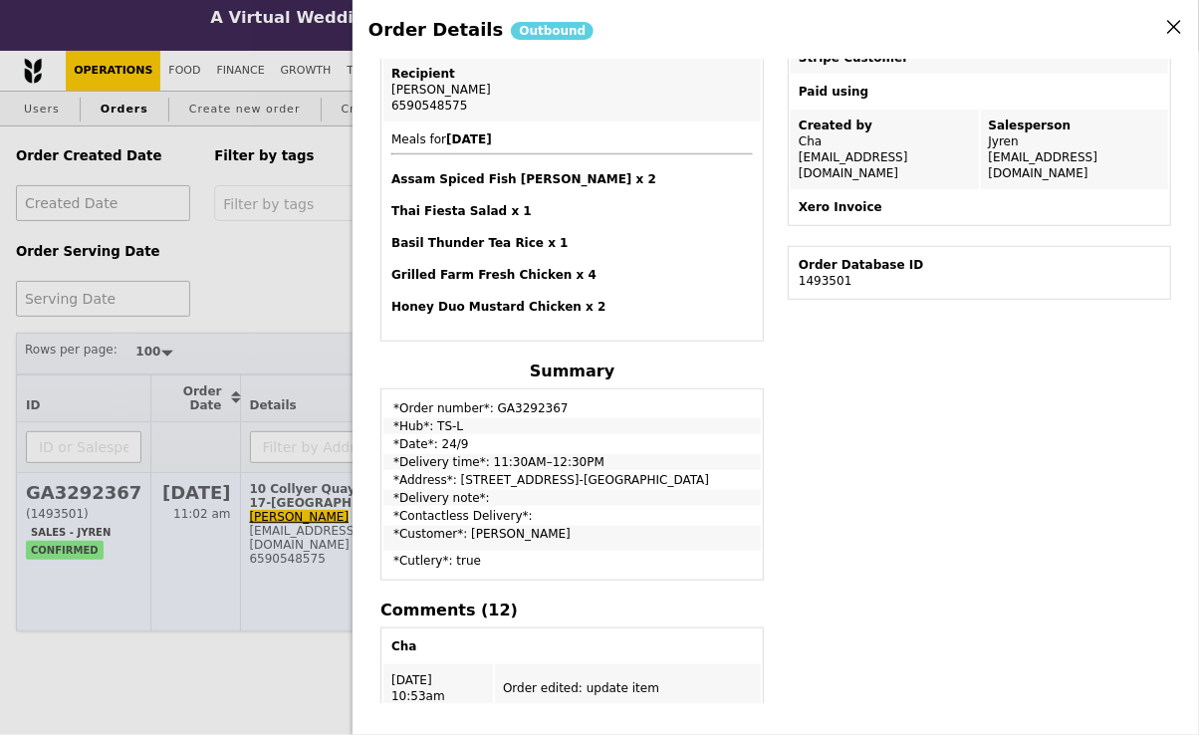
scroll to position [444, 0]
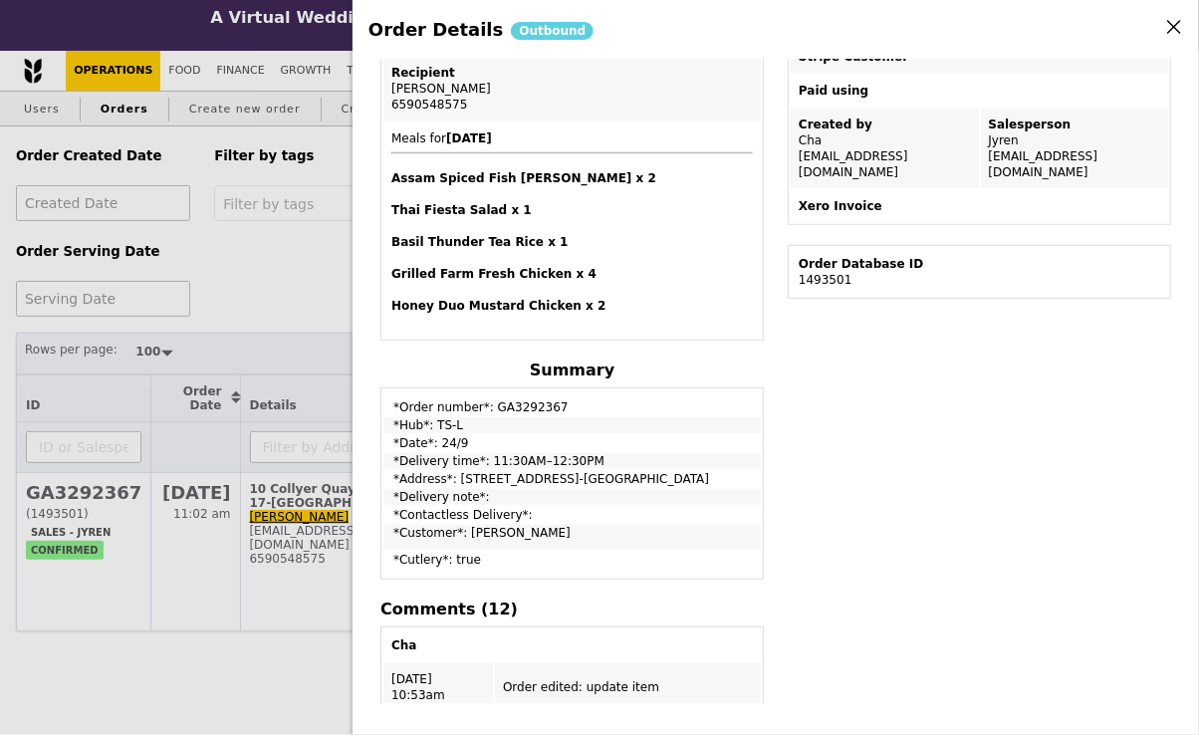
click at [343, 277] on div "Order Details Outbound Edit order Changelog Cancel Order ID GA3292367 – View re…" at bounding box center [599, 367] width 1199 height 735
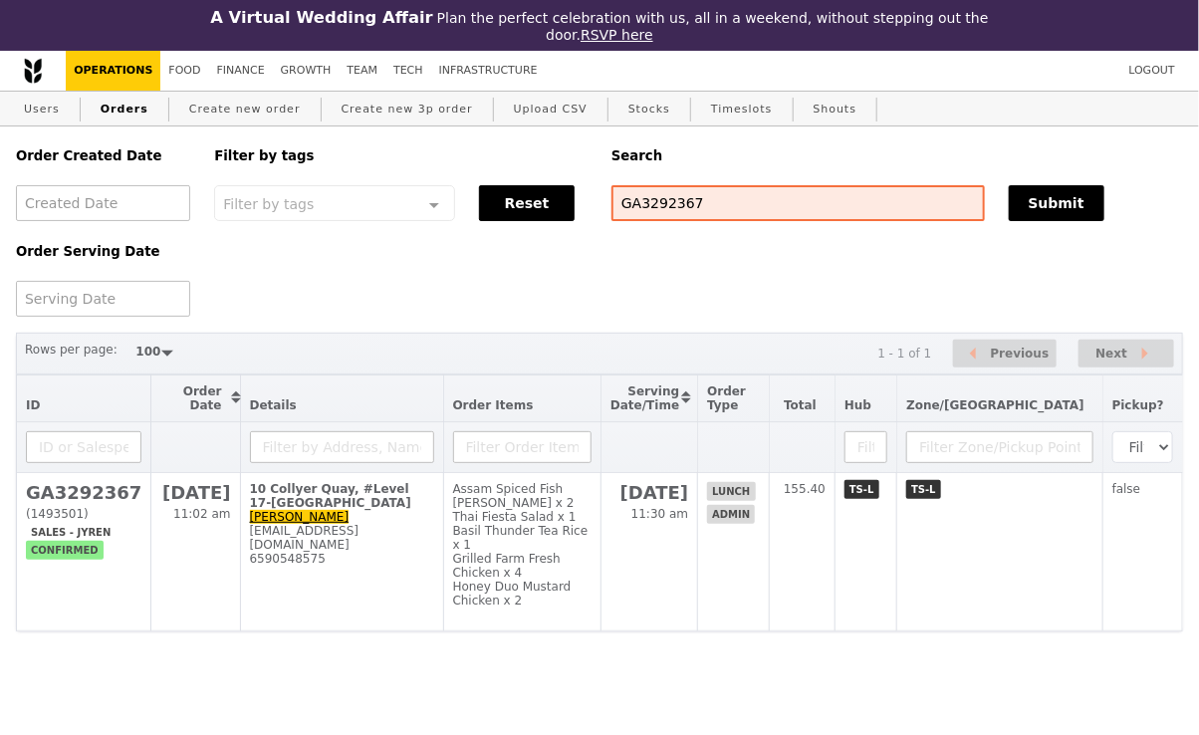
scroll to position [526, 0]
